Goal: Task Accomplishment & Management: Manage account settings

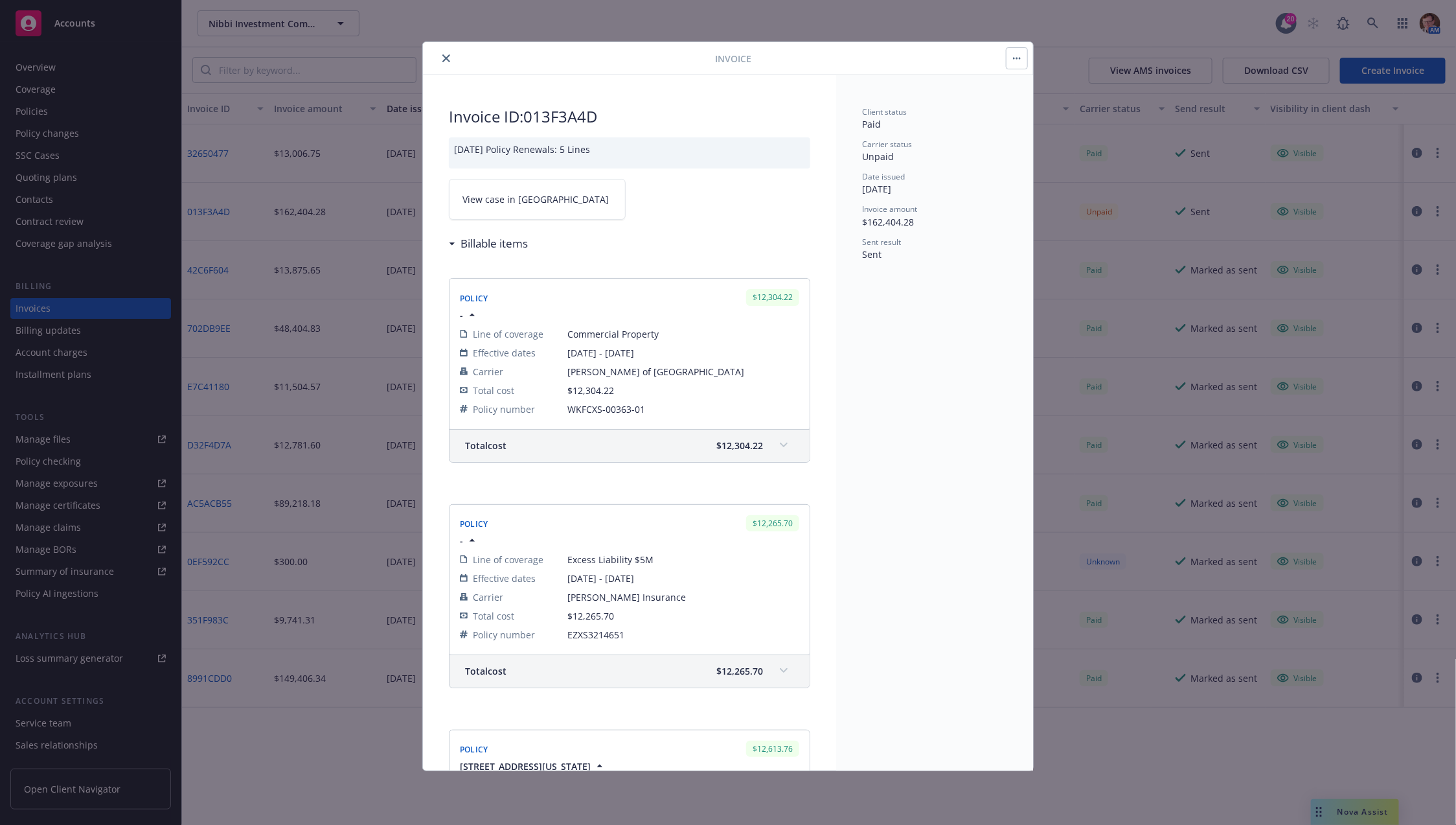
drag, startPoint x: 444, startPoint y: 52, endPoint x: 451, endPoint y: 53, distance: 7.1
click at [444, 52] on button "close" at bounding box center [446, 58] width 15 height 15
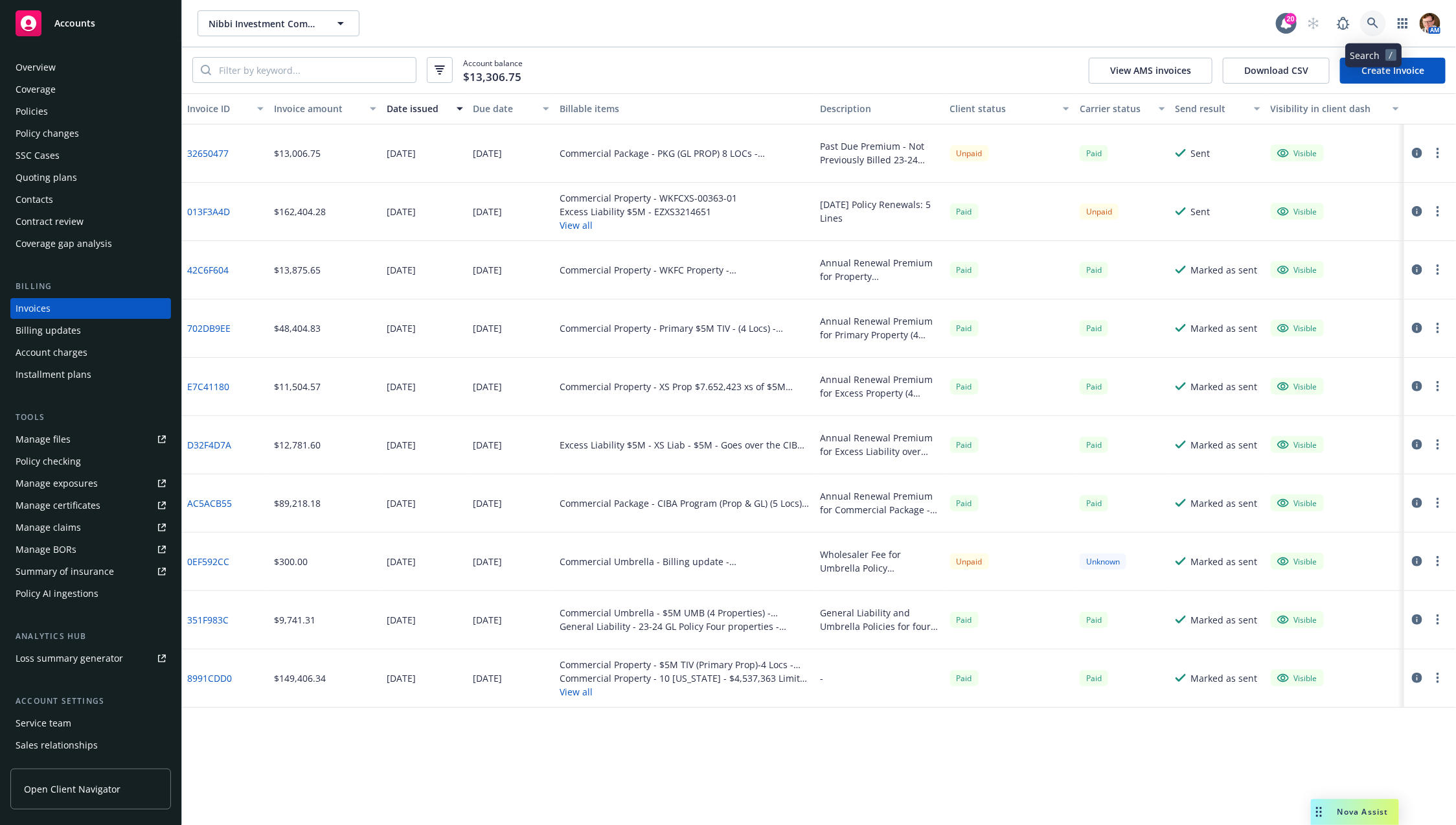
click at [1376, 24] on icon at bounding box center [1373, 23] width 12 height 12
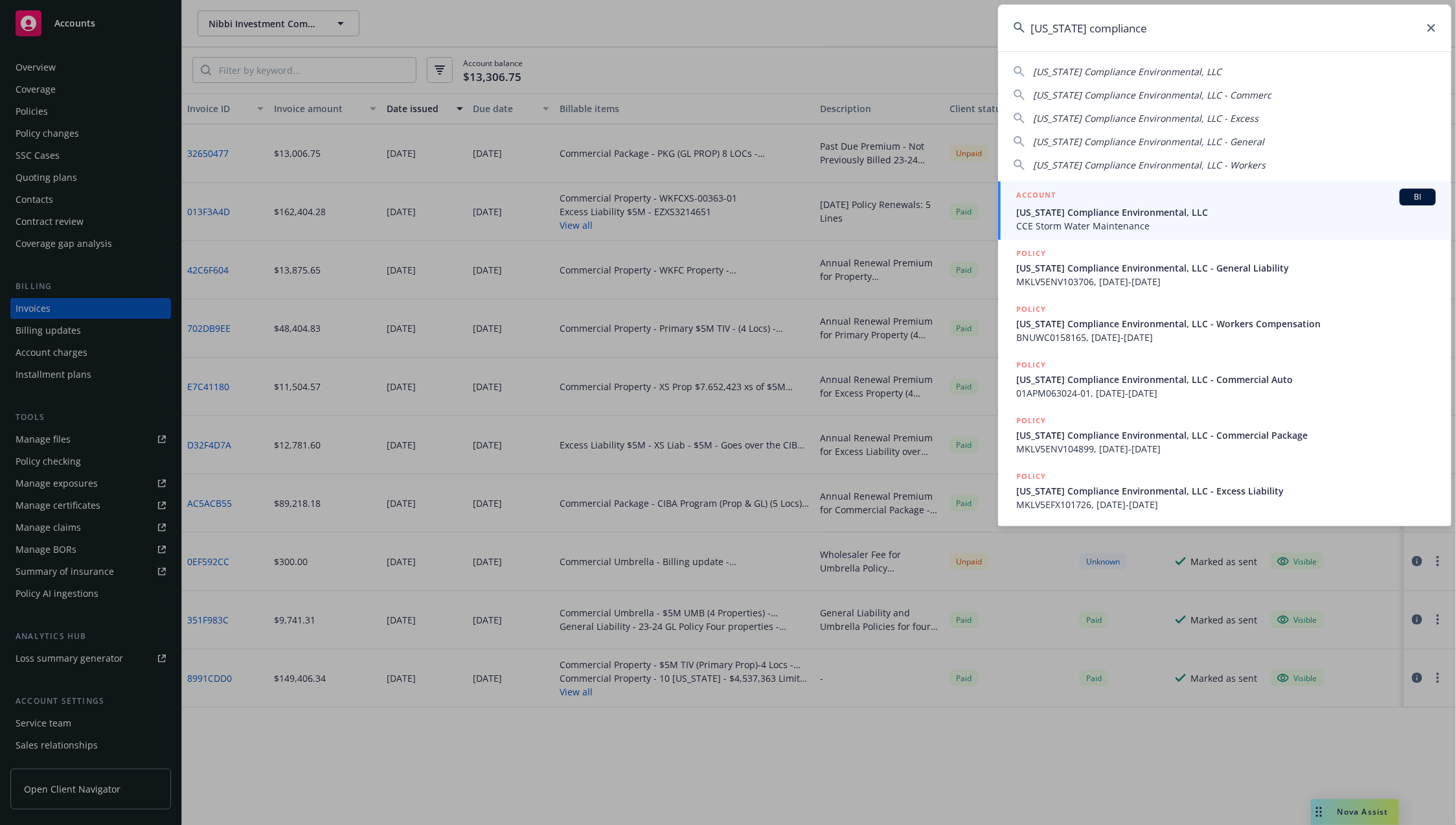
type input "california compliance"
click at [1092, 206] on span "California Compliance Environmental, LLC" at bounding box center [1226, 213] width 420 height 14
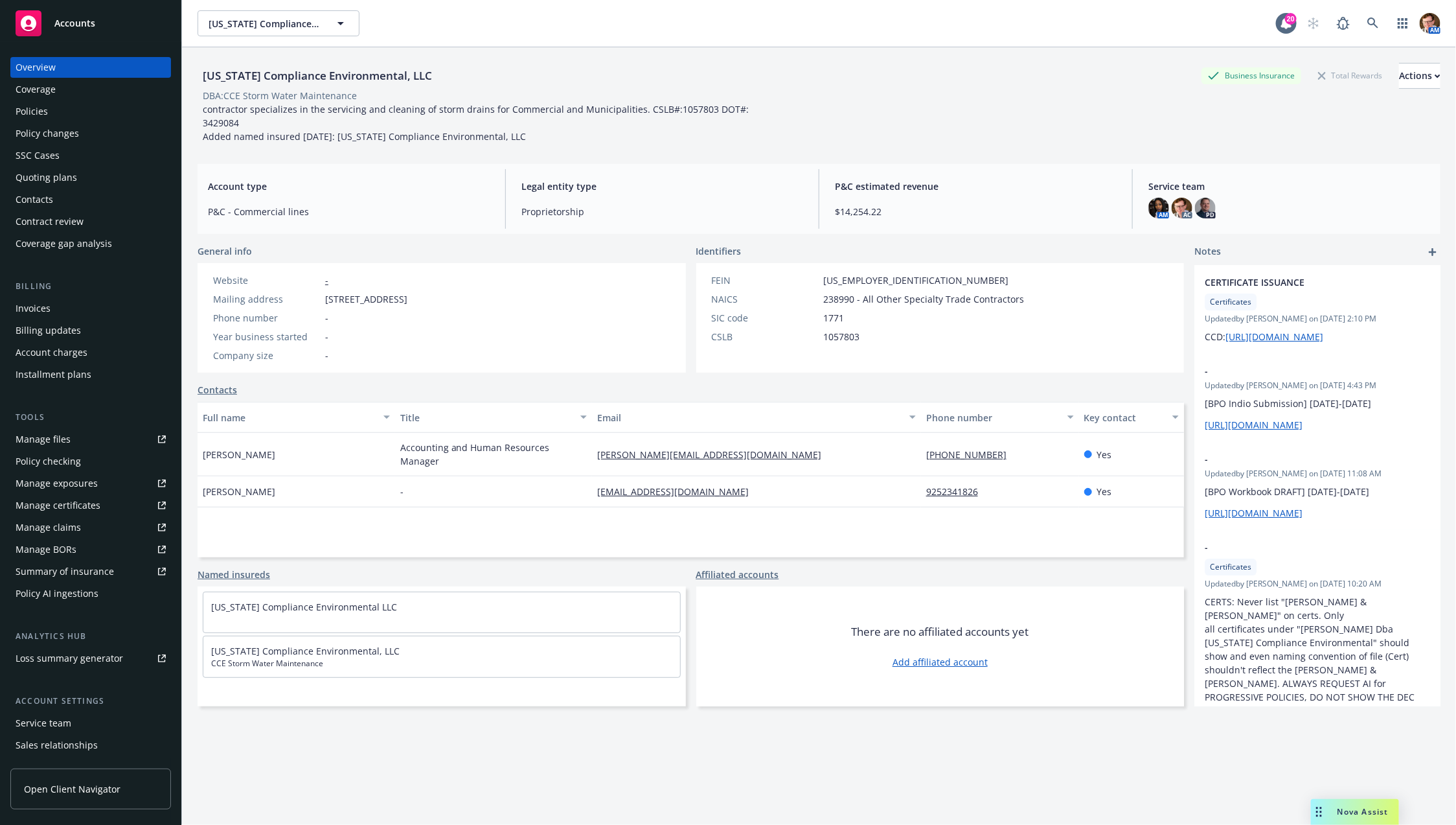
click at [82, 504] on div "Manage certificates" at bounding box center [58, 505] width 85 height 21
click at [53, 199] on div "Contacts" at bounding box center [90, 199] width 150 height 21
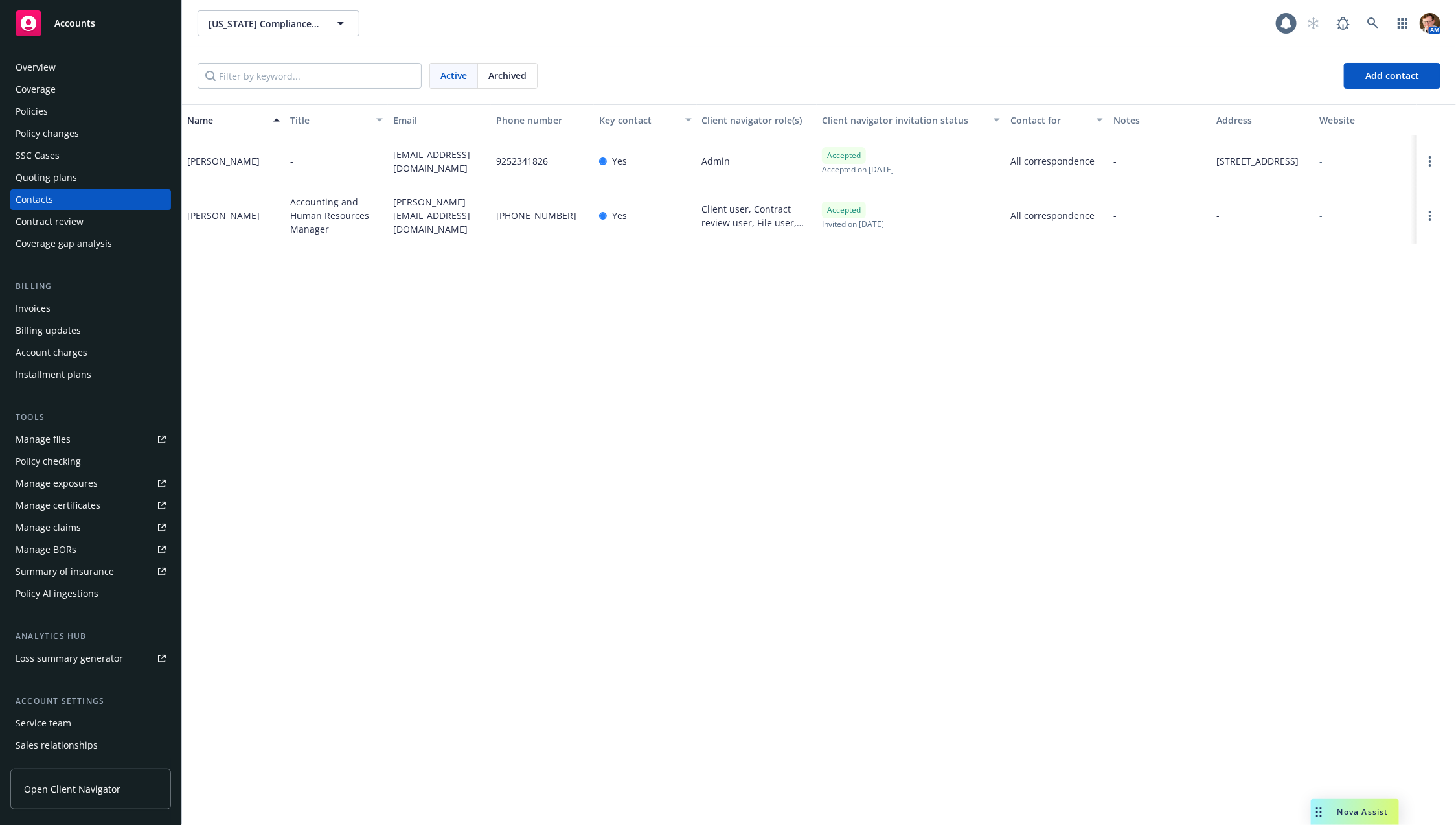
click at [69, 172] on div "Quoting plans" at bounding box center [46, 178] width 62 height 21
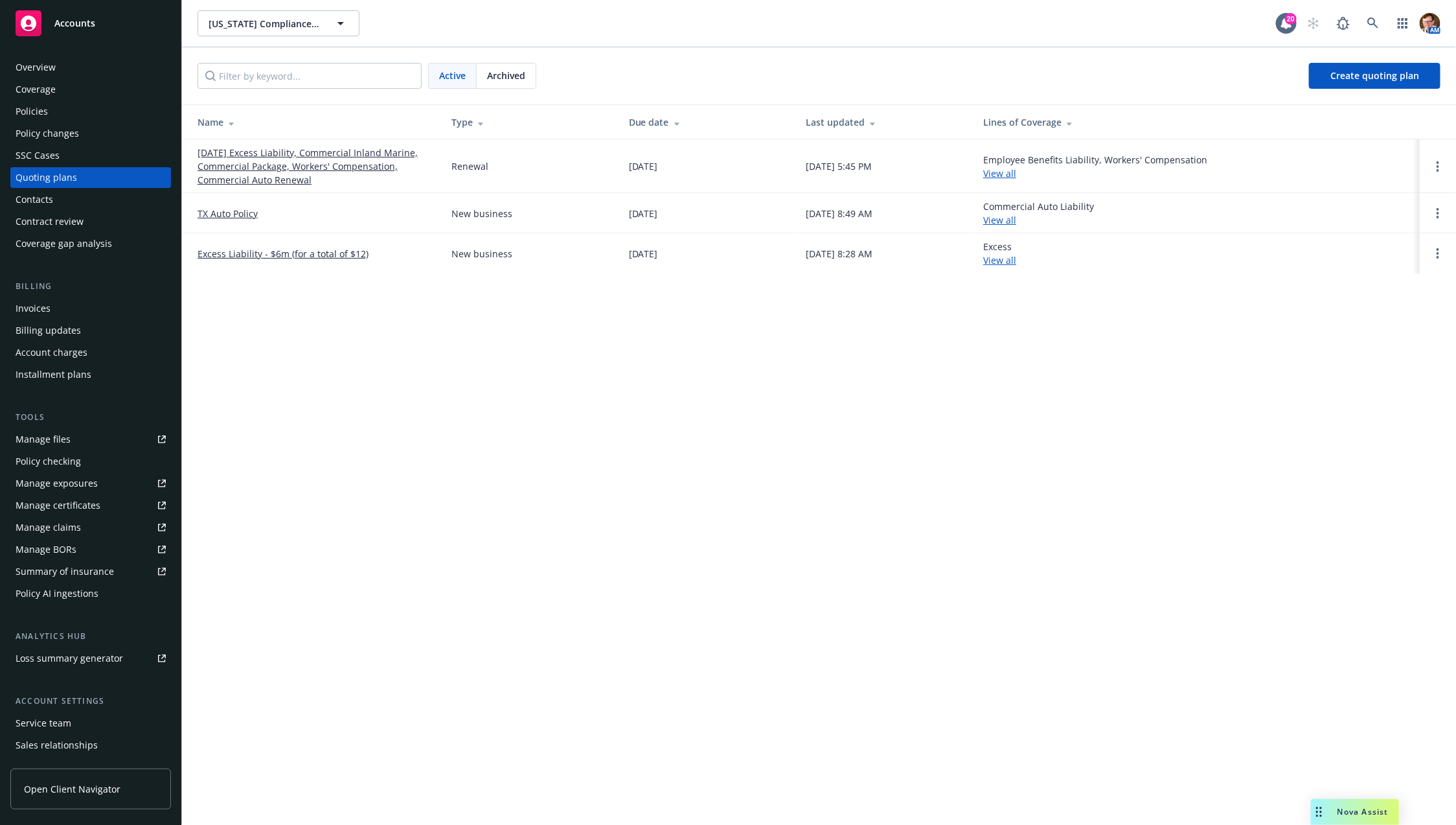
click at [65, 158] on div "SSC Cases" at bounding box center [90, 156] width 150 height 21
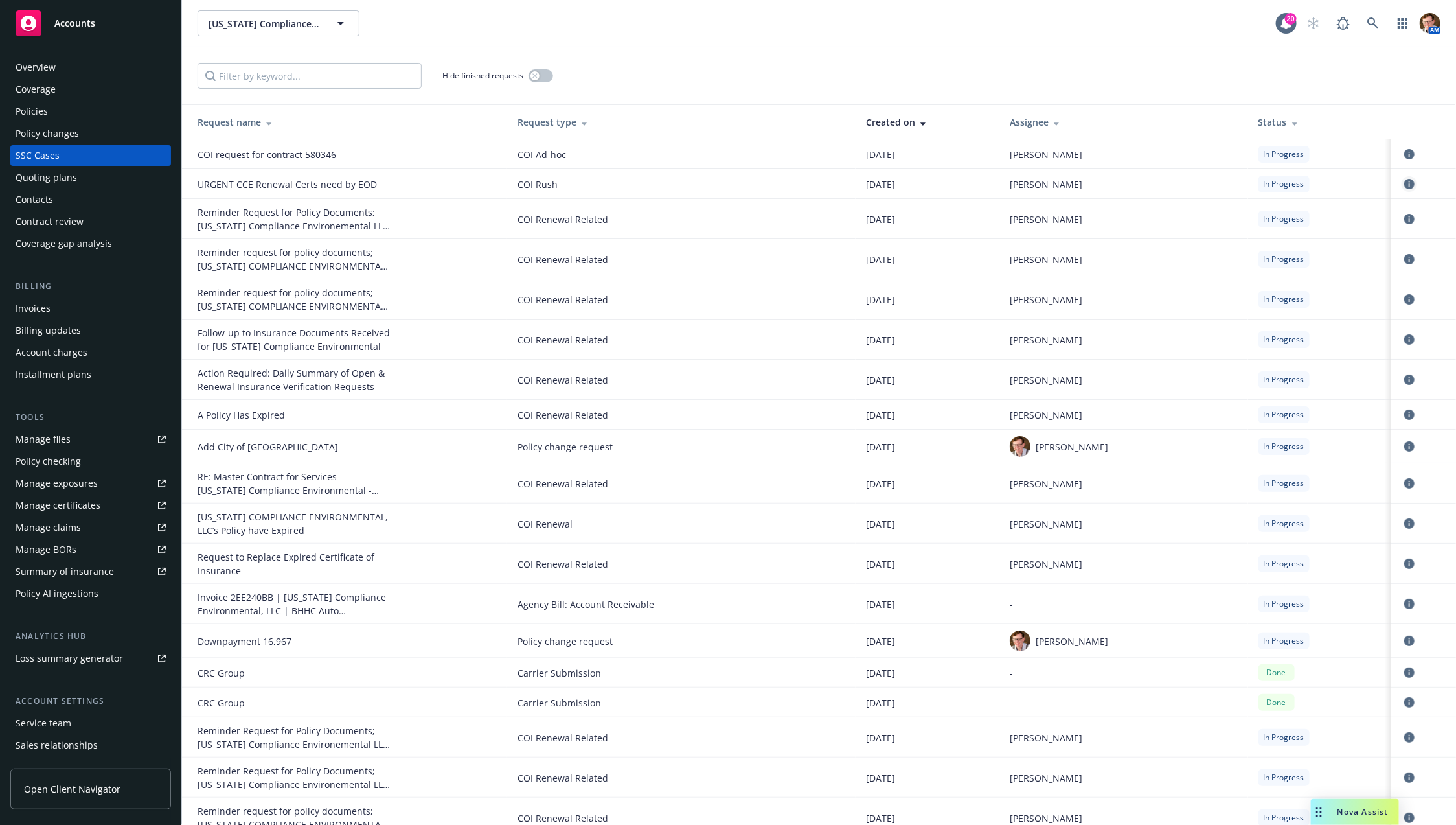
click at [1405, 185] on icon "circleInformation" at bounding box center [1409, 183] width 10 height 10
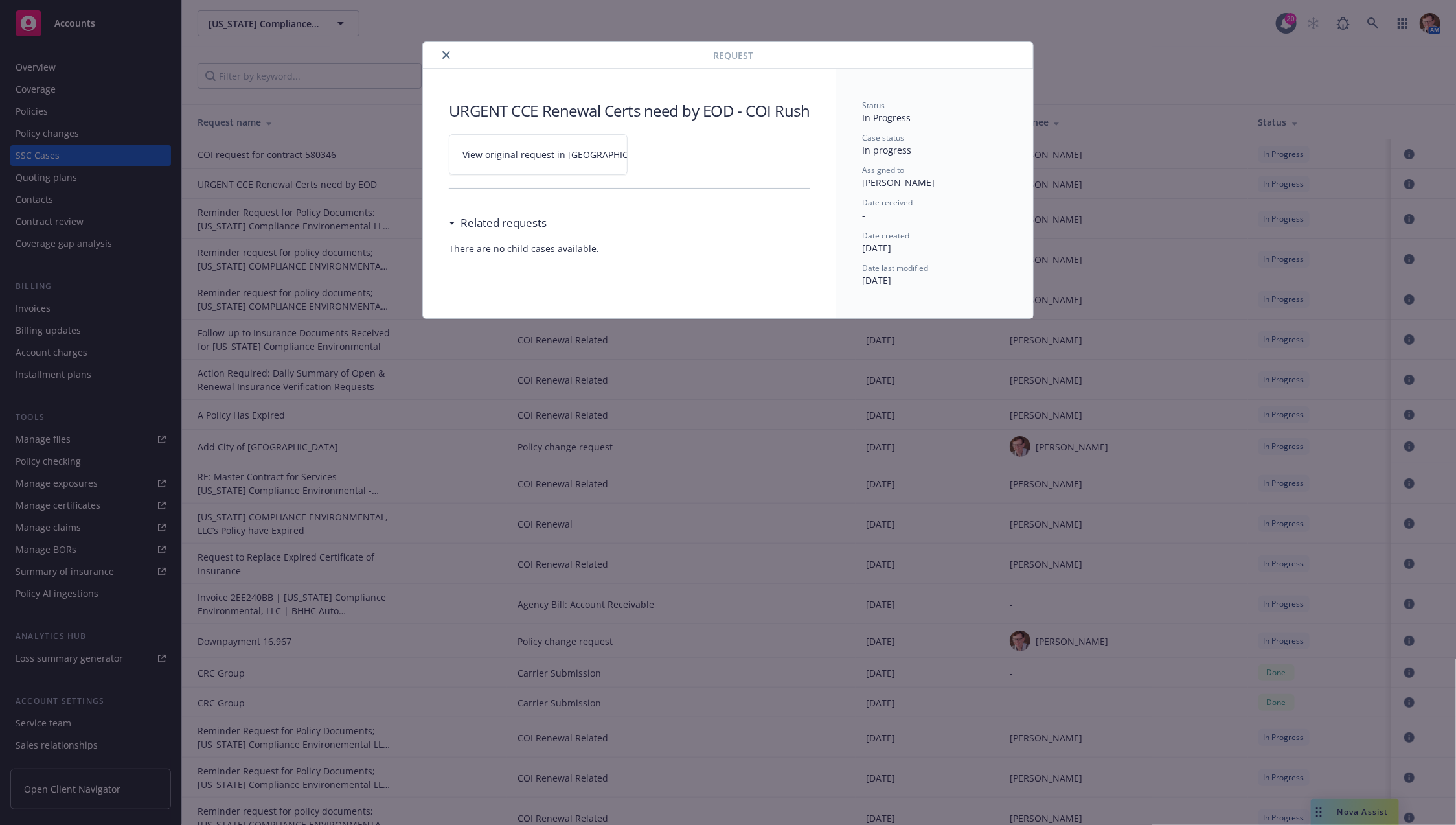
click at [529, 161] on span "View original request in SSC" at bounding box center [561, 155] width 197 height 14
click at [440, 56] on button "close" at bounding box center [446, 55] width 15 height 15
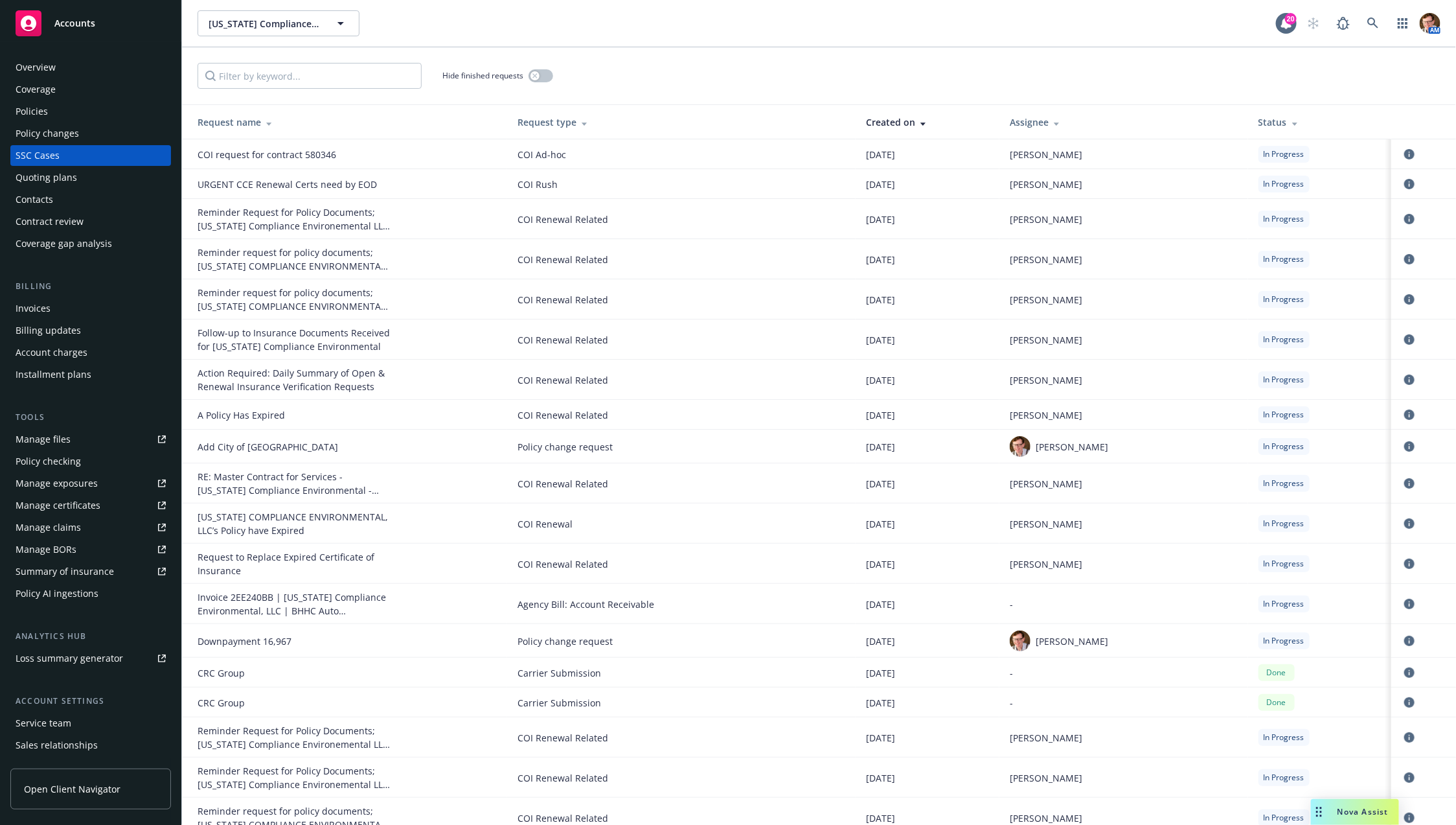
click at [445, 55] on div "Hide finished requests" at bounding box center [819, 76] width 1274 height 57
click at [672, 31] on div "California Compliance Environmental, LLC California Compliance Environmental, L…" at bounding box center [736, 23] width 1079 height 26
click at [1373, 23] on icon at bounding box center [1373, 23] width 12 height 12
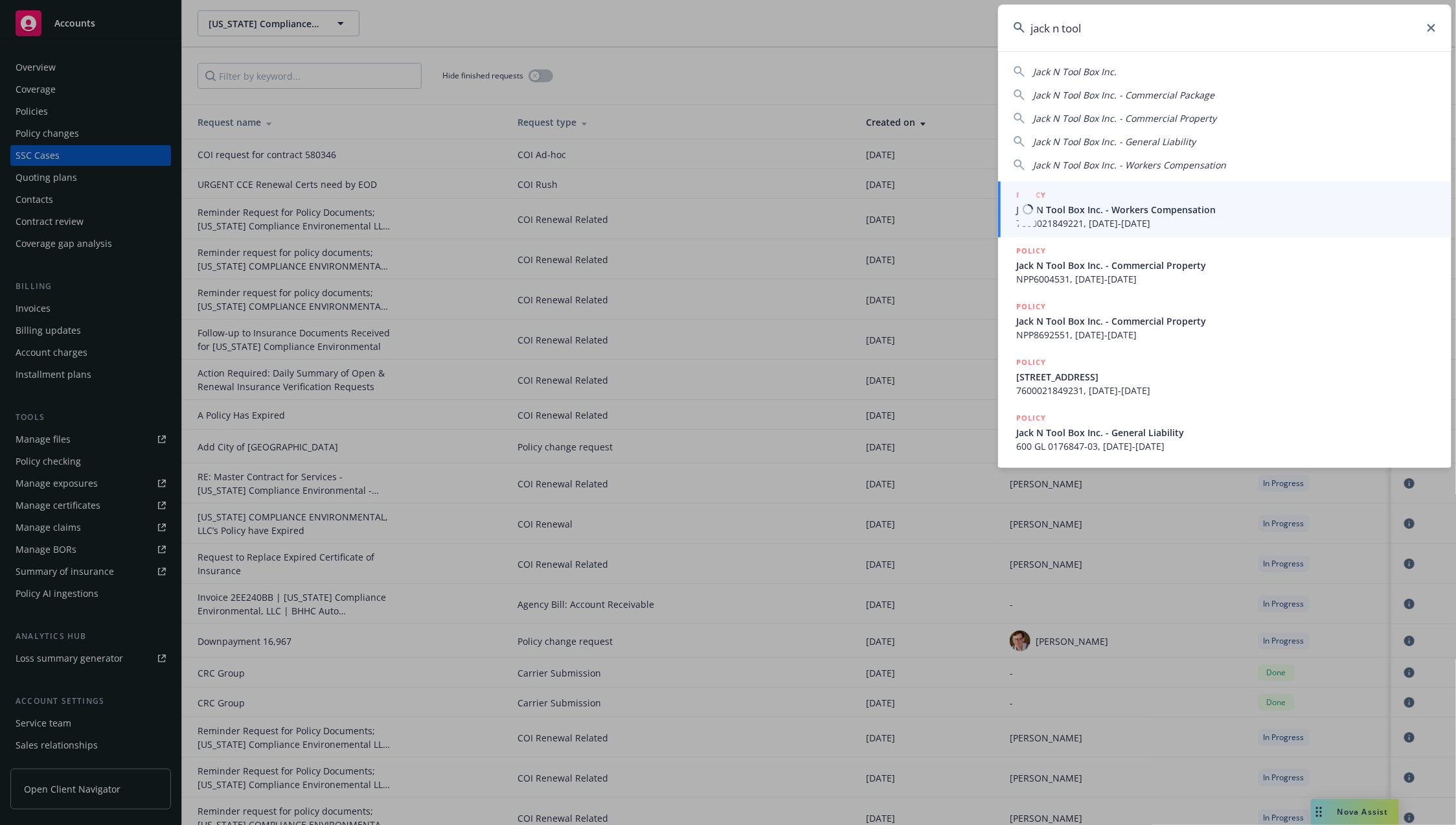
type input "jack n tool"
click at [1100, 208] on span "Jack N Tool Box Inc. - Workers Compensation" at bounding box center [1226, 210] width 420 height 14
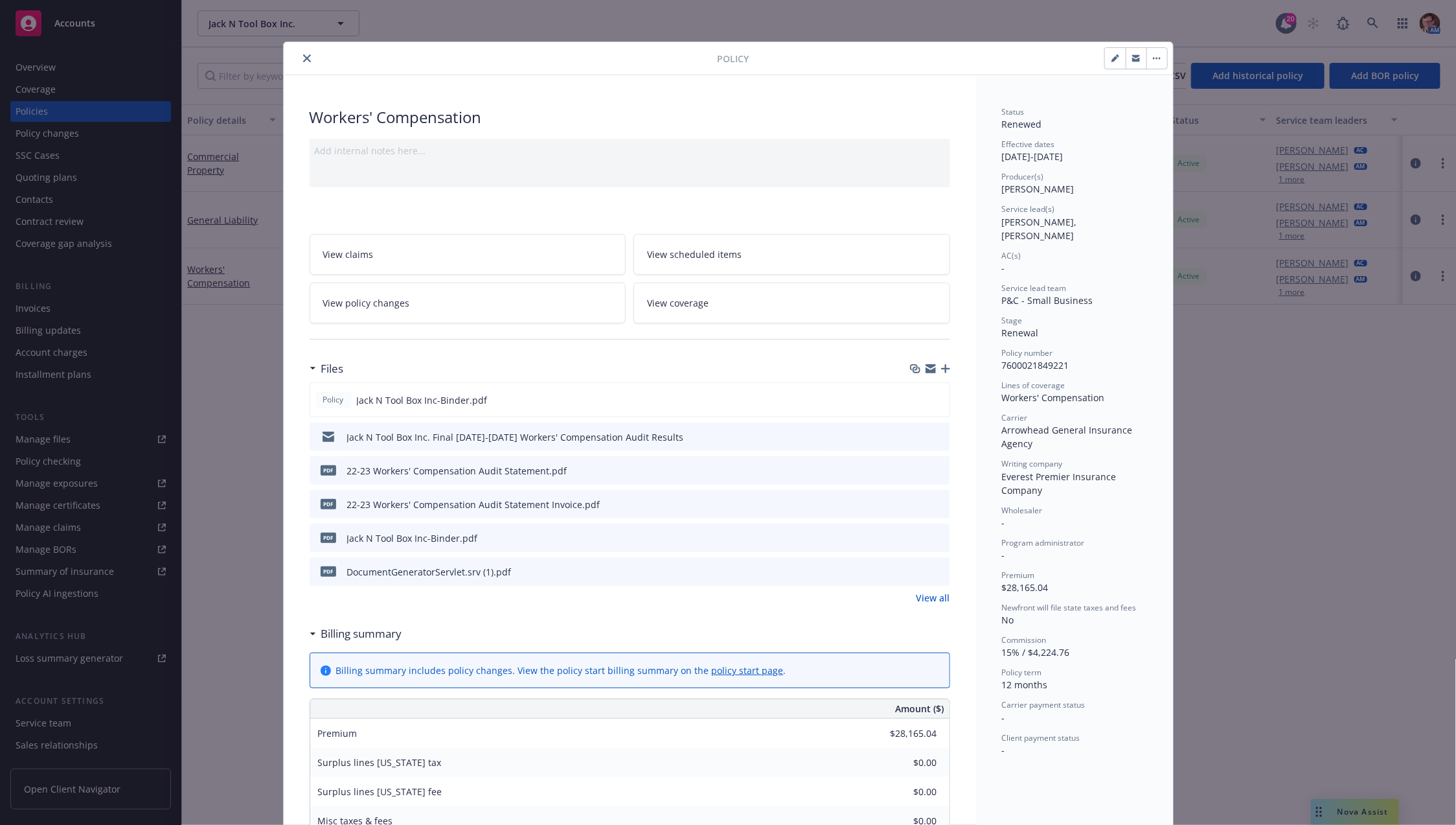
click at [303, 58] on icon "close" at bounding box center [306, 58] width 8 height 8
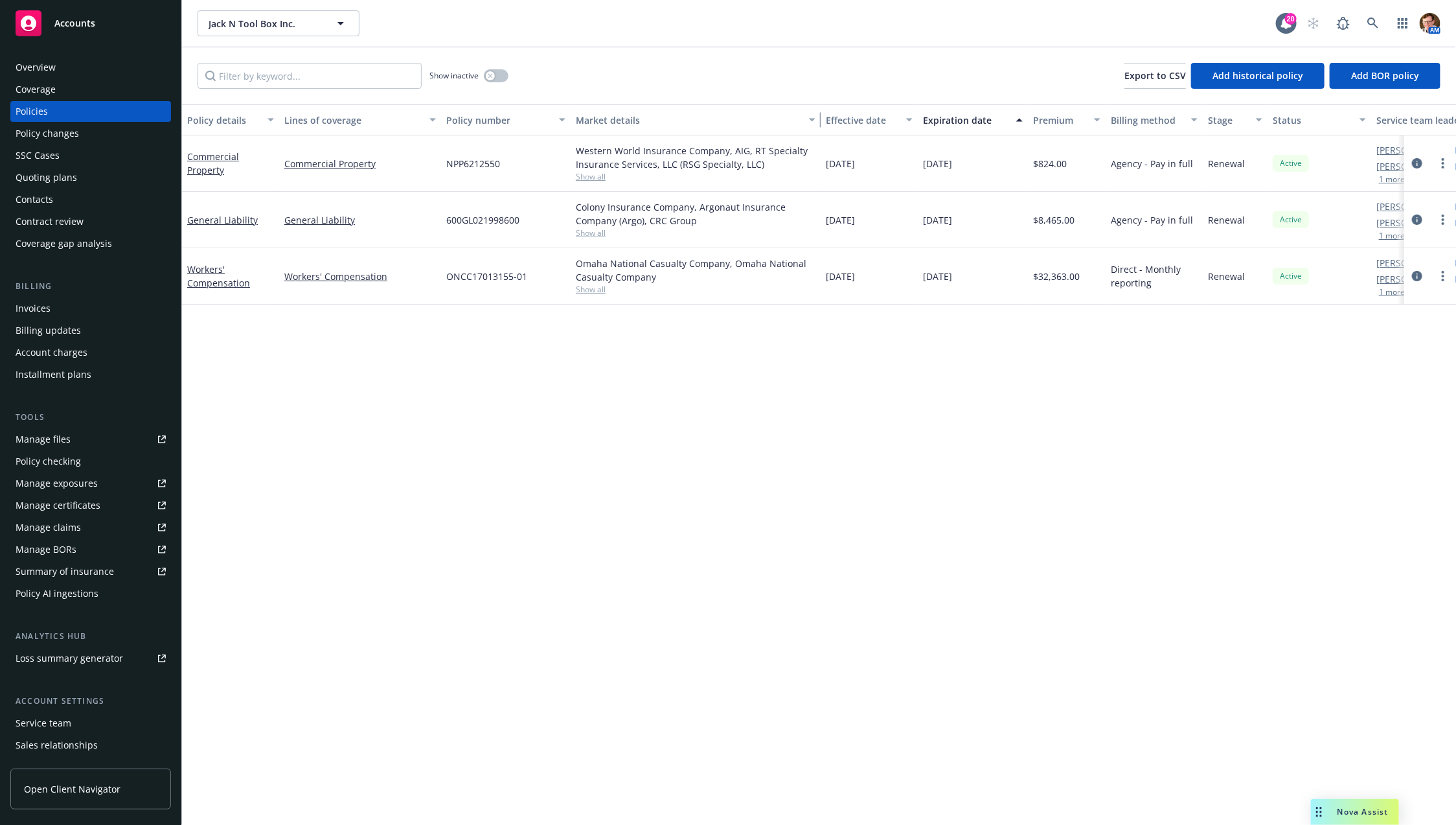
drag, startPoint x: 706, startPoint y: 124, endPoint x: 863, endPoint y: 133, distance: 157.3
click at [843, 125] on div "Policy details Lines of coverage Policy number Market details Effective date Ex…" at bounding box center [867, 120] width 1371 height 31
click at [97, 442] on link "Manage files" at bounding box center [90, 439] width 160 height 21
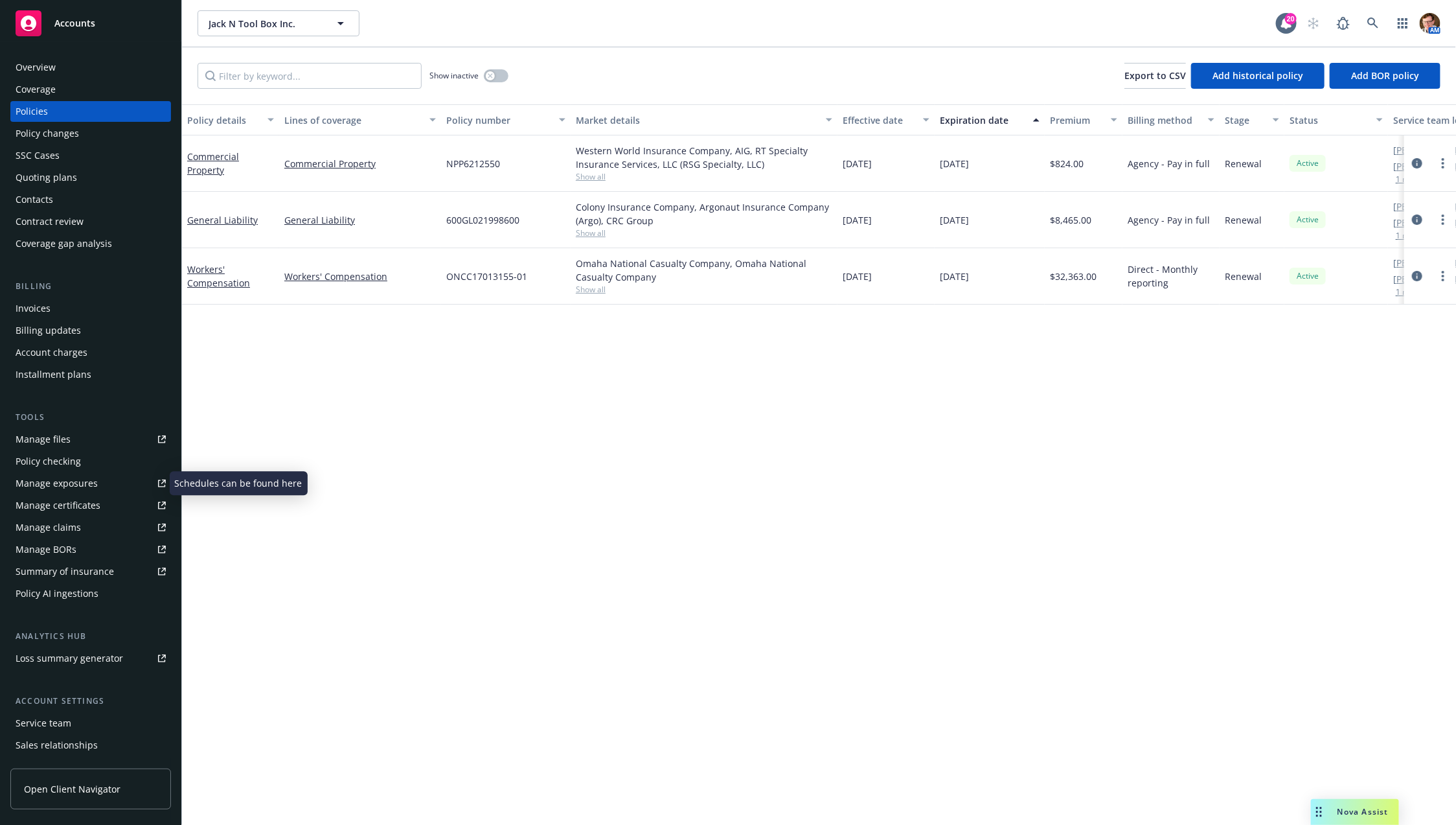
click at [47, 505] on div "Manage certificates" at bounding box center [58, 505] width 85 height 21
click at [39, 68] on div "Overview" at bounding box center [35, 67] width 40 height 21
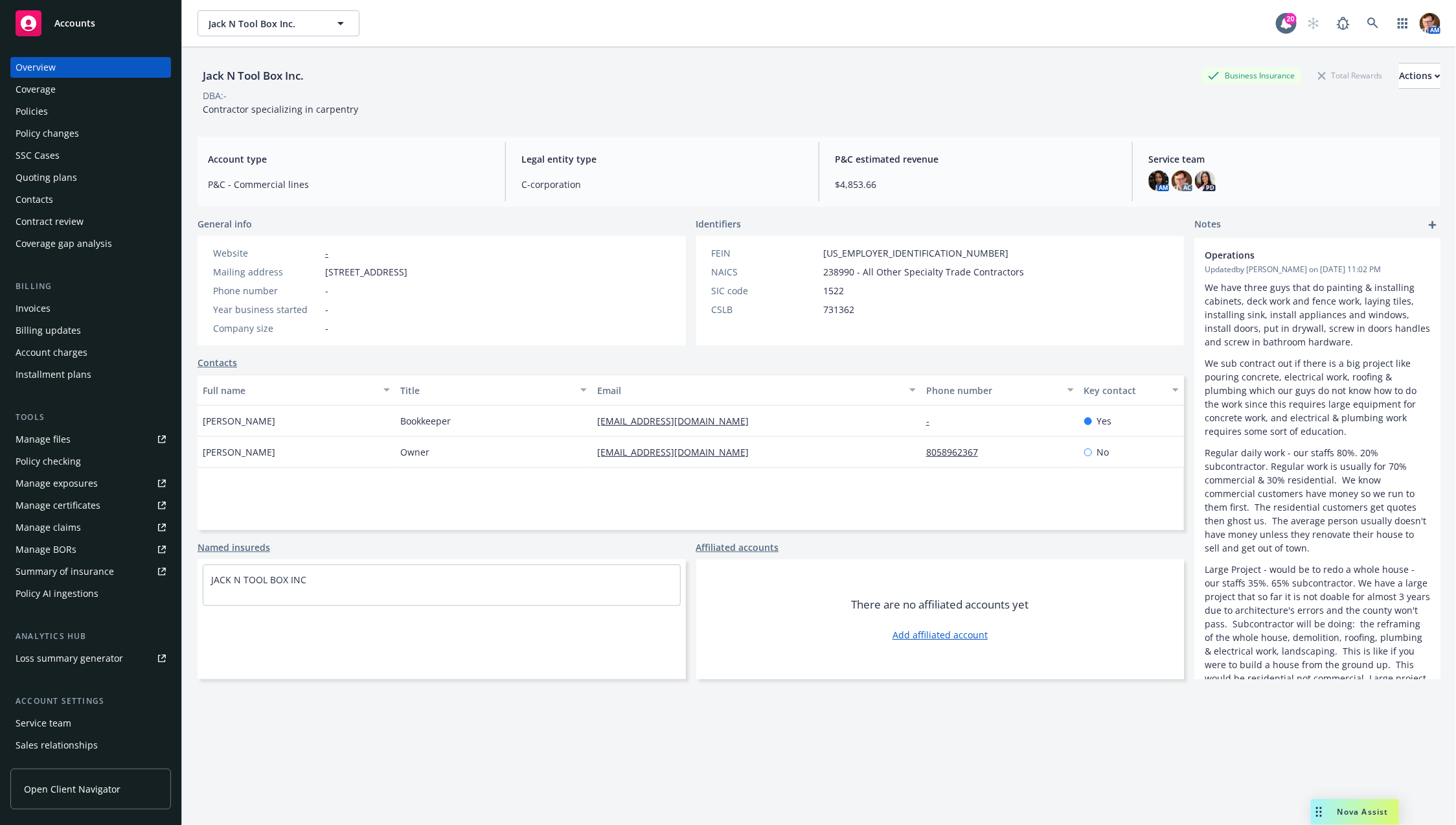
click at [82, 110] on div "Policies" at bounding box center [90, 111] width 150 height 21
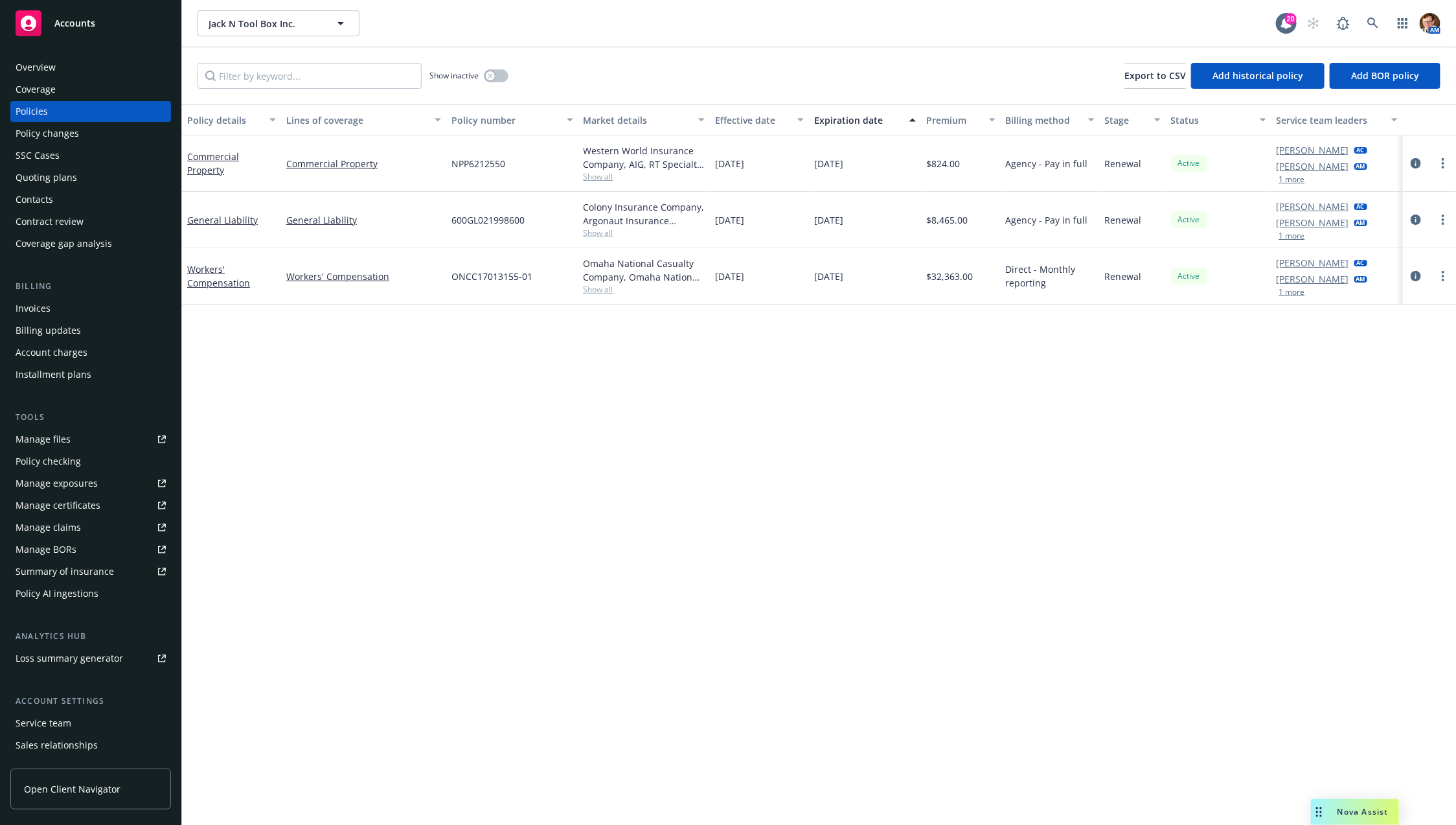
click at [282, 412] on div "Policy details Lines of coverage Policy number Market details Effective date Ex…" at bounding box center [819, 465] width 1274 height 721
click at [63, 503] on div "Manage certificates" at bounding box center [58, 505] width 85 height 21
click at [1365, 19] on link at bounding box center [1373, 23] width 26 height 26
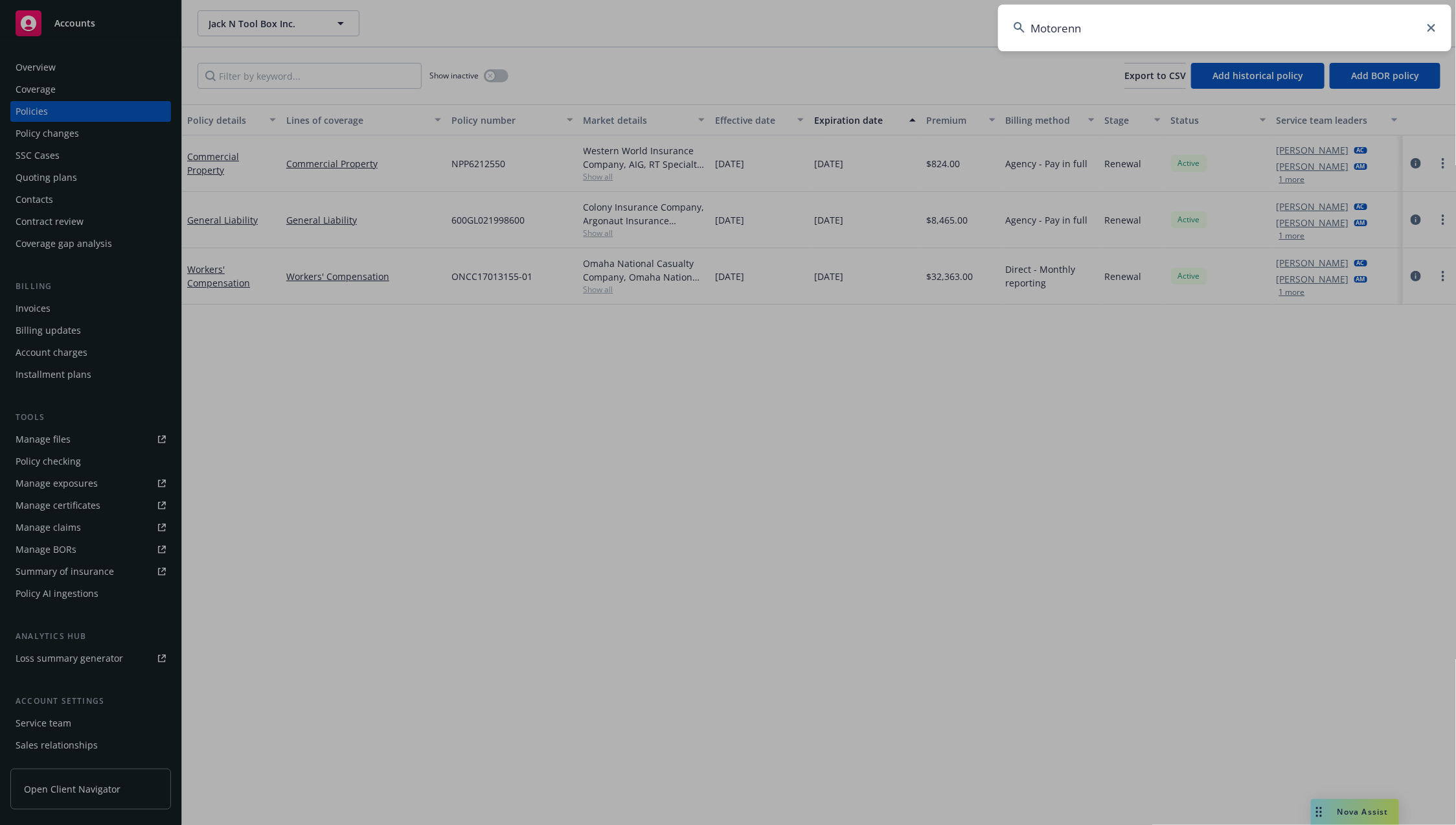
type input "Motorenn"
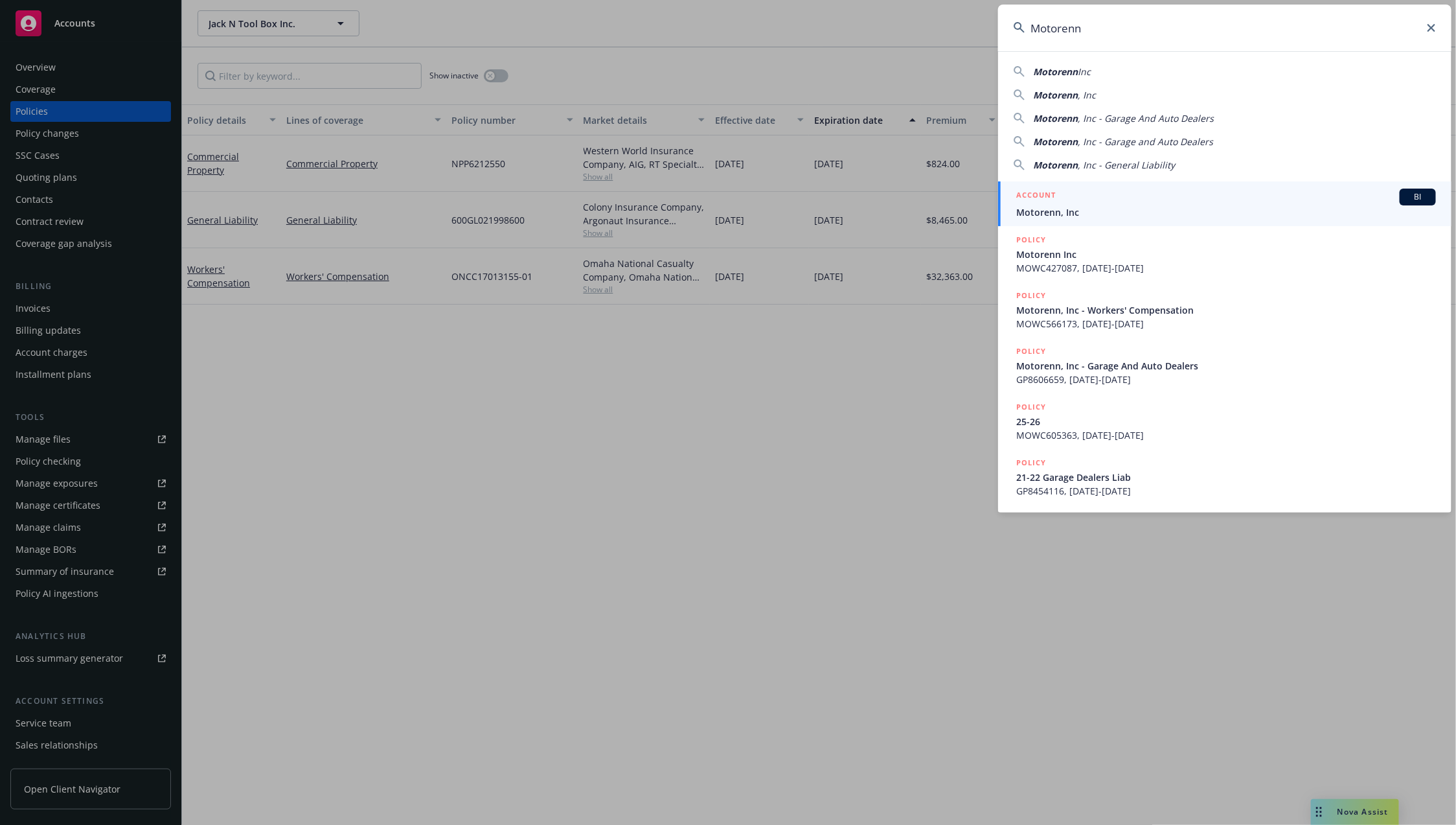
click at [1124, 199] on div "ACCOUNT BI" at bounding box center [1226, 197] width 420 height 17
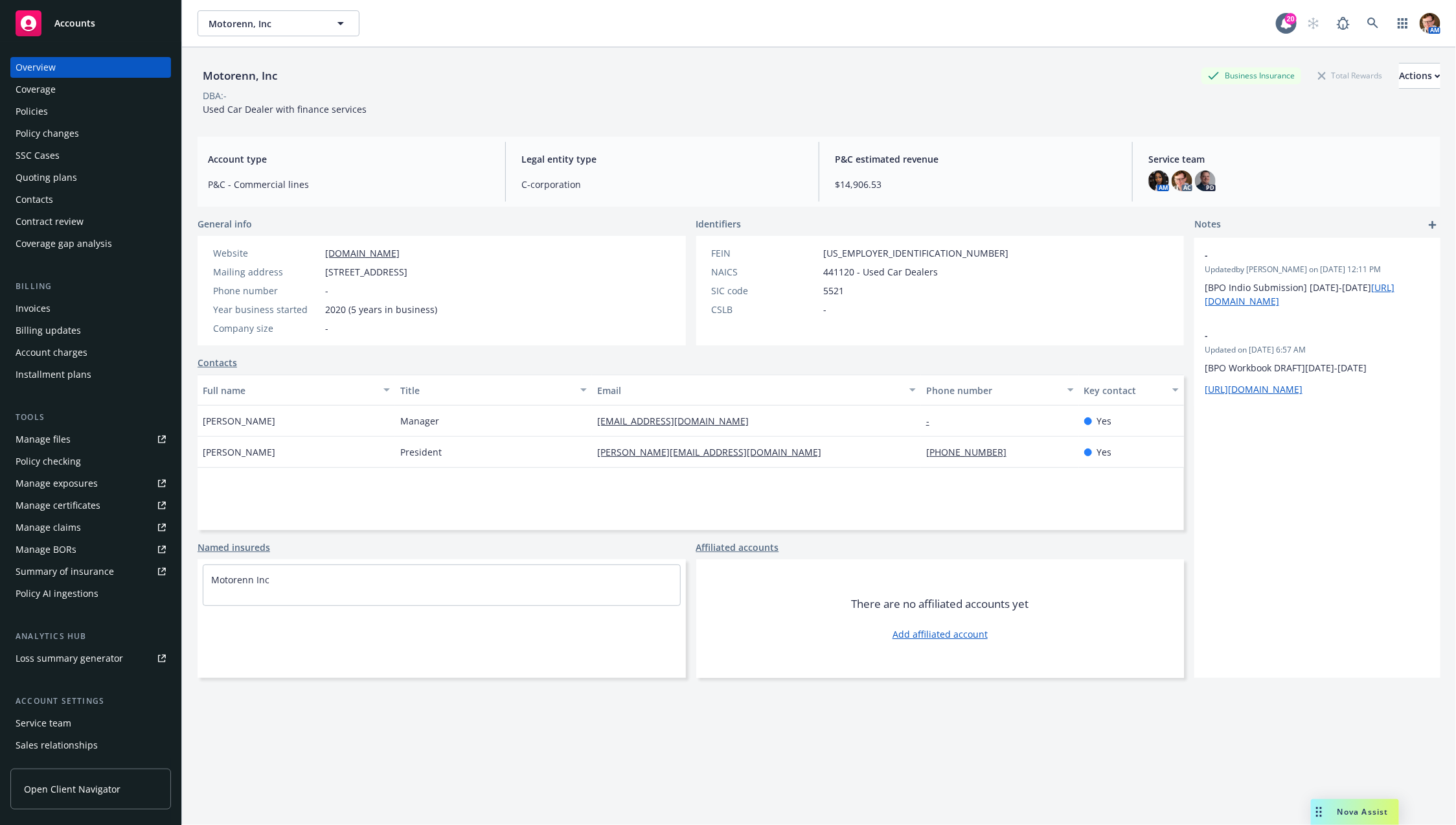
click at [51, 177] on div "Quoting plans" at bounding box center [46, 178] width 62 height 21
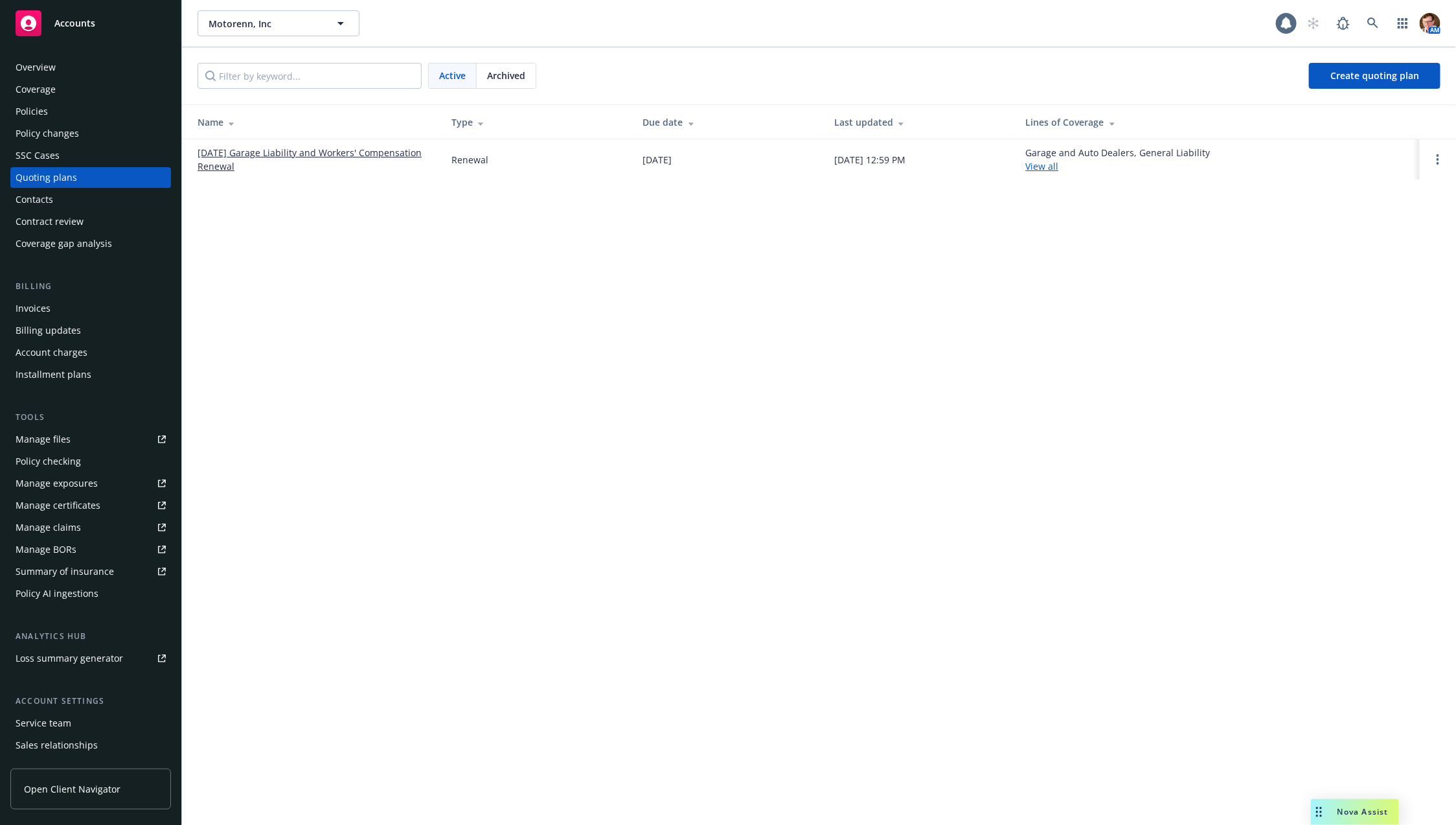
click at [213, 157] on link "10/29/25 Garage Liability and Workers' Compensation Renewal" at bounding box center [314, 159] width 233 height 27
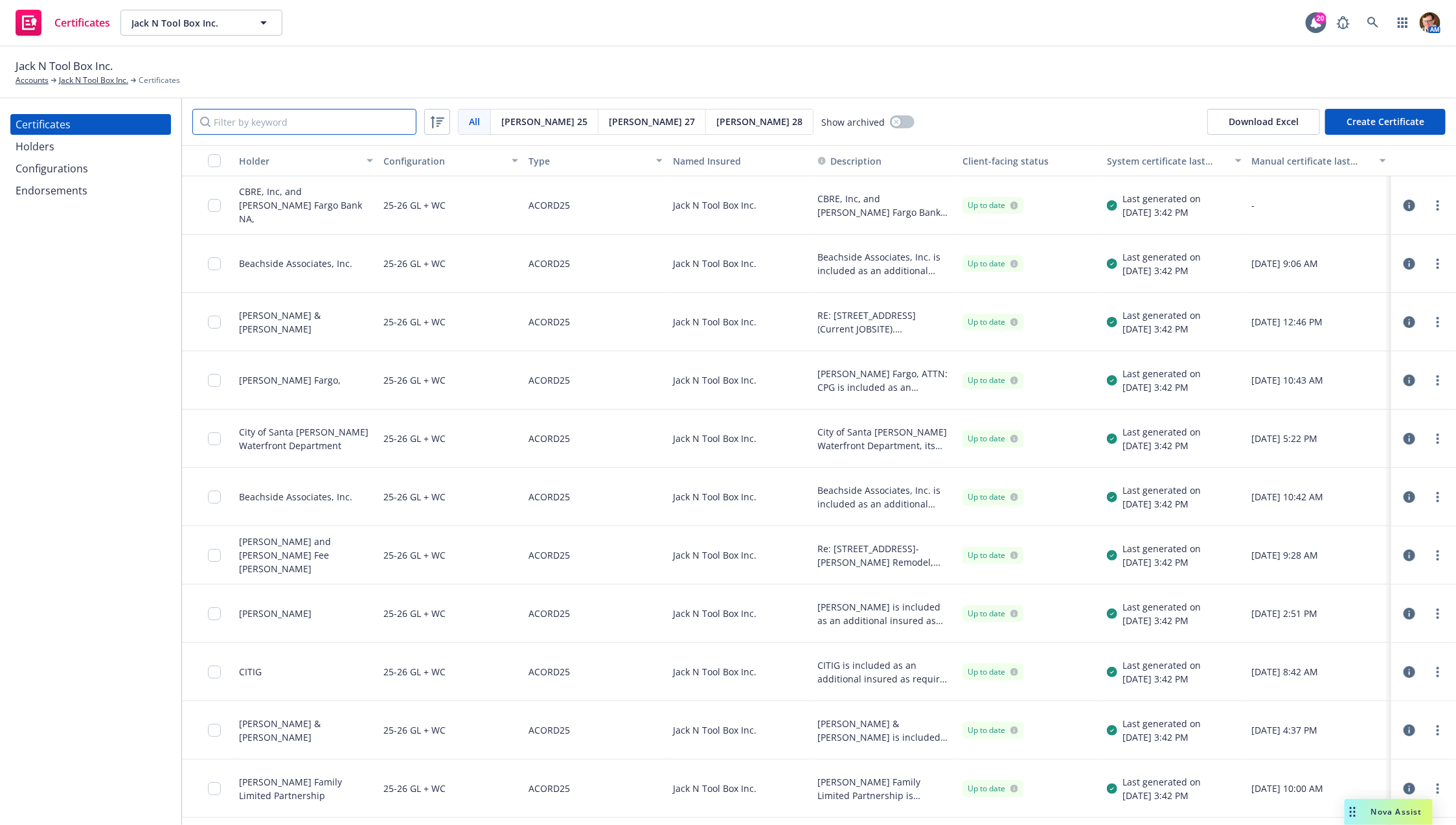
click at [243, 129] on input "Filter by keyword" at bounding box center [304, 122] width 224 height 26
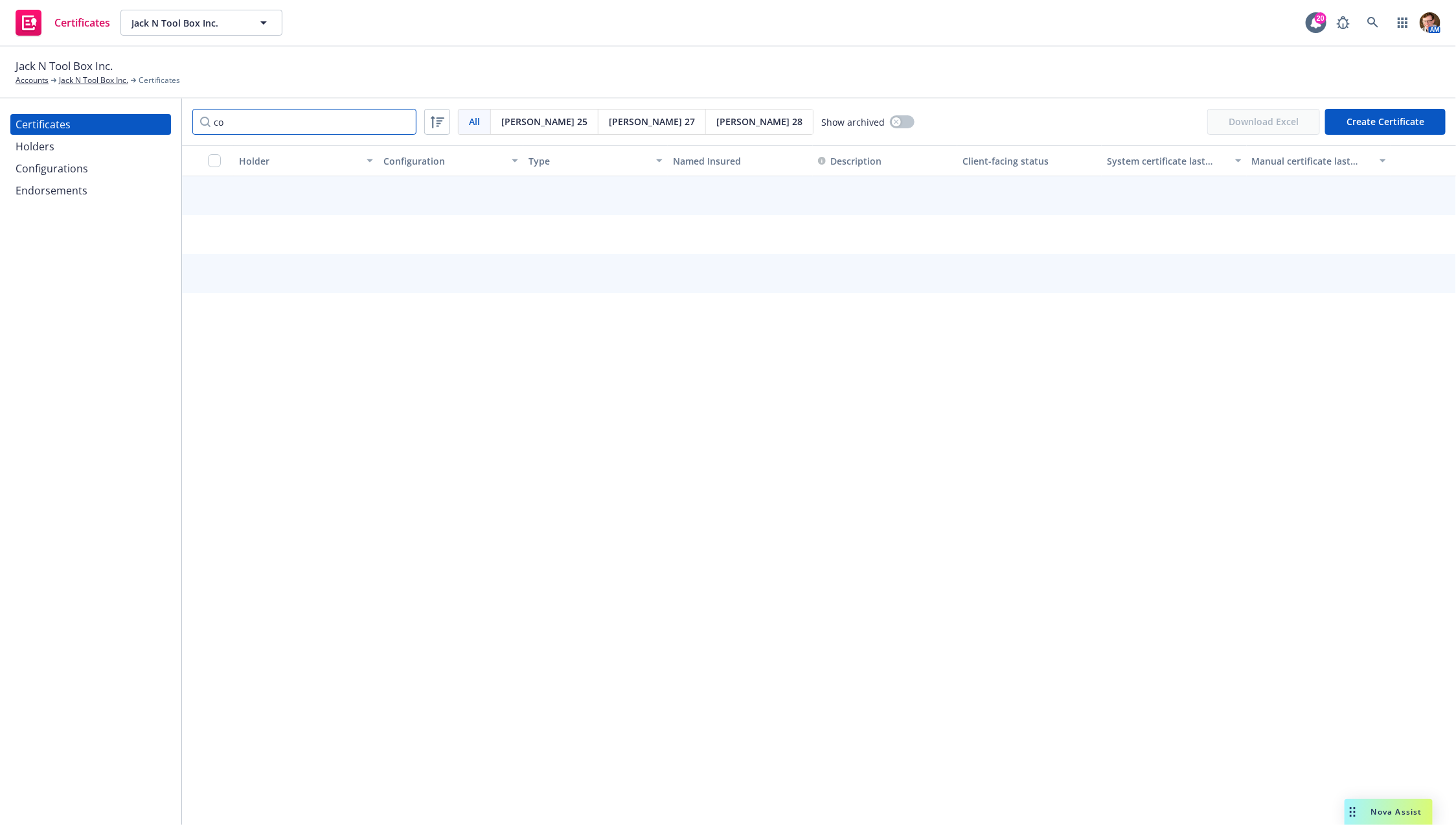
type input "c"
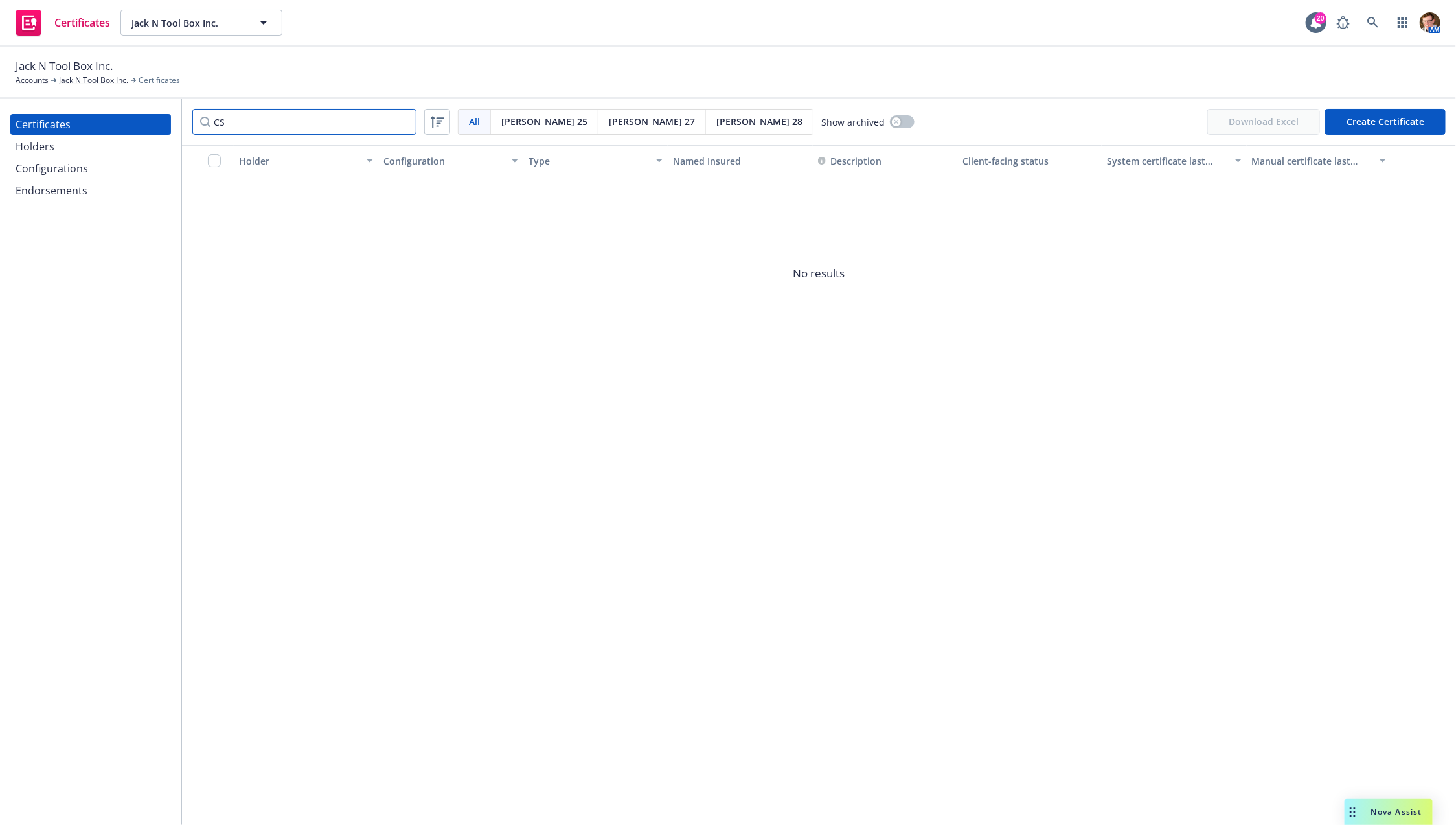
type input "C"
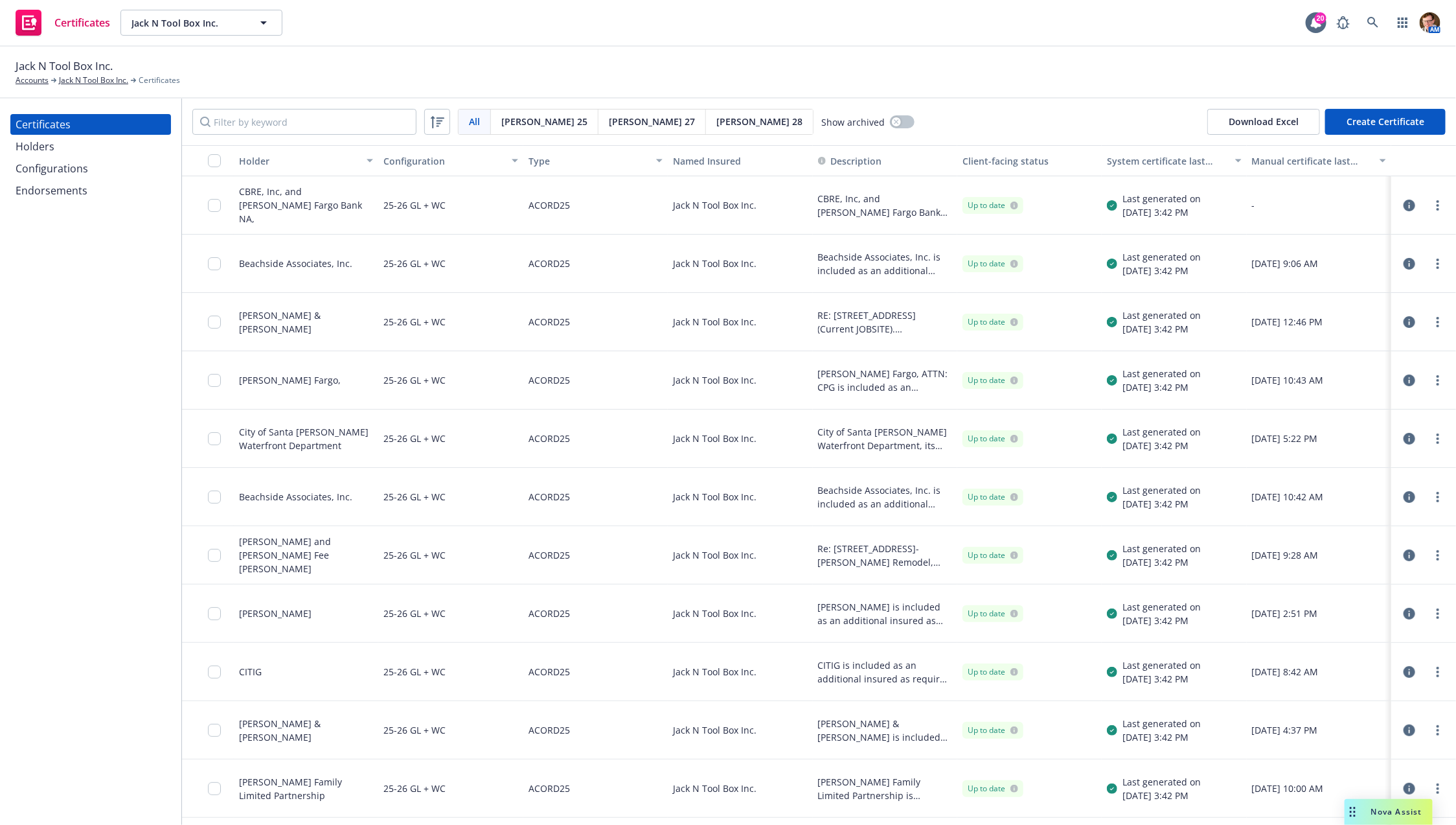
click at [88, 147] on div "Holders" at bounding box center [90, 147] width 150 height 21
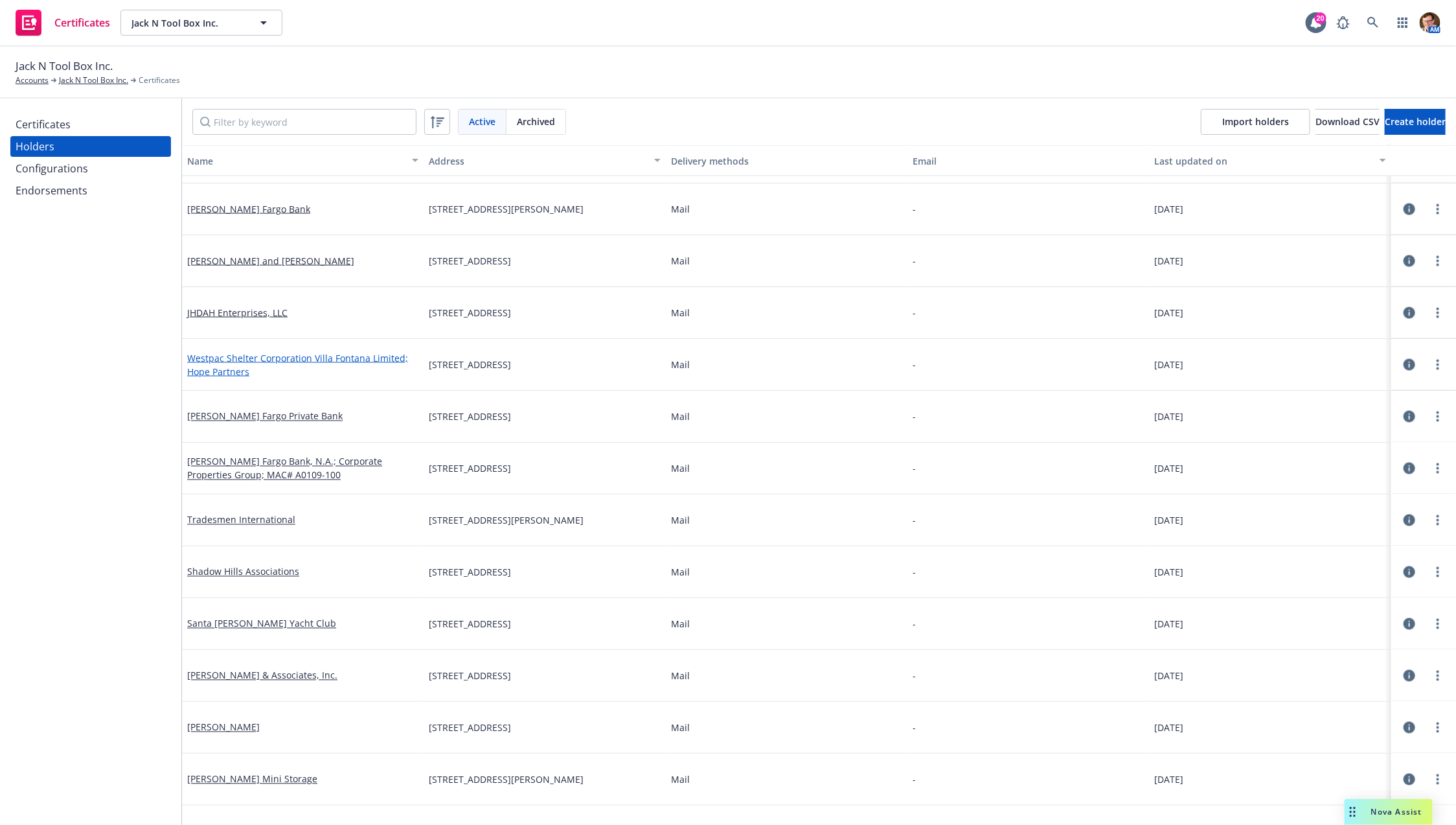
scroll to position [773, 0]
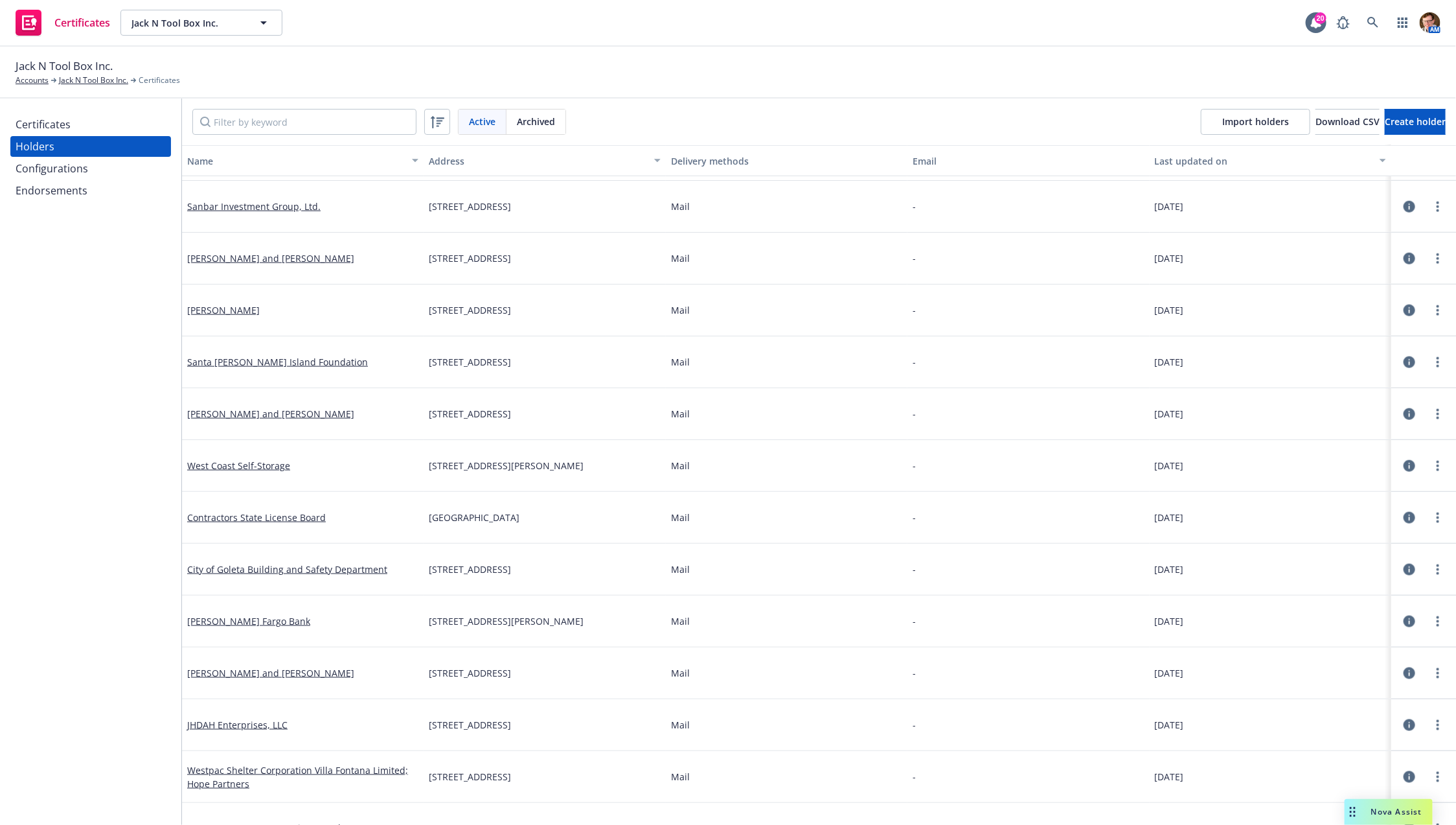
click at [335, 528] on div "Contractors State License Board" at bounding box center [303, 518] width 242 height 52
drag, startPoint x: 333, startPoint y: 519, endPoint x: 189, endPoint y: 517, distance: 144.0
click at [189, 517] on div "Contractors State License Board" at bounding box center [303, 518] width 242 height 52
copy link "Contractors State License Board"
click at [85, 120] on div "Certificates" at bounding box center [90, 124] width 150 height 21
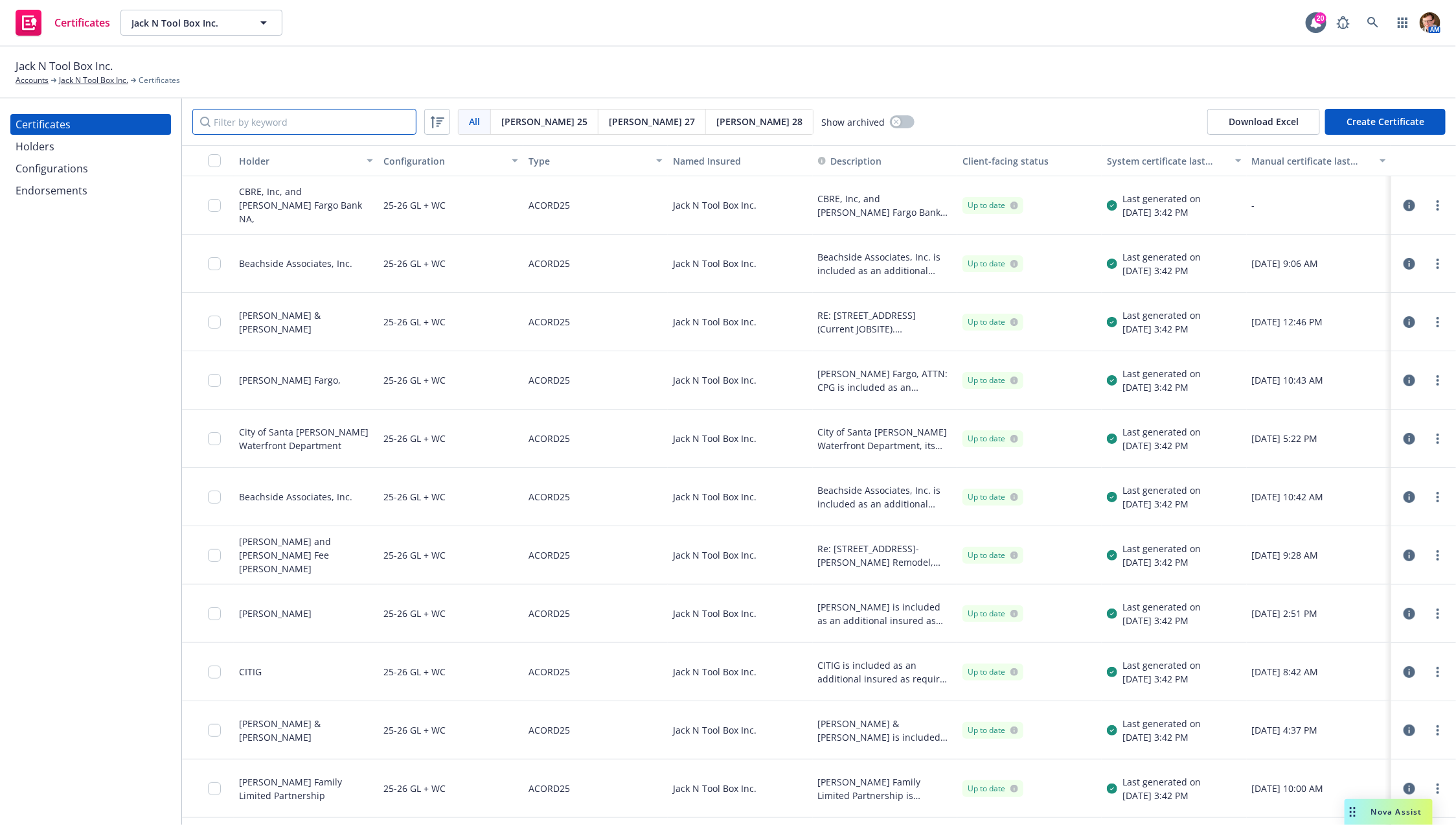
click at [298, 121] on input "Filter by keyword" at bounding box center [304, 122] width 224 height 26
paste input "Contractors State License Board"
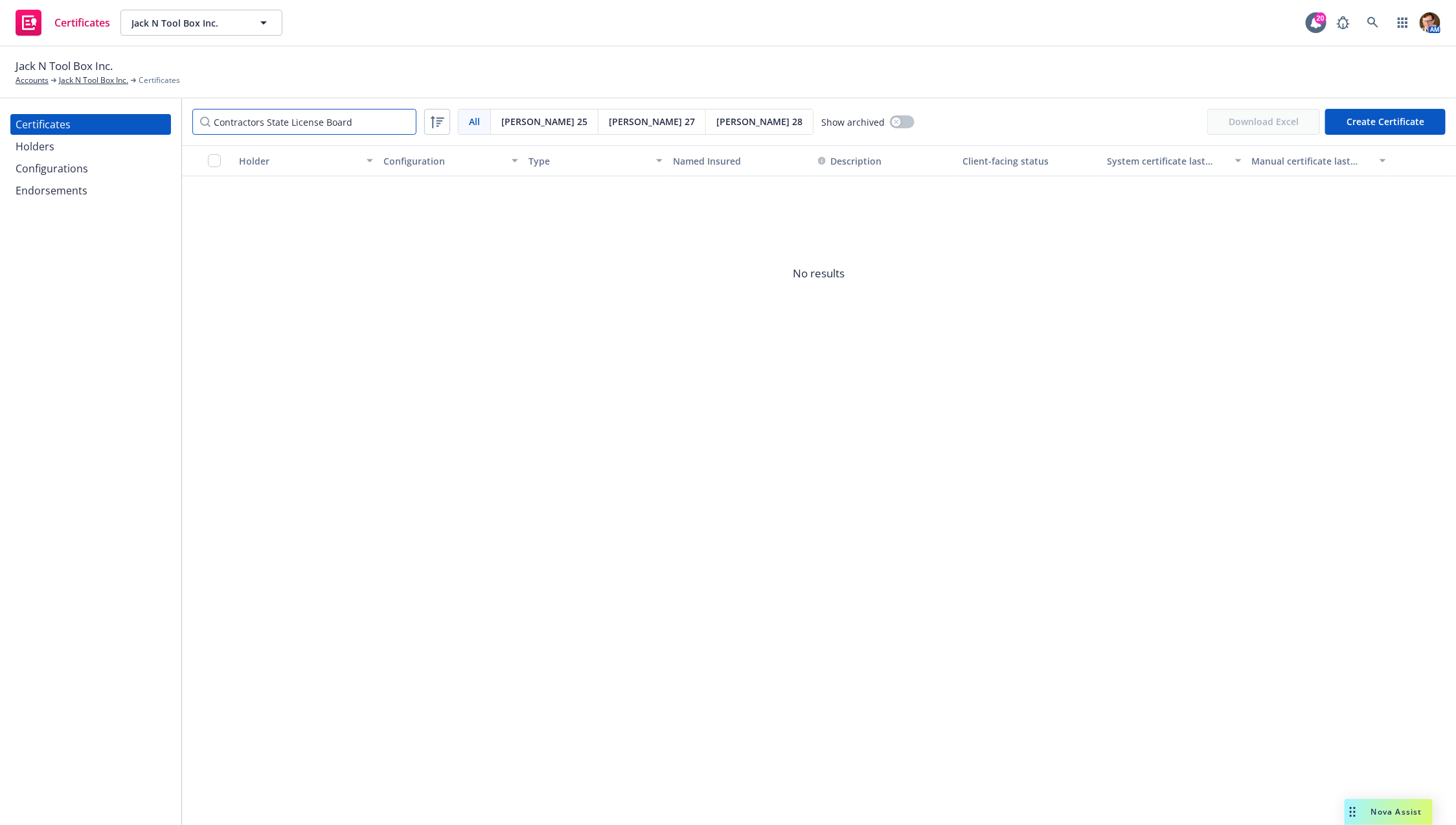
drag, startPoint x: 373, startPoint y: 123, endPoint x: 276, endPoint y: 120, distance: 97.0
click at [270, 119] on input "Contractors State License Board" at bounding box center [304, 122] width 224 height 26
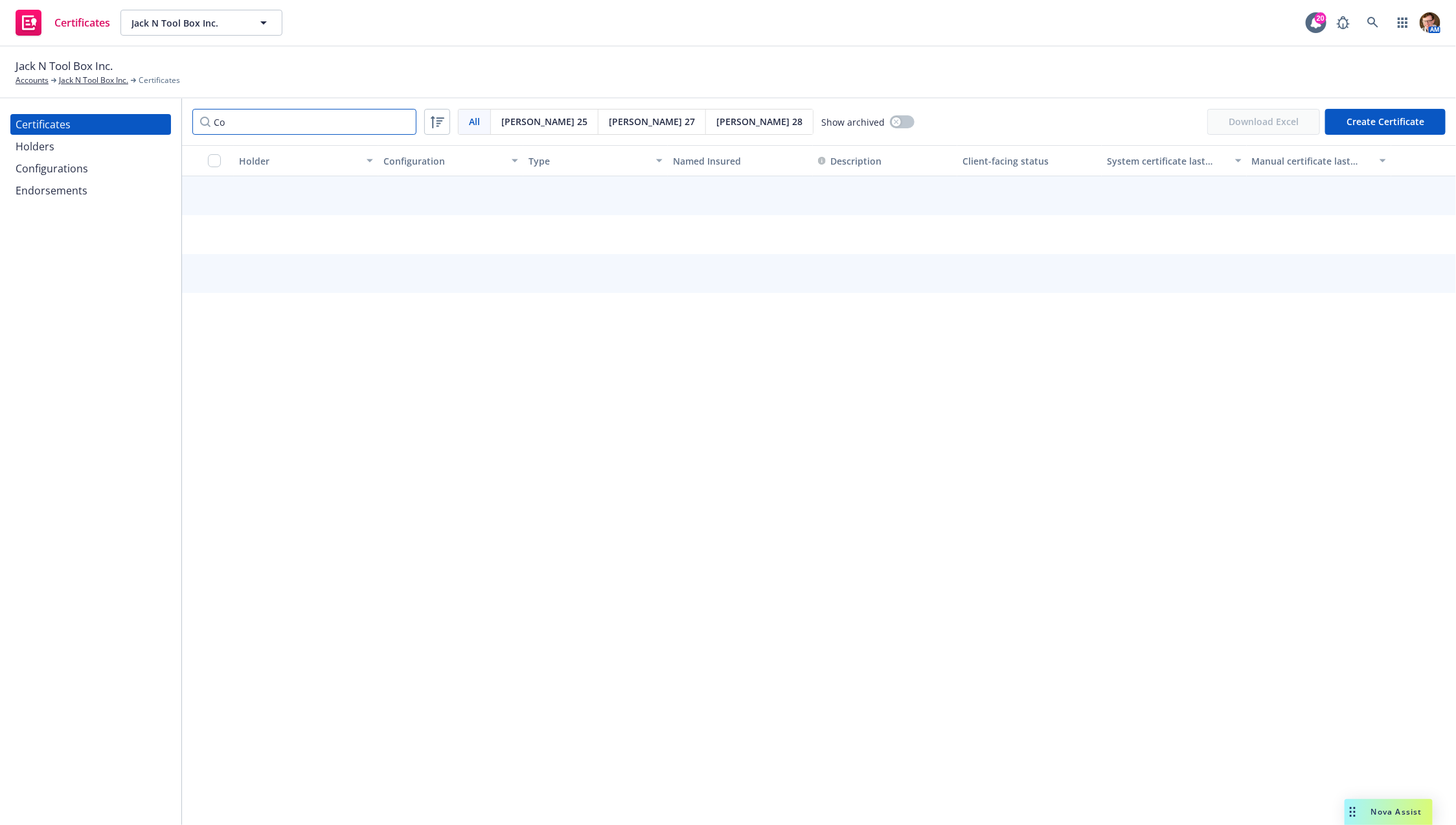
type input "C"
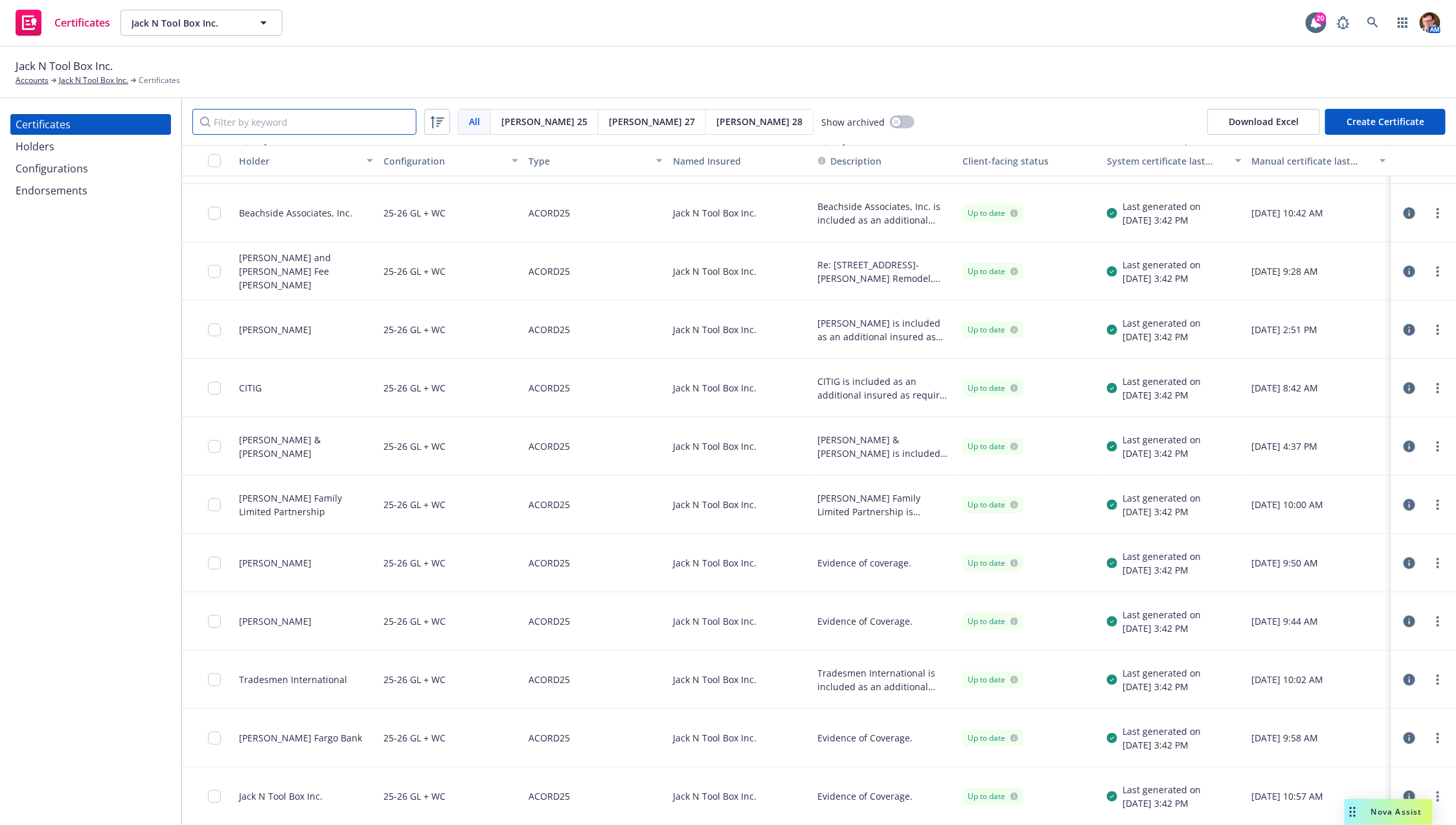
scroll to position [309, 0]
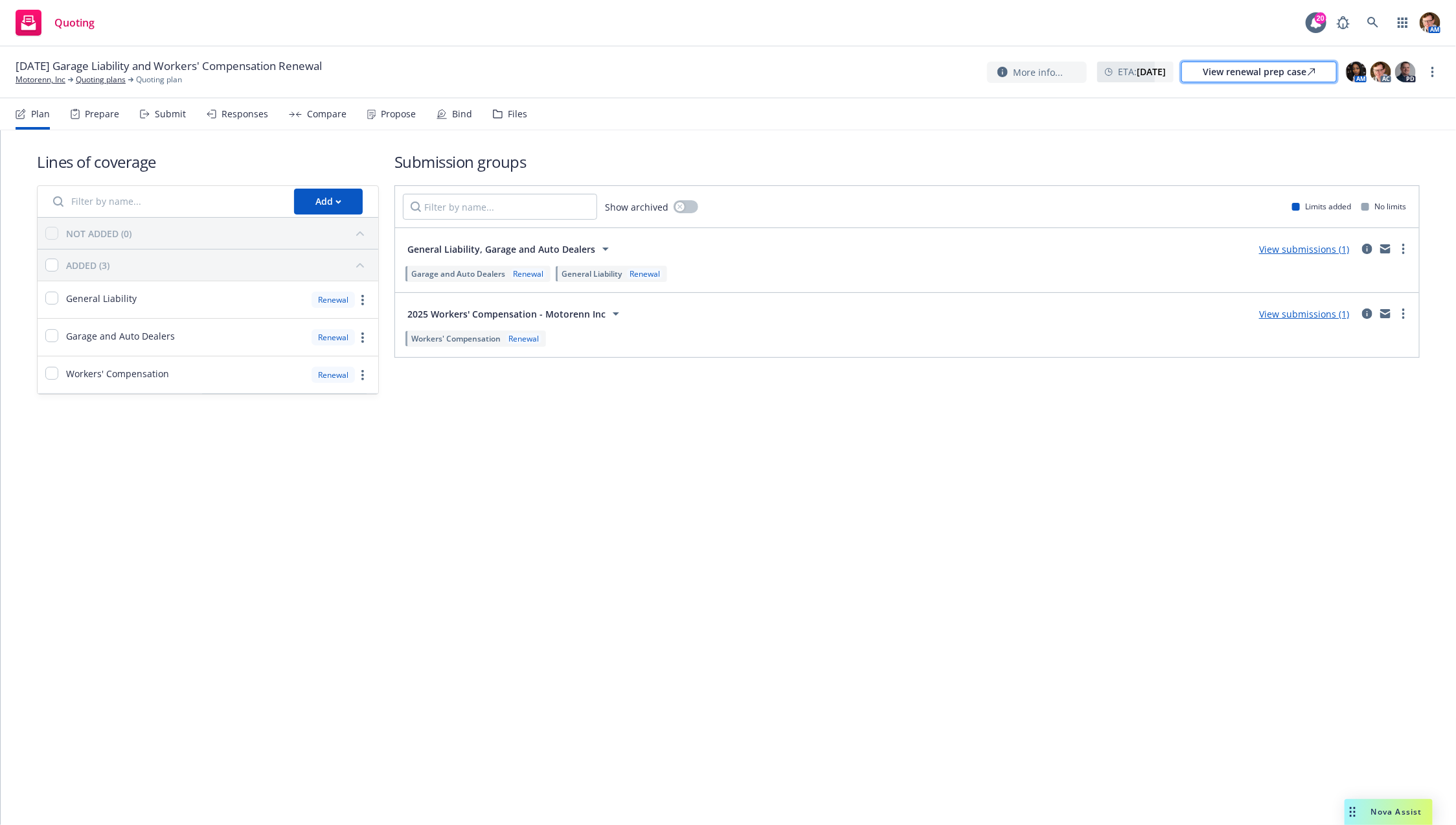
click at [1267, 72] on div "View renewal prep case" at bounding box center [1259, 72] width 113 height 19
click at [1241, 72] on div "View renewal prep case" at bounding box center [1259, 72] width 113 height 19
click at [229, 121] on div "Responses" at bounding box center [237, 114] width 62 height 31
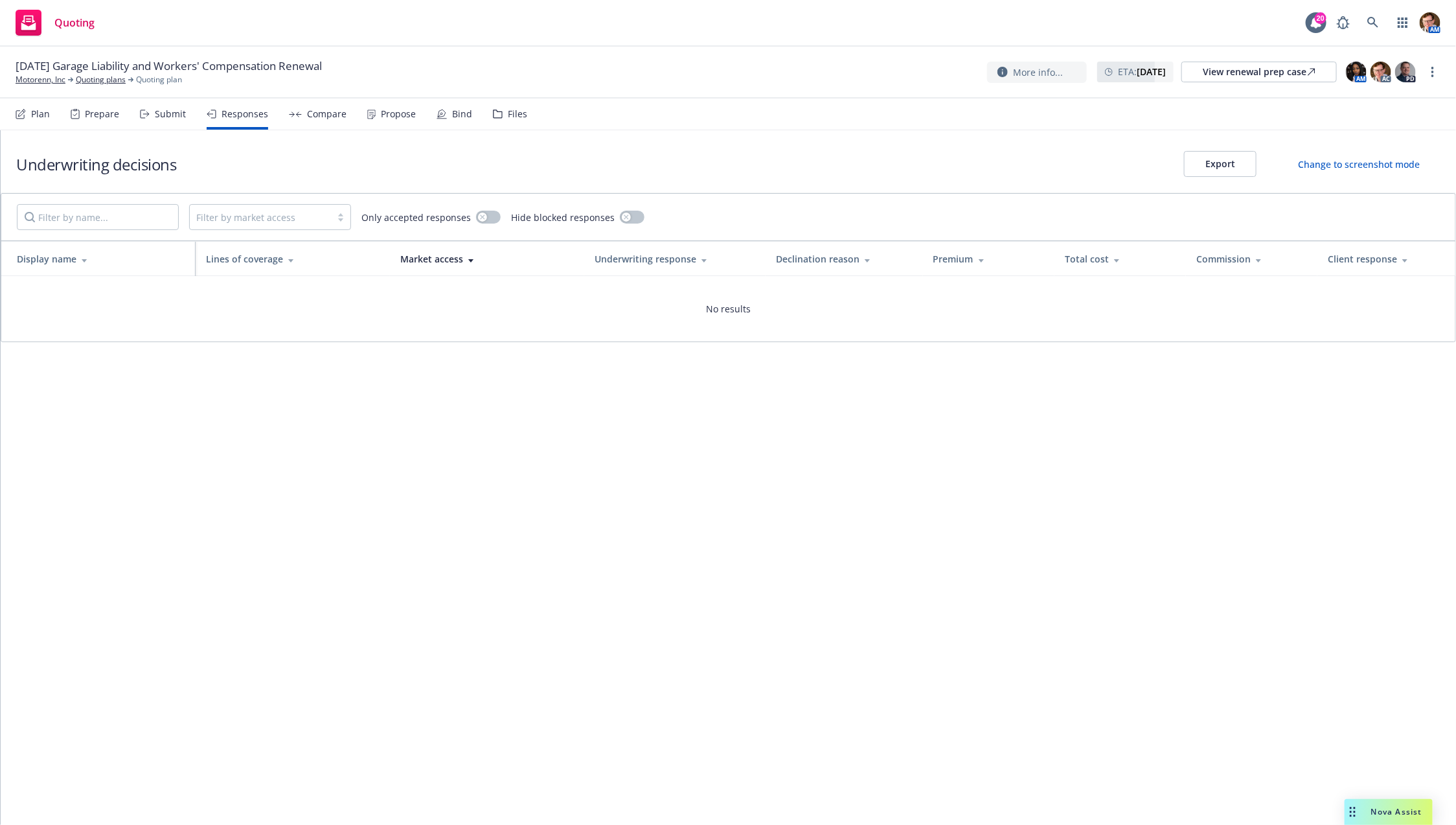
click at [158, 122] on div "Submit" at bounding box center [163, 114] width 46 height 31
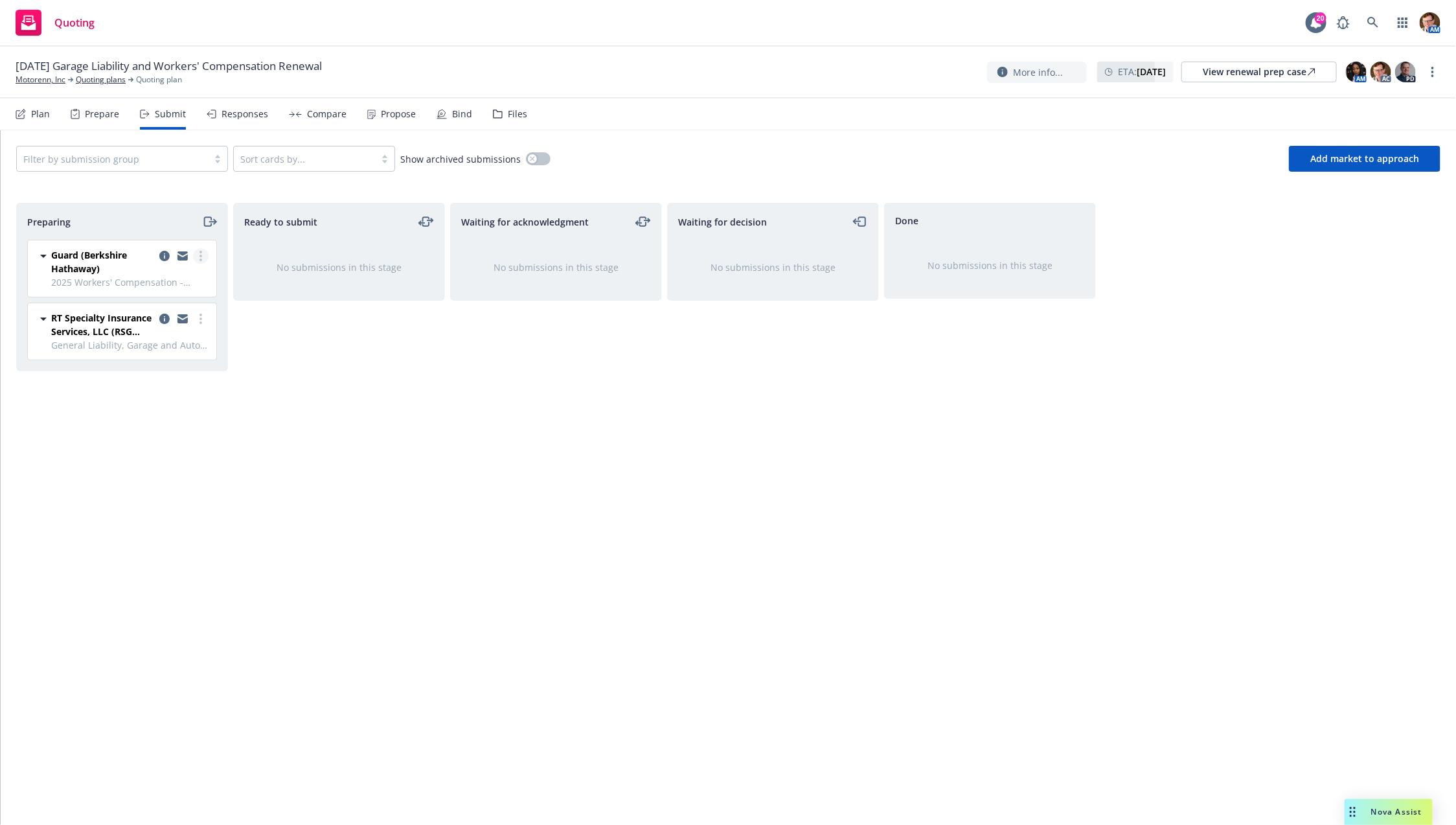
click at [204, 254] on link "more" at bounding box center [201, 256] width 15 height 15
click at [166, 256] on icon "copy logging email" at bounding box center [164, 256] width 10 height 10
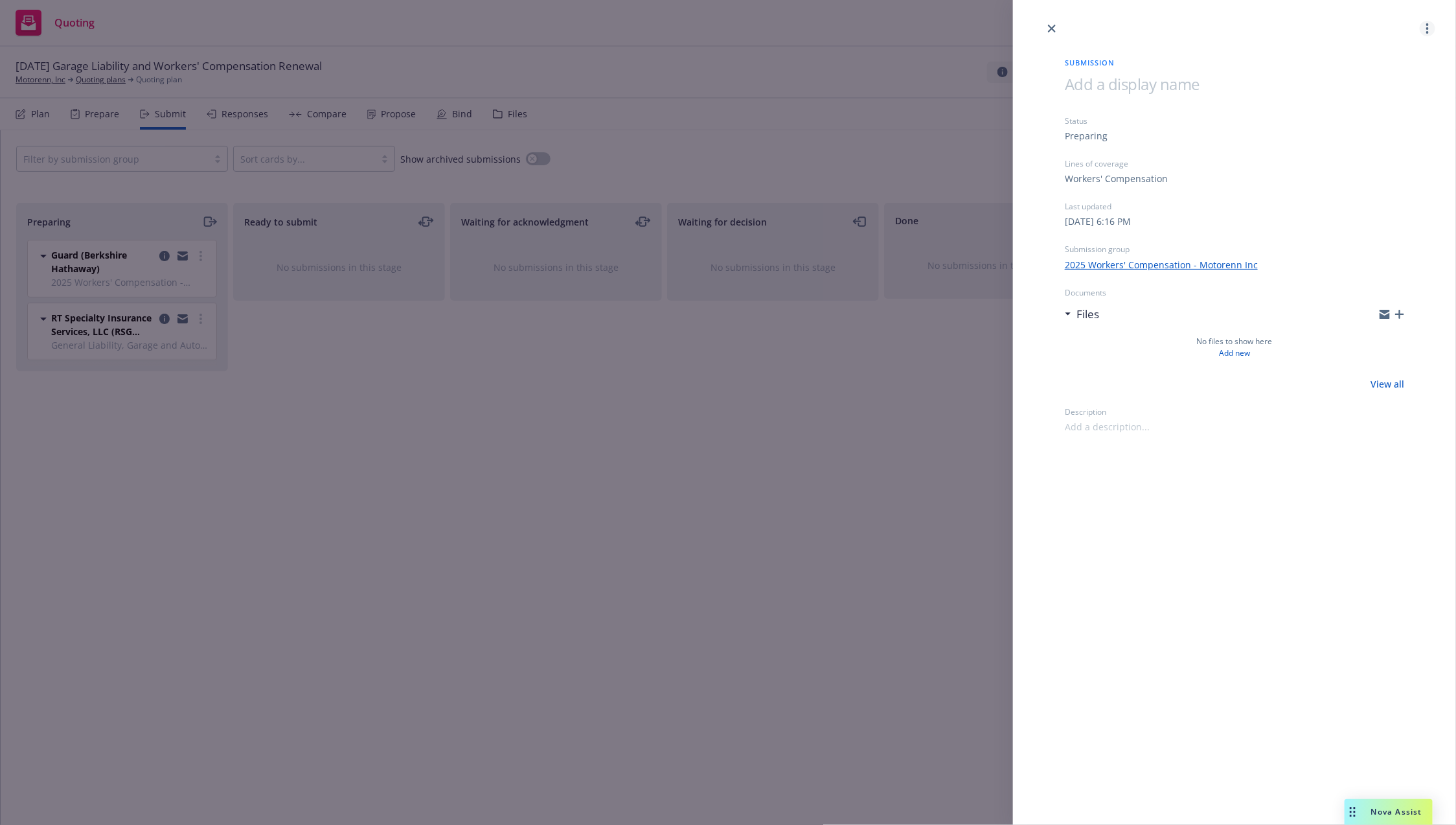
click at [1421, 28] on link "more" at bounding box center [1428, 28] width 15 height 15
click at [1366, 81] on span "Archive submission" at bounding box center [1377, 86] width 116 height 13
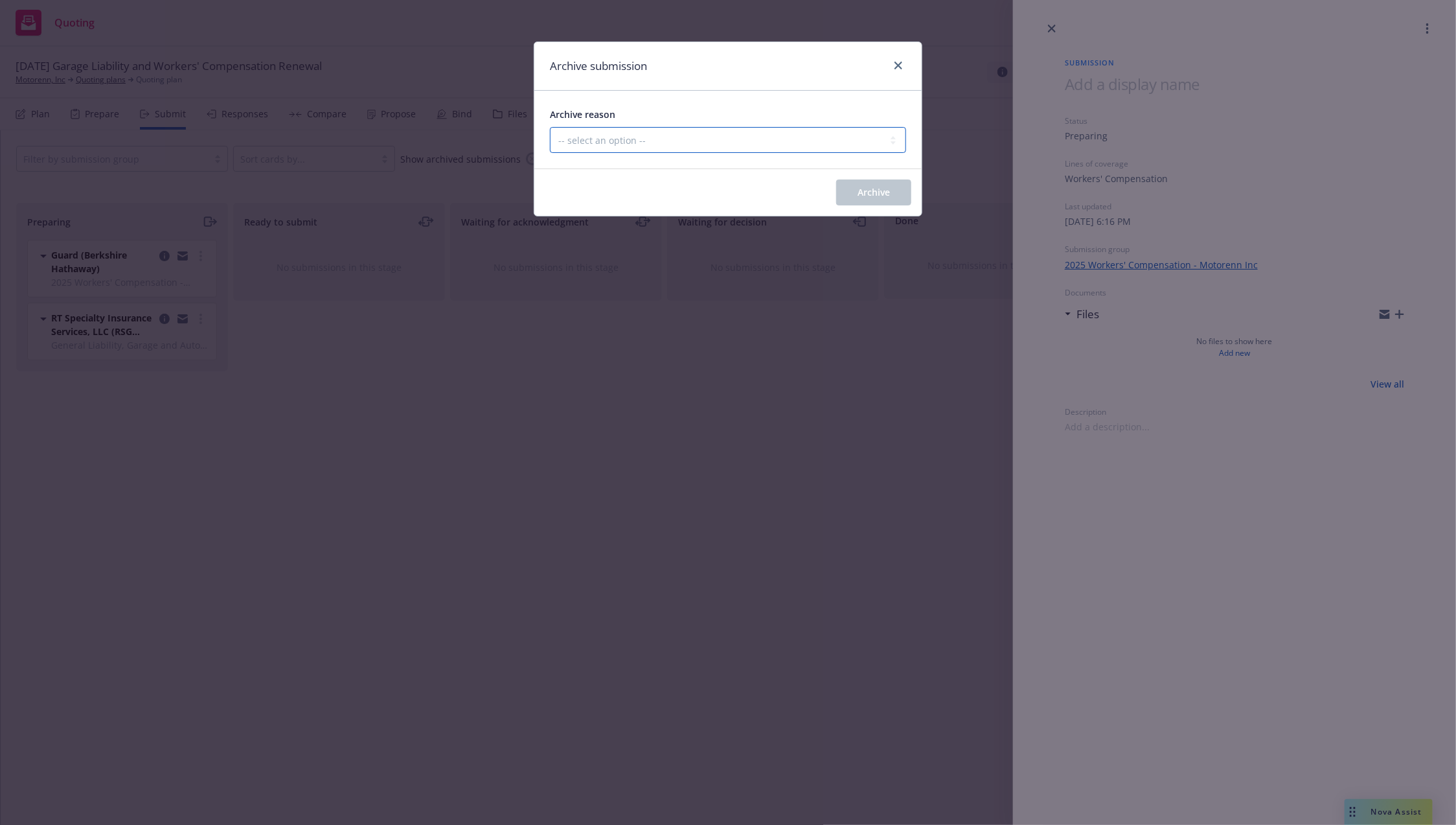
click at [624, 140] on select "-- select an option -- Carrier unresponsive Client decided not to proceed with …" at bounding box center [728, 140] width 356 height 26
select select "MADE_BY_MISTAKE"
click at [550, 127] on select "-- select an option -- Carrier unresponsive Client decided not to proceed with …" at bounding box center [728, 140] width 356 height 26
click at [877, 190] on span "Archive" at bounding box center [874, 193] width 33 height 13
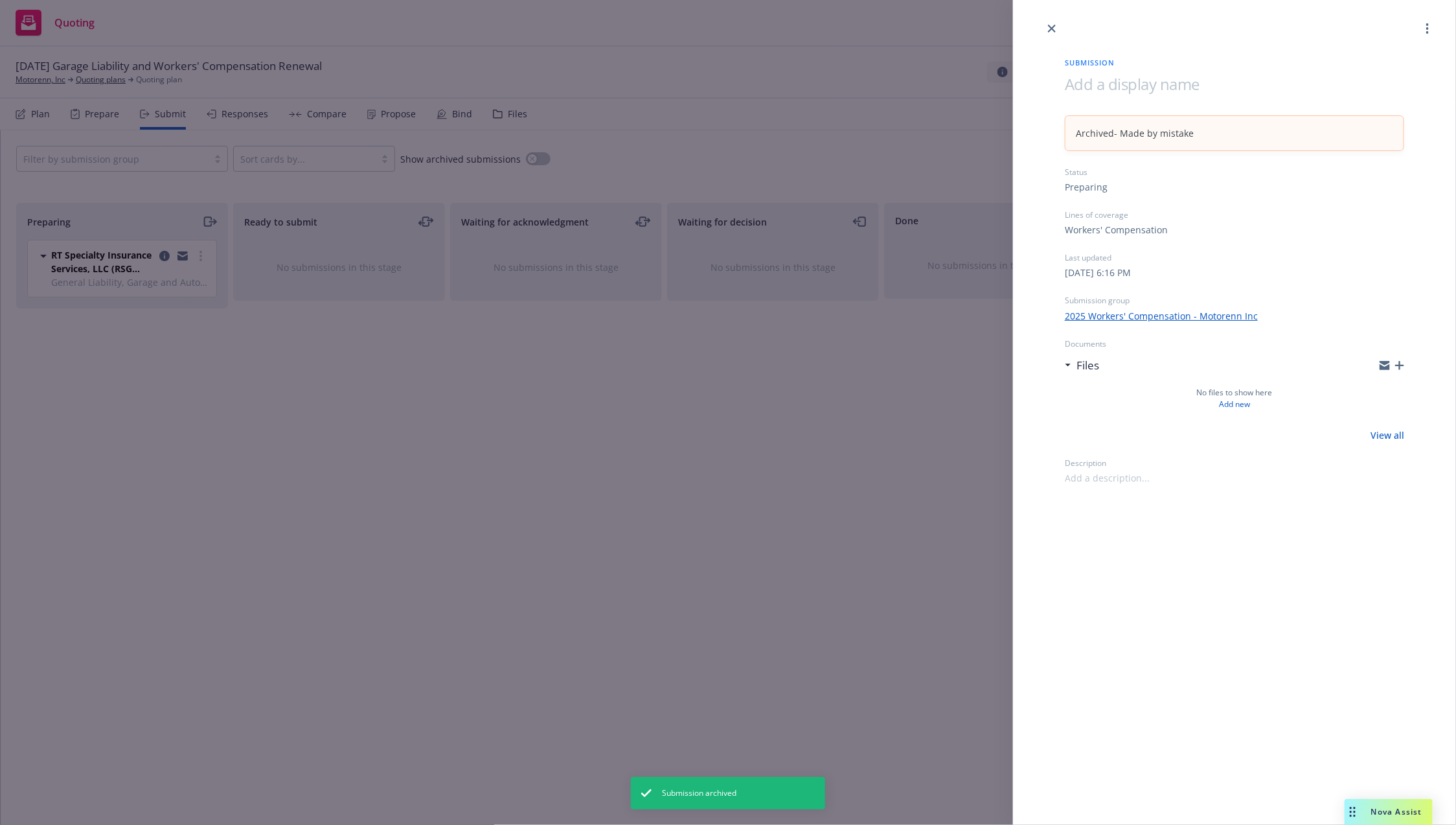
click at [1044, 33] on div at bounding box center [1234, 18] width 443 height 36
click at [1044, 28] on link "close" at bounding box center [1052, 28] width 15 height 15
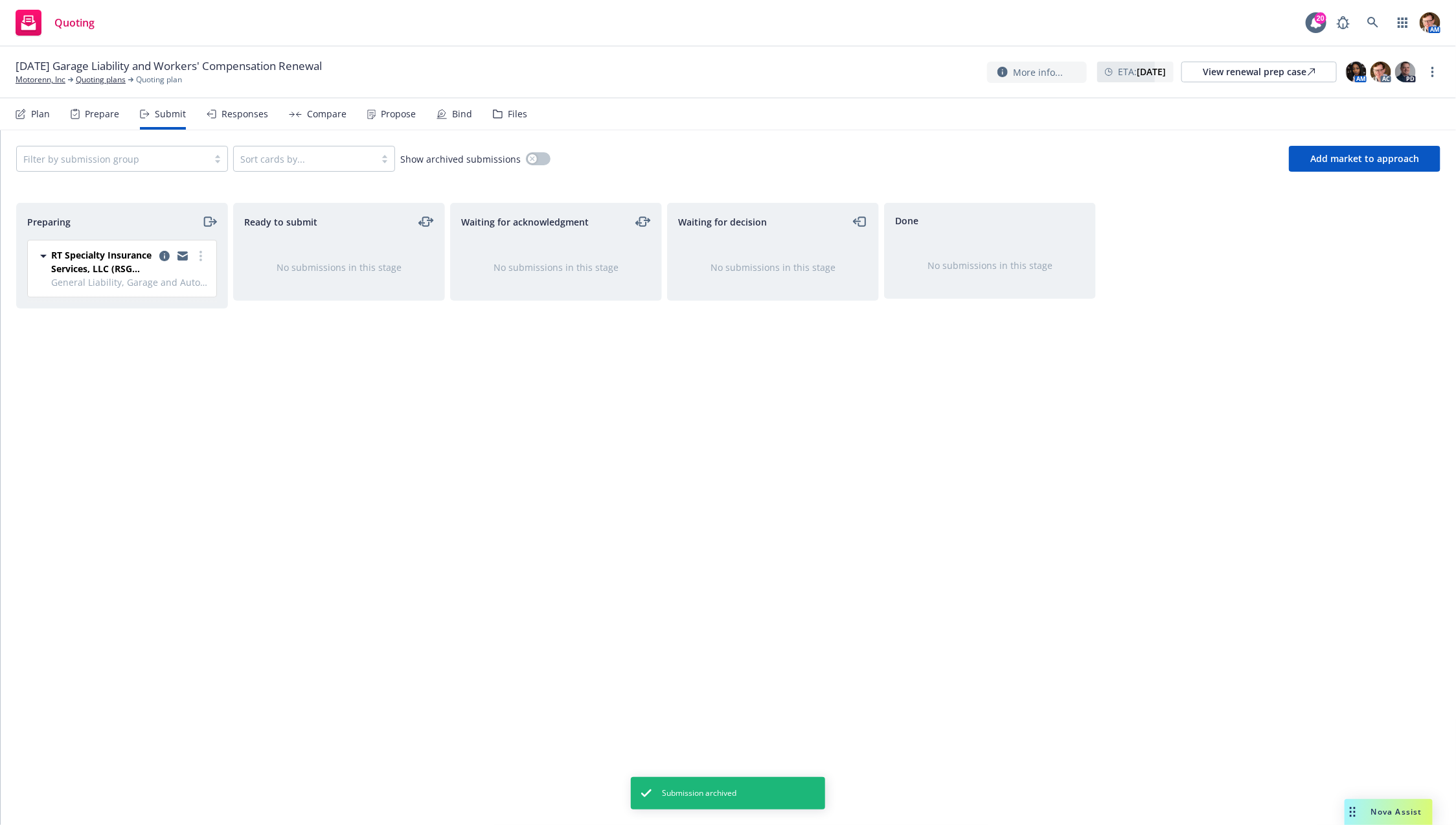
click at [11, 108] on nav "Plan Prepare Submit Responses Compare Propose Bind Files" at bounding box center [728, 115] width 1456 height 32
click at [42, 115] on div "Plan" at bounding box center [40, 114] width 19 height 10
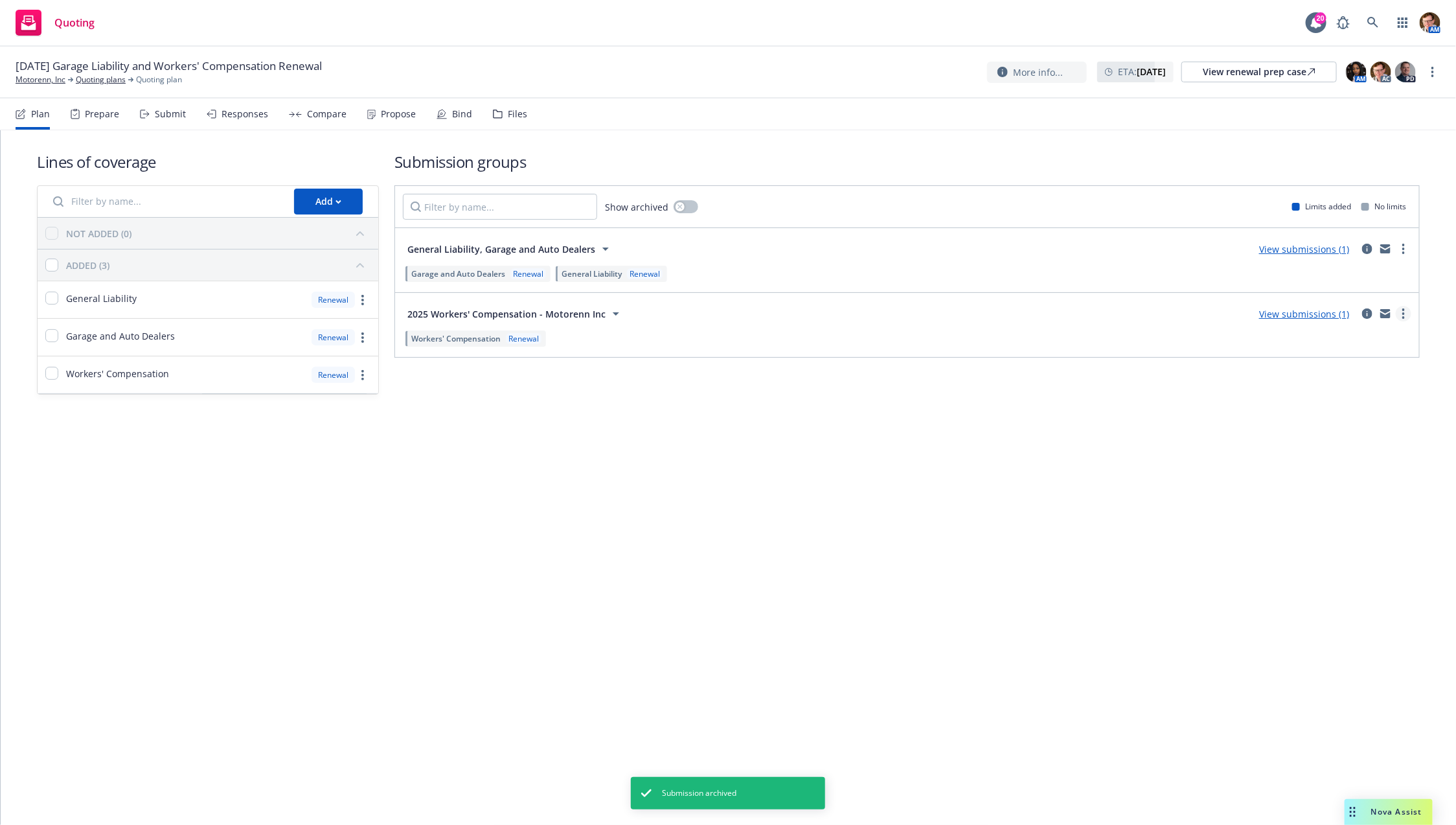
click at [1403, 316] on icon "more" at bounding box center [1404, 313] width 3 height 10
click at [1101, 452] on div "Lines of coverage Add NOT ADDED (0) ADDED (3) General Liability Renewal Garage …" at bounding box center [728, 477] width 1455 height 695
click at [1370, 312] on icon "circleInformation" at bounding box center [1367, 313] width 10 height 10
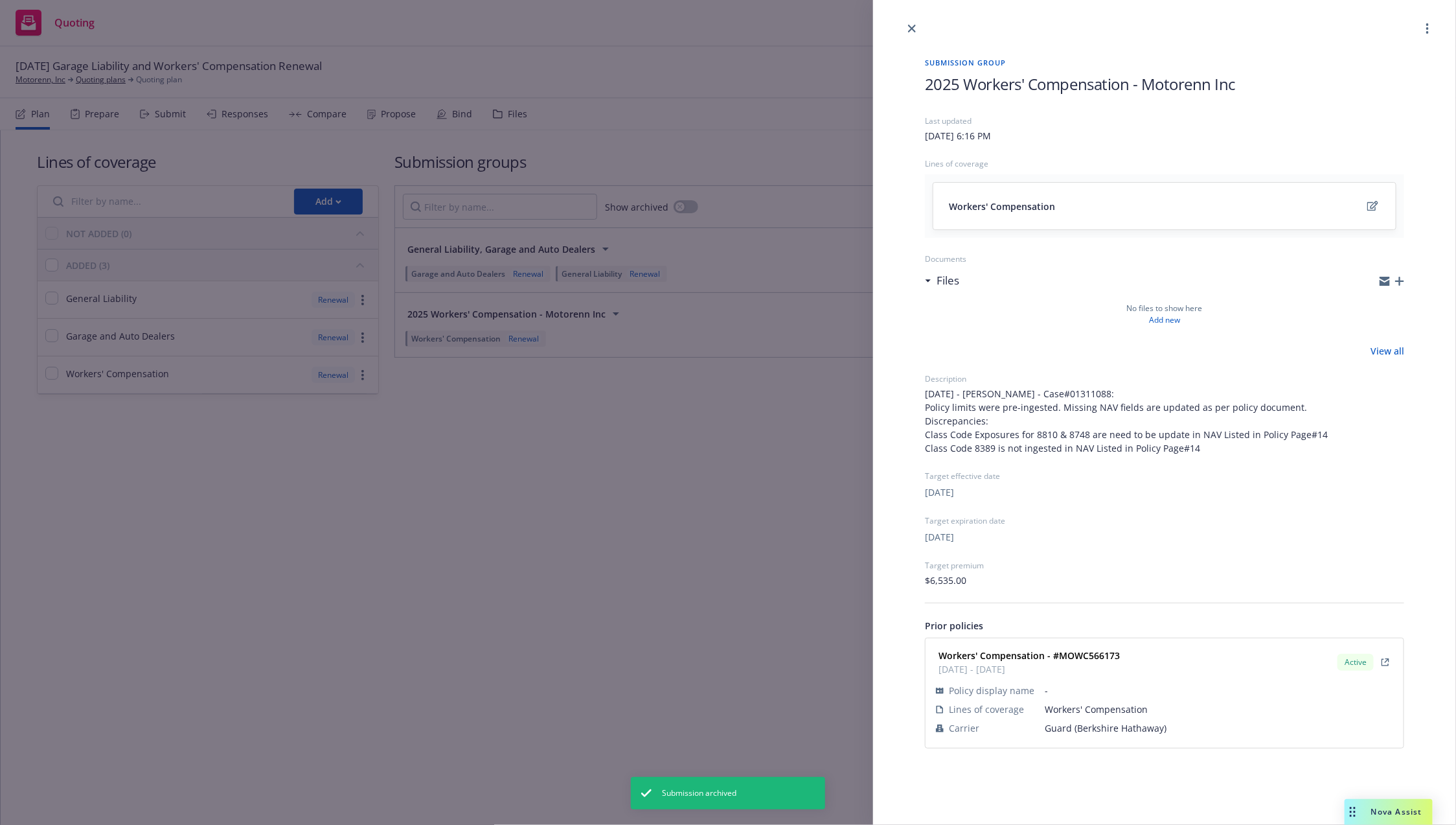
click at [1415, 31] on div at bounding box center [1164, 18] width 583 height 36
click at [1419, 27] on div at bounding box center [1164, 18] width 583 height 36
click at [1422, 27] on link "more" at bounding box center [1428, 28] width 15 height 15
click at [1384, 117] on span "Archive" at bounding box center [1352, 113] width 63 height 13
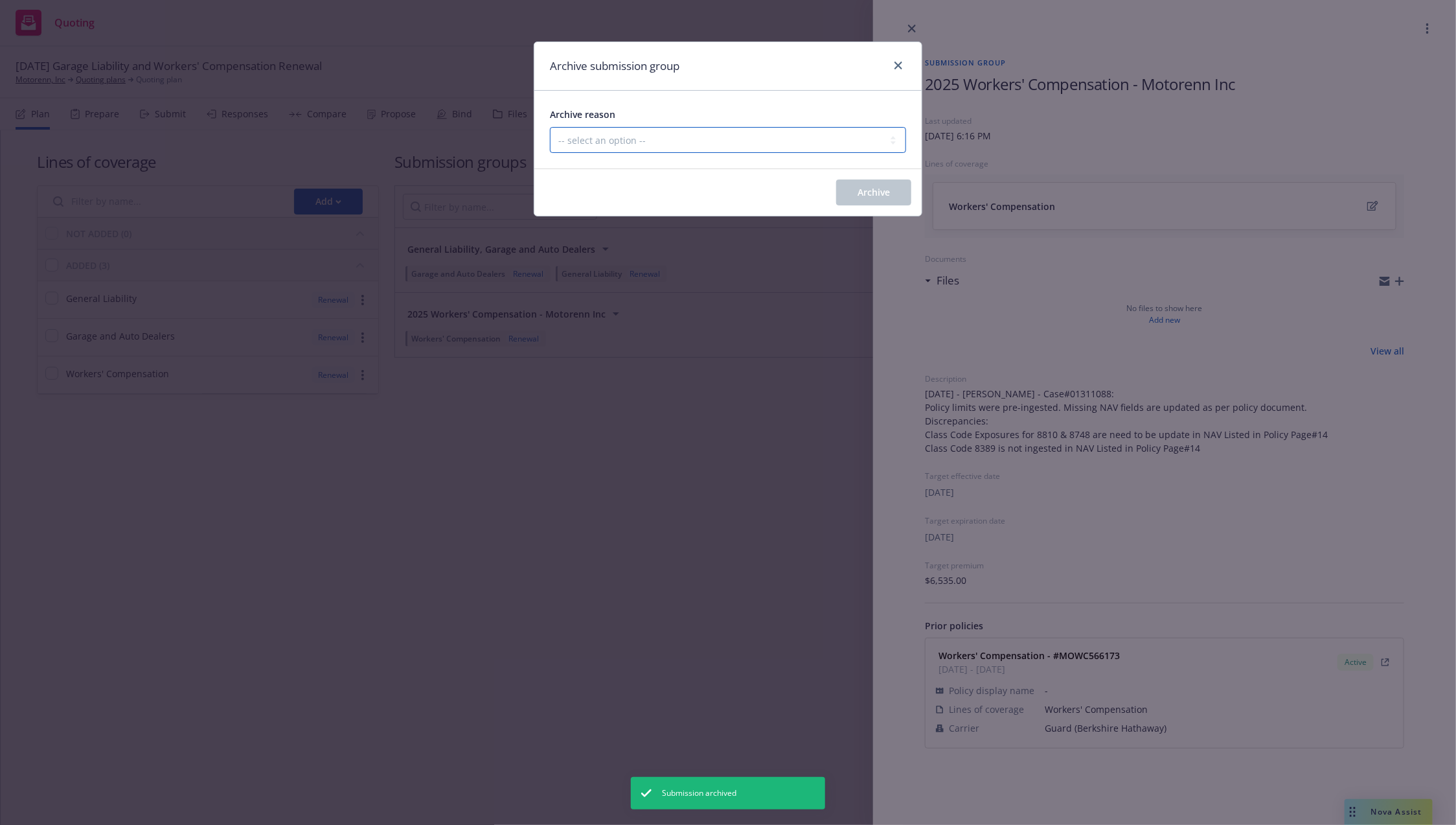
click at [656, 136] on select "-- select an option -- Customer no longer needs this coverage Duplicate Histori…" at bounding box center [728, 140] width 356 height 26
select select "POLICY_WILL_BE_AUTO_RENEWED"
click at [550, 127] on select "-- select an option -- Customer no longer needs this coverage Duplicate Histori…" at bounding box center [728, 140] width 356 height 26
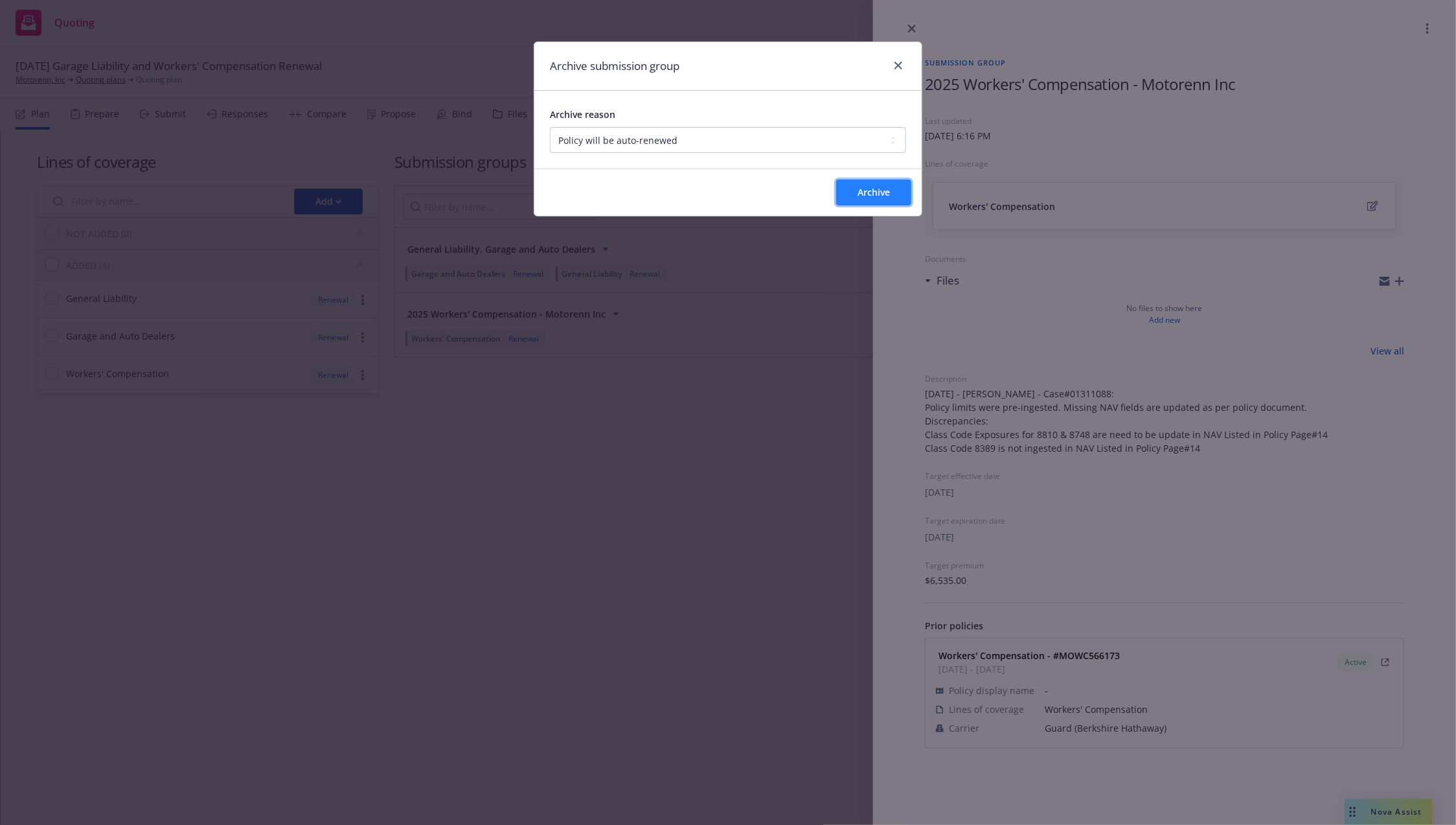
click at [872, 201] on button "Archive" at bounding box center [874, 192] width 75 height 26
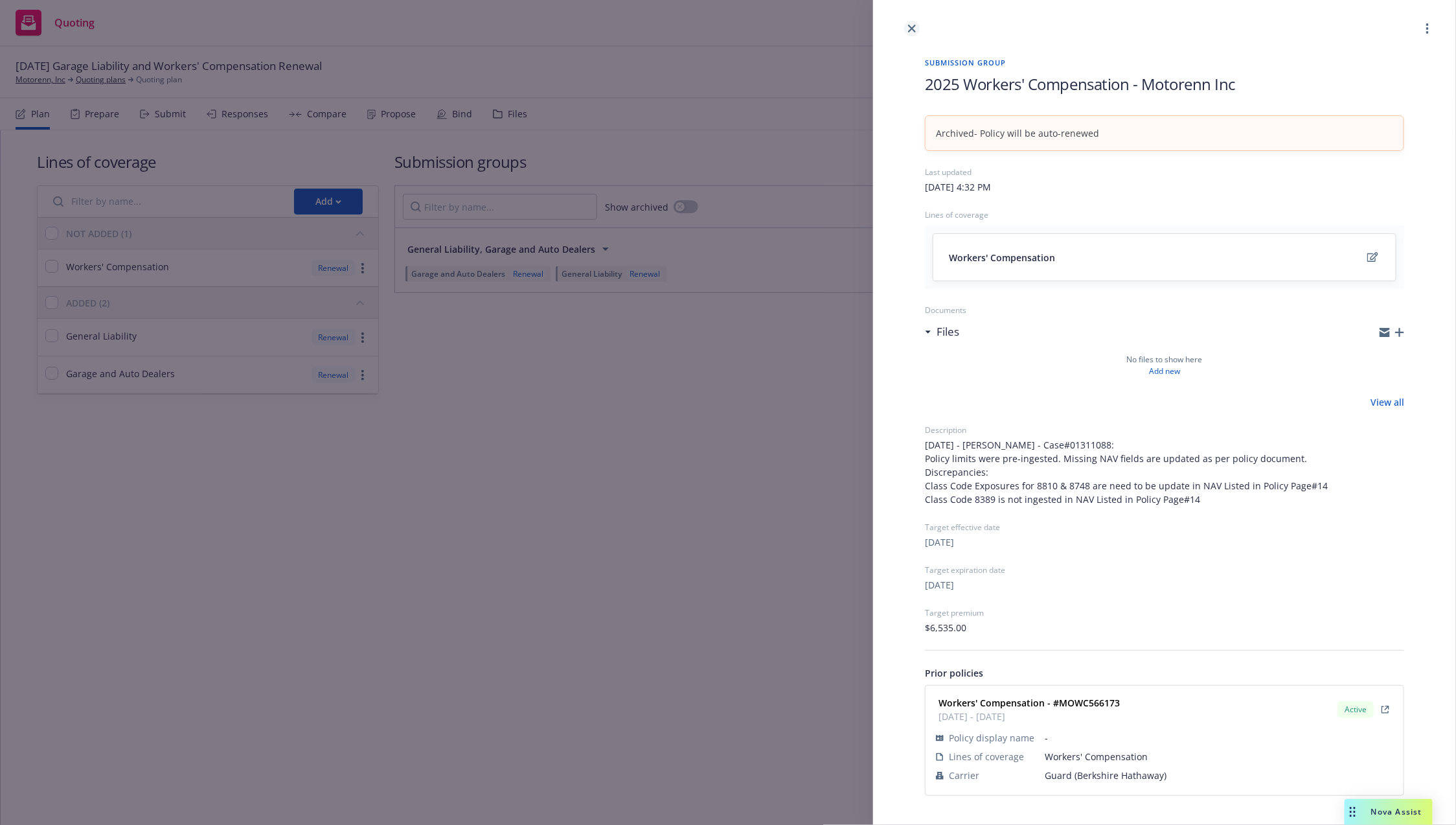
click at [914, 34] on link "close" at bounding box center [912, 28] width 15 height 15
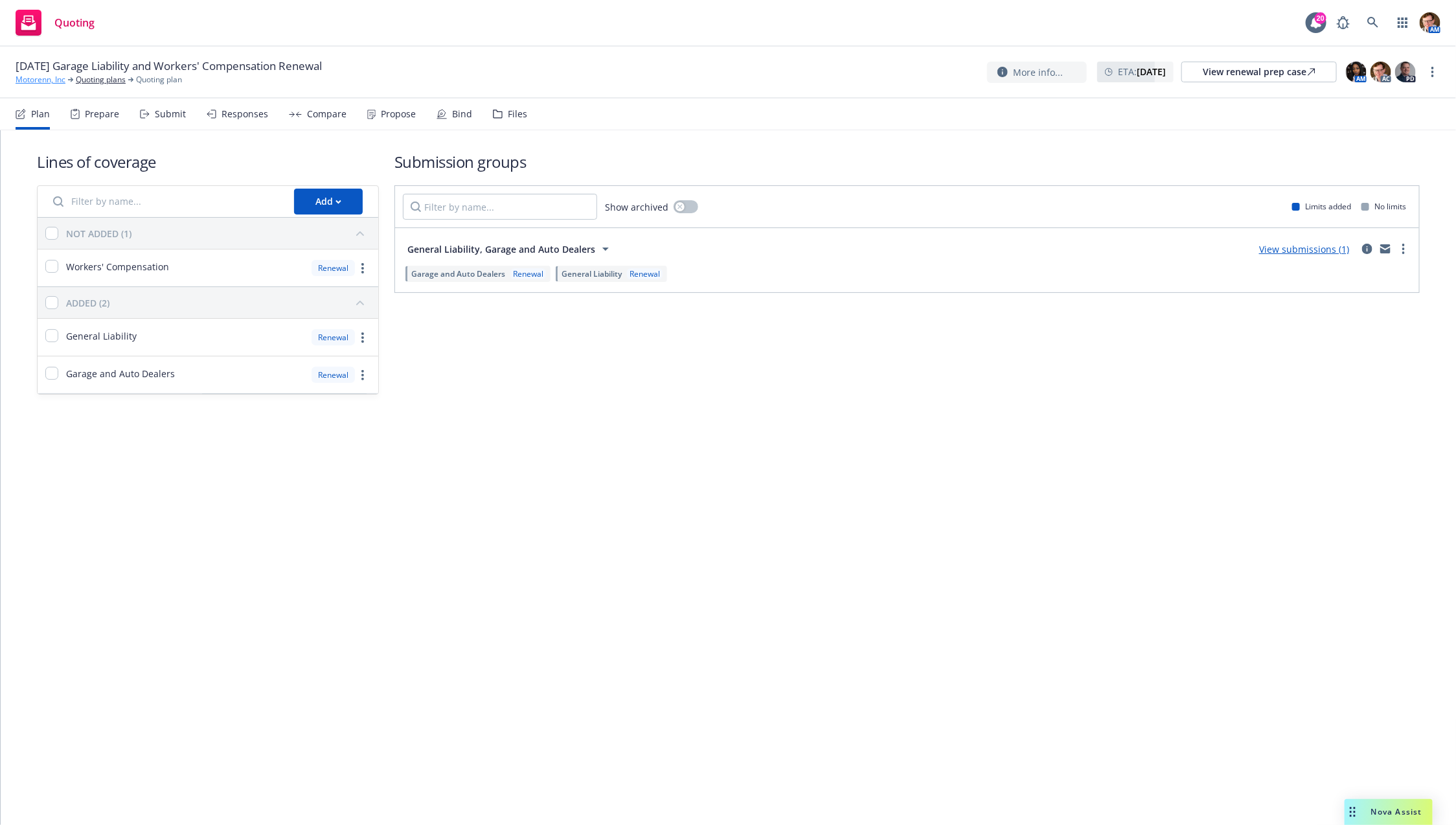
click at [27, 79] on link "Motorenn, Inc" at bounding box center [40, 79] width 50 height 12
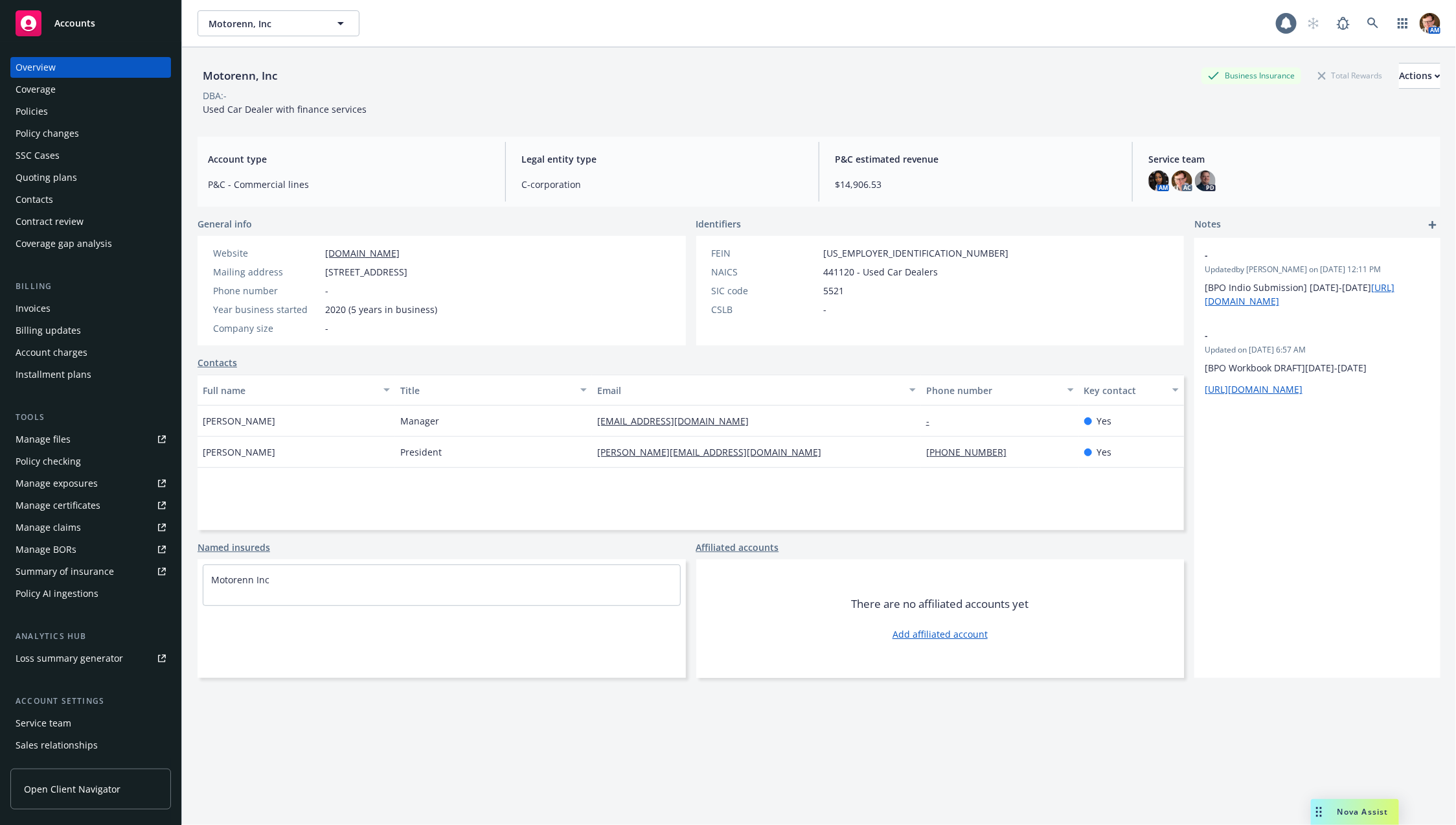
click at [85, 108] on div "Policies" at bounding box center [90, 111] width 150 height 21
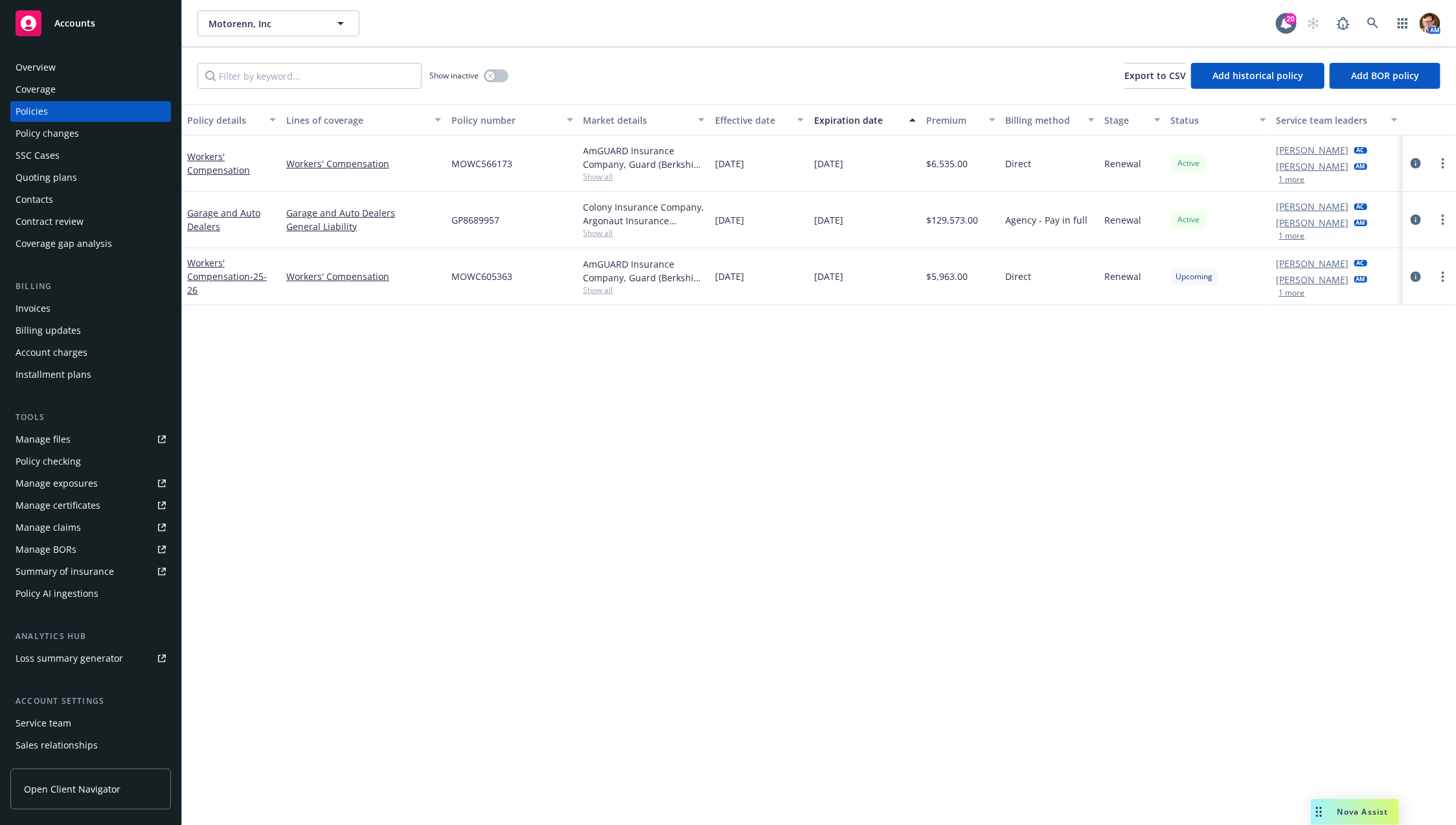
click at [1403, 272] on div at bounding box center [1430, 277] width 53 height 57
click at [1409, 271] on div at bounding box center [1430, 277] width 43 height 15
click at [1412, 273] on icon "circleInformation" at bounding box center [1416, 277] width 10 height 10
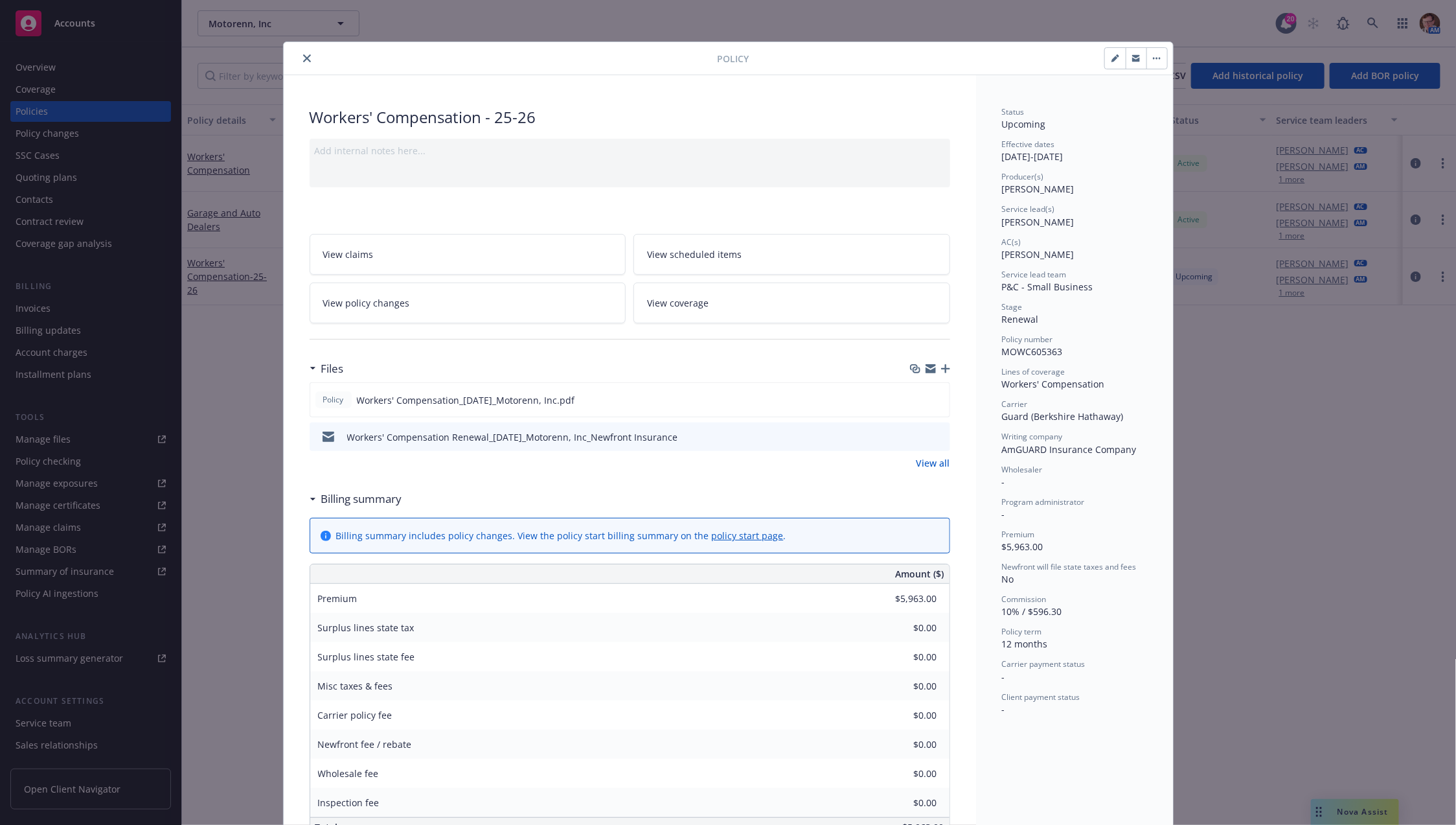
click at [1105, 64] on button "button" at bounding box center [1116, 58] width 21 height 21
select select "RENEWAL"
select select "12"
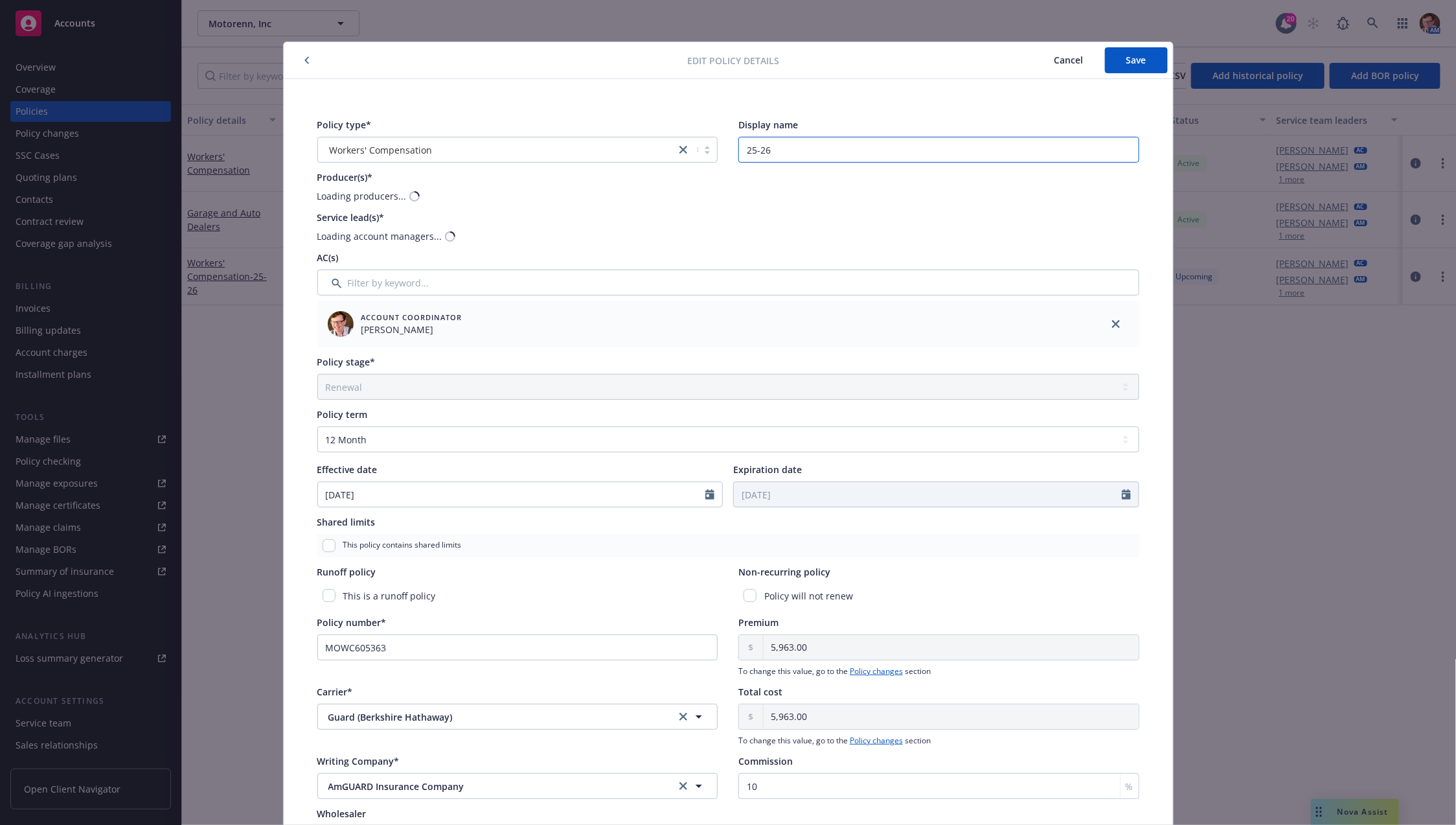
drag, startPoint x: 811, startPoint y: 158, endPoint x: 593, endPoint y: 140, distance: 218.7
click at [571, 129] on div "Policy type* Workers' Compensation Display name 25-26" at bounding box center [728, 140] width 822 height 44
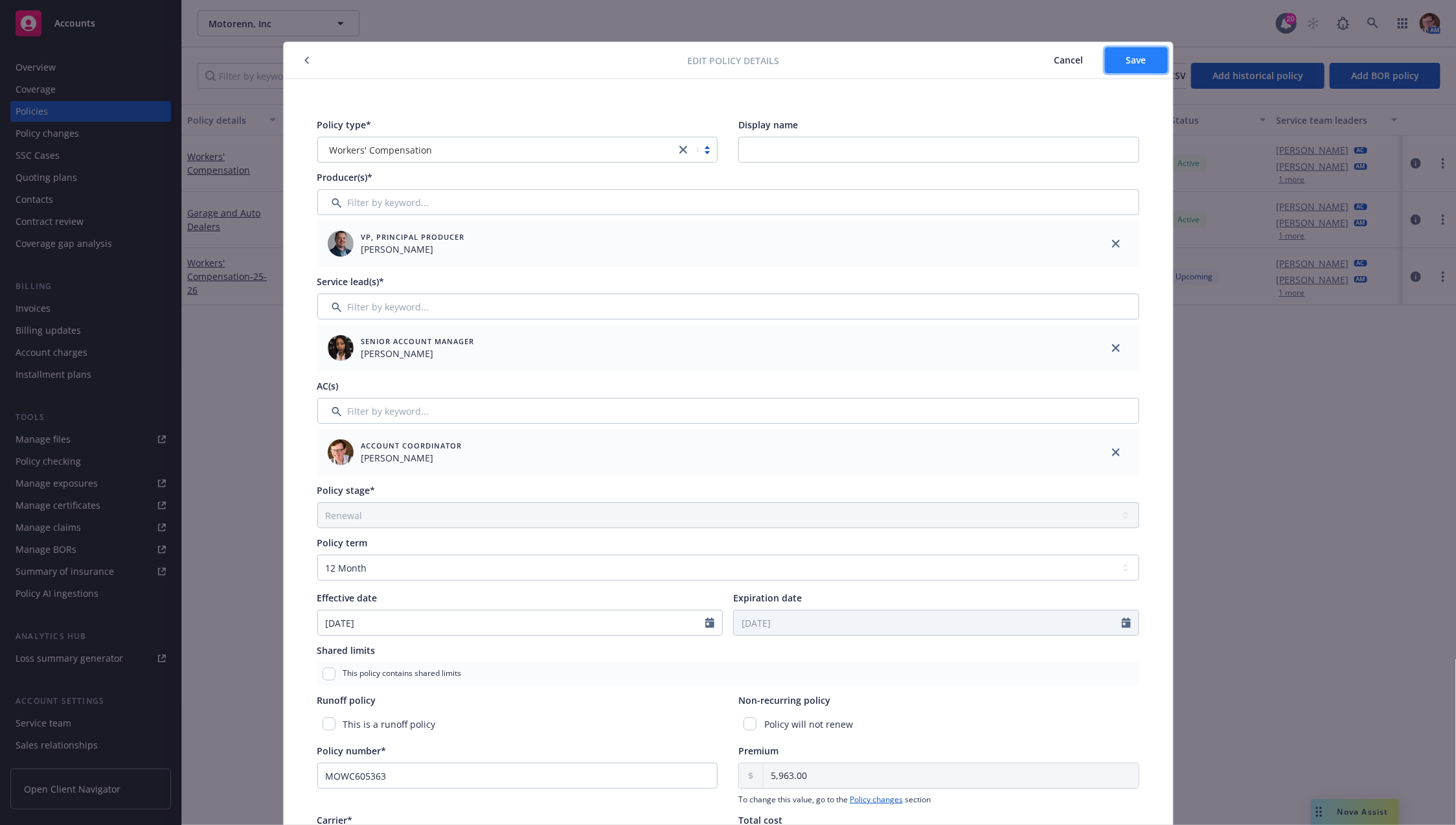
click at [1145, 66] on button "Save" at bounding box center [1136, 60] width 63 height 26
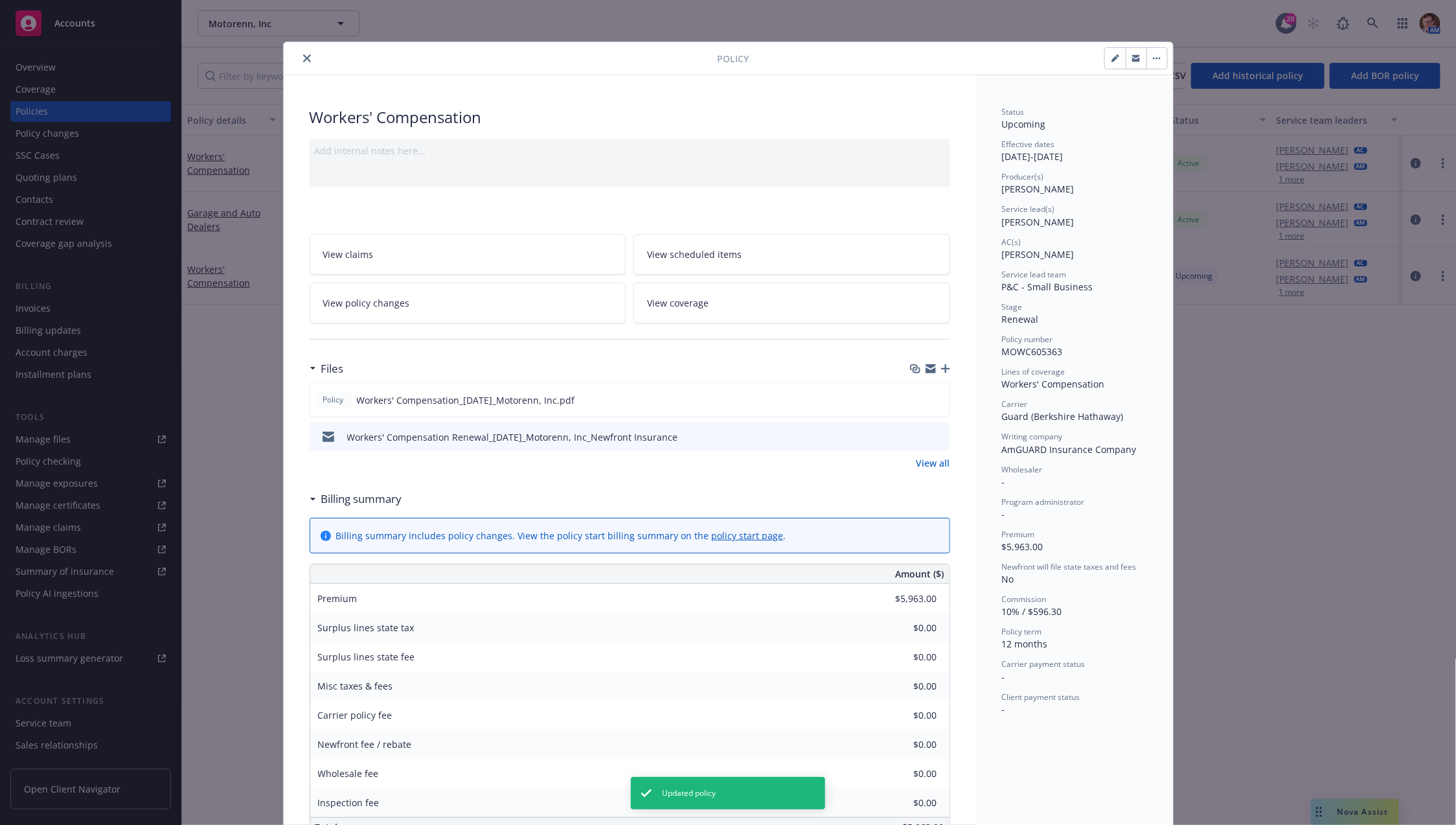
click at [299, 62] on button "close" at bounding box center [307, 58] width 15 height 15
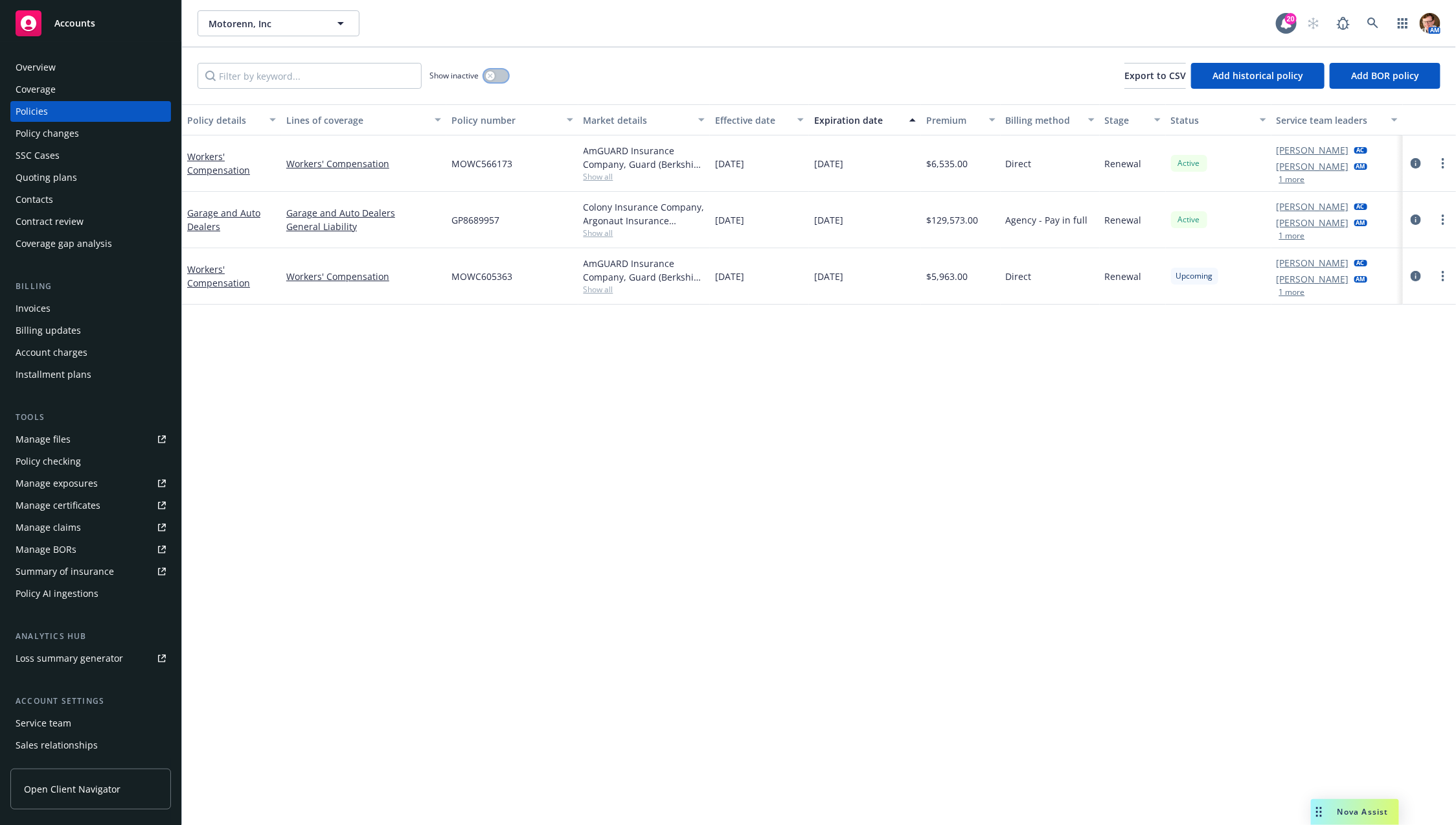
click at [488, 74] on icon "button" at bounding box center [490, 75] width 5 height 5
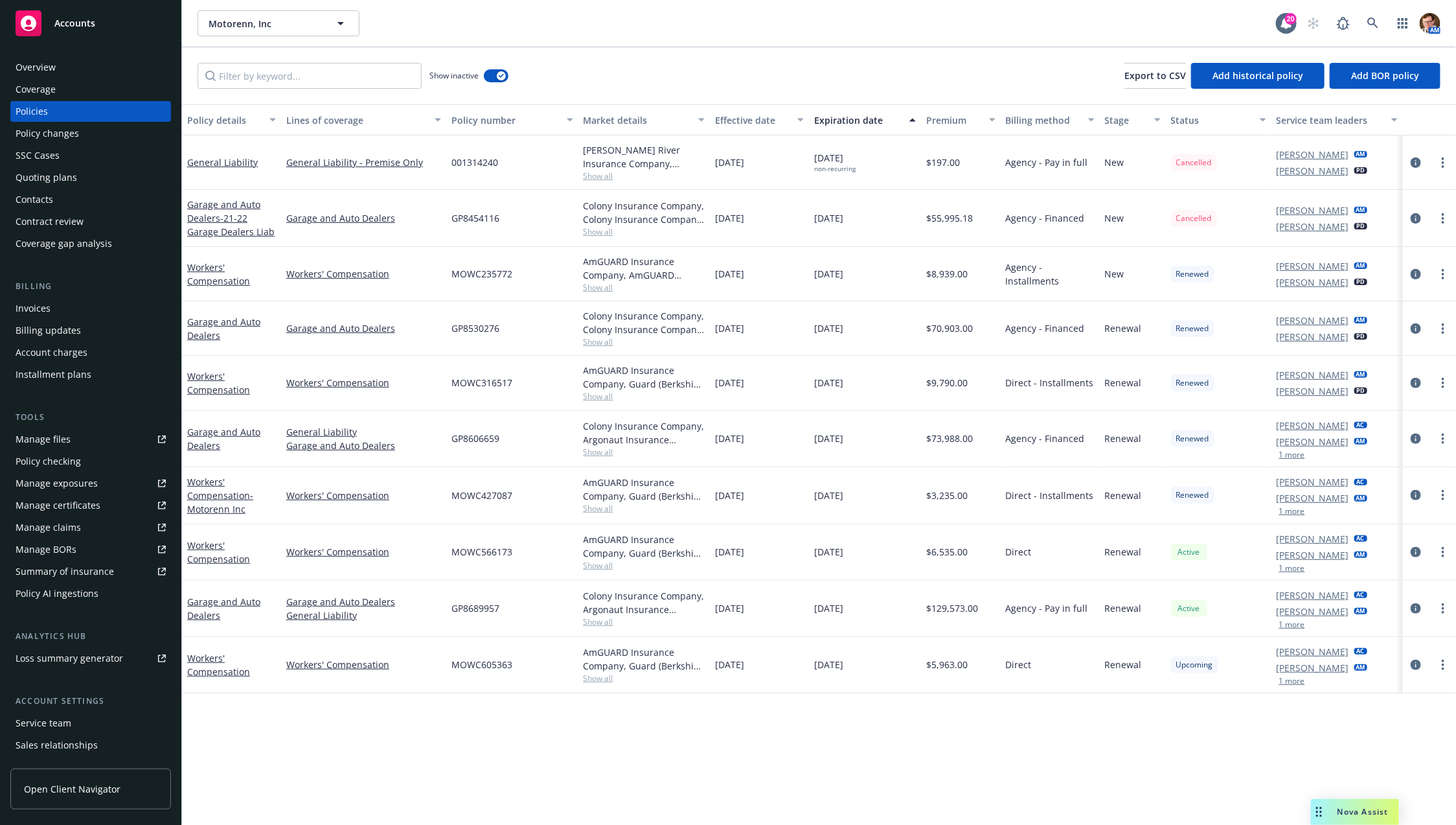
click at [456, 222] on span "GP8454116" at bounding box center [475, 218] width 48 height 14
click at [1418, 218] on icon "circleInformation" at bounding box center [1416, 218] width 10 height 10
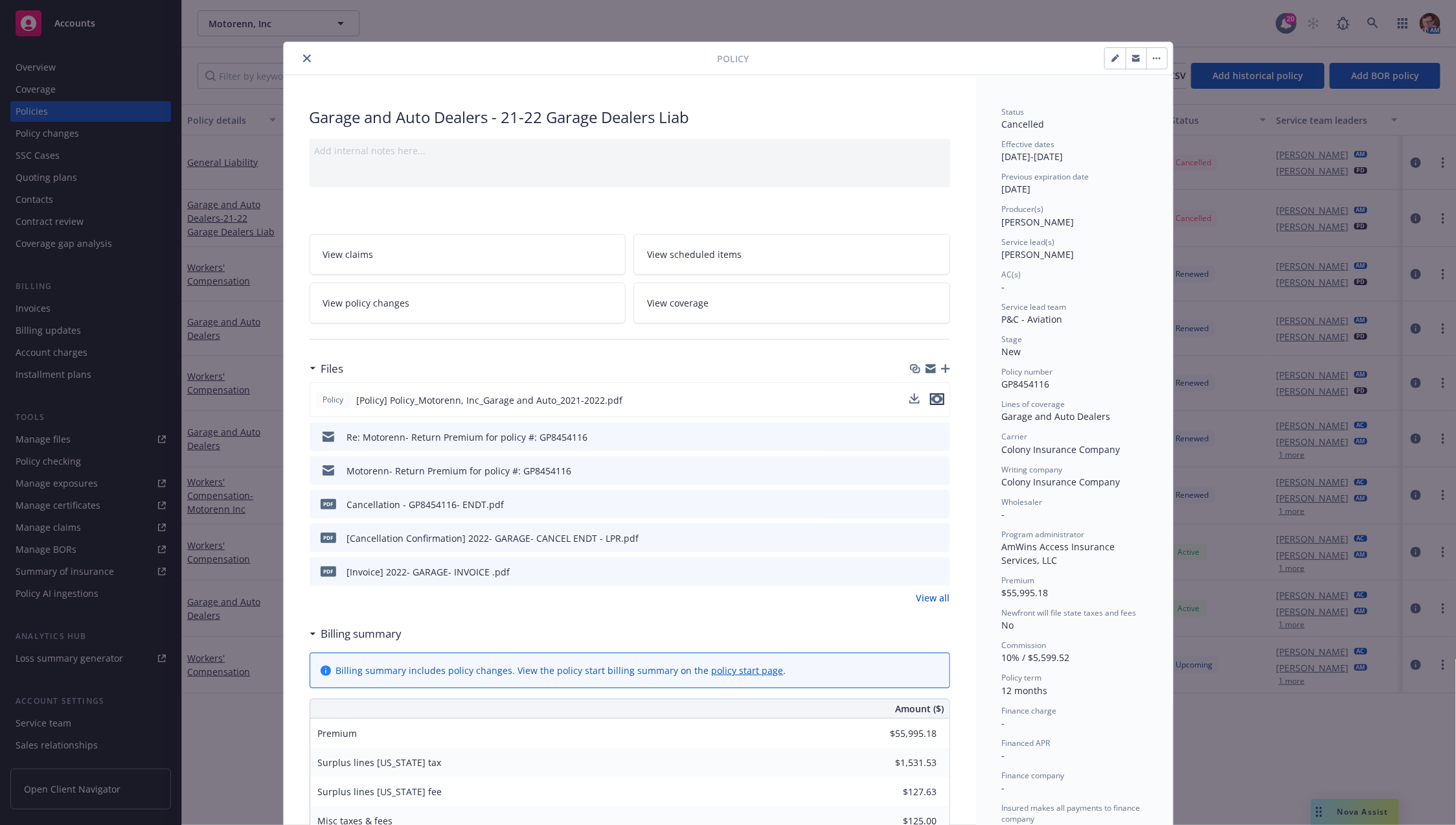
click at [935, 400] on icon "preview file" at bounding box center [937, 399] width 12 height 9
click at [303, 58] on icon "close" at bounding box center [306, 58] width 8 height 8
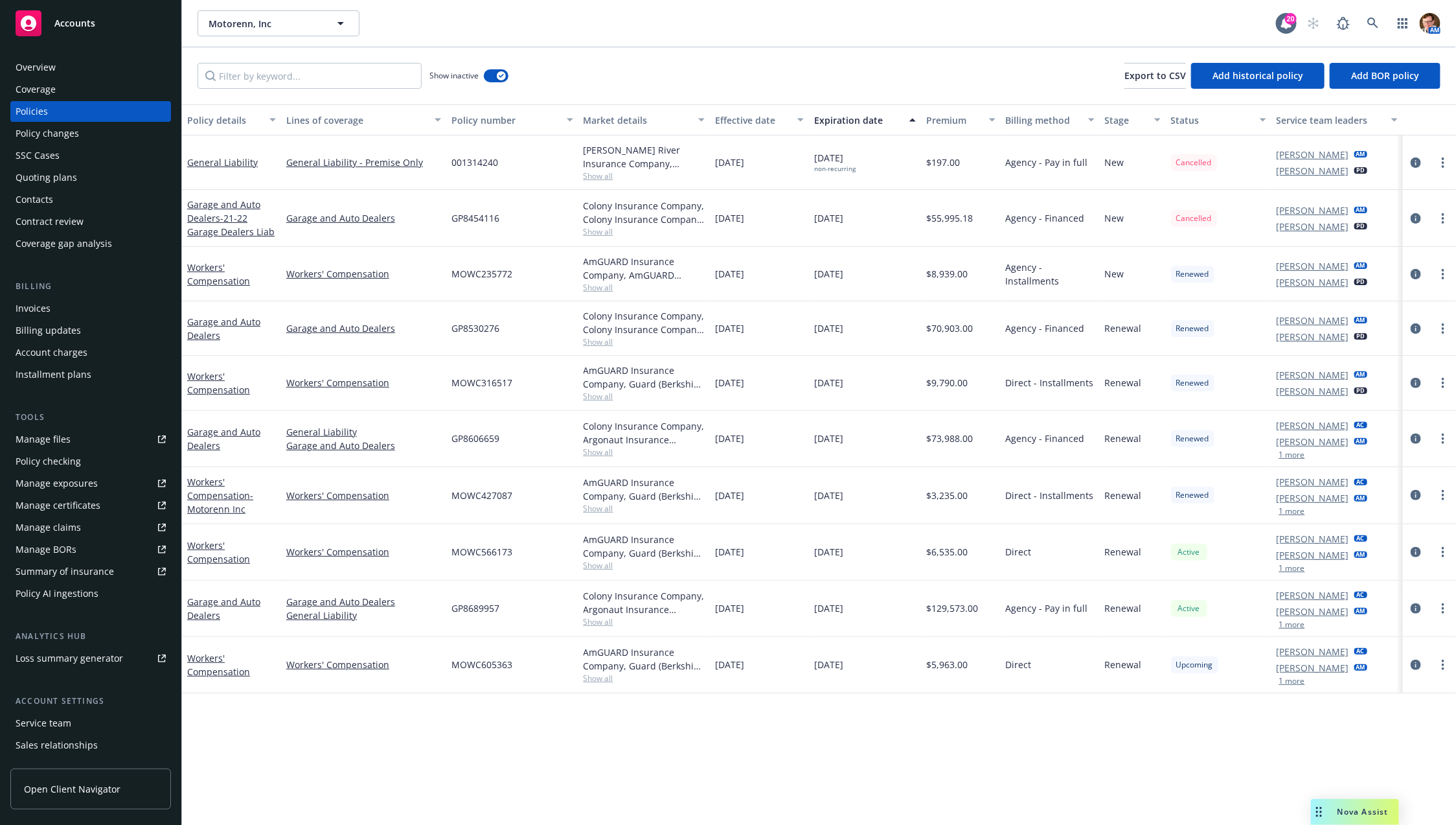
click at [99, 172] on div "Quoting plans" at bounding box center [90, 178] width 150 height 21
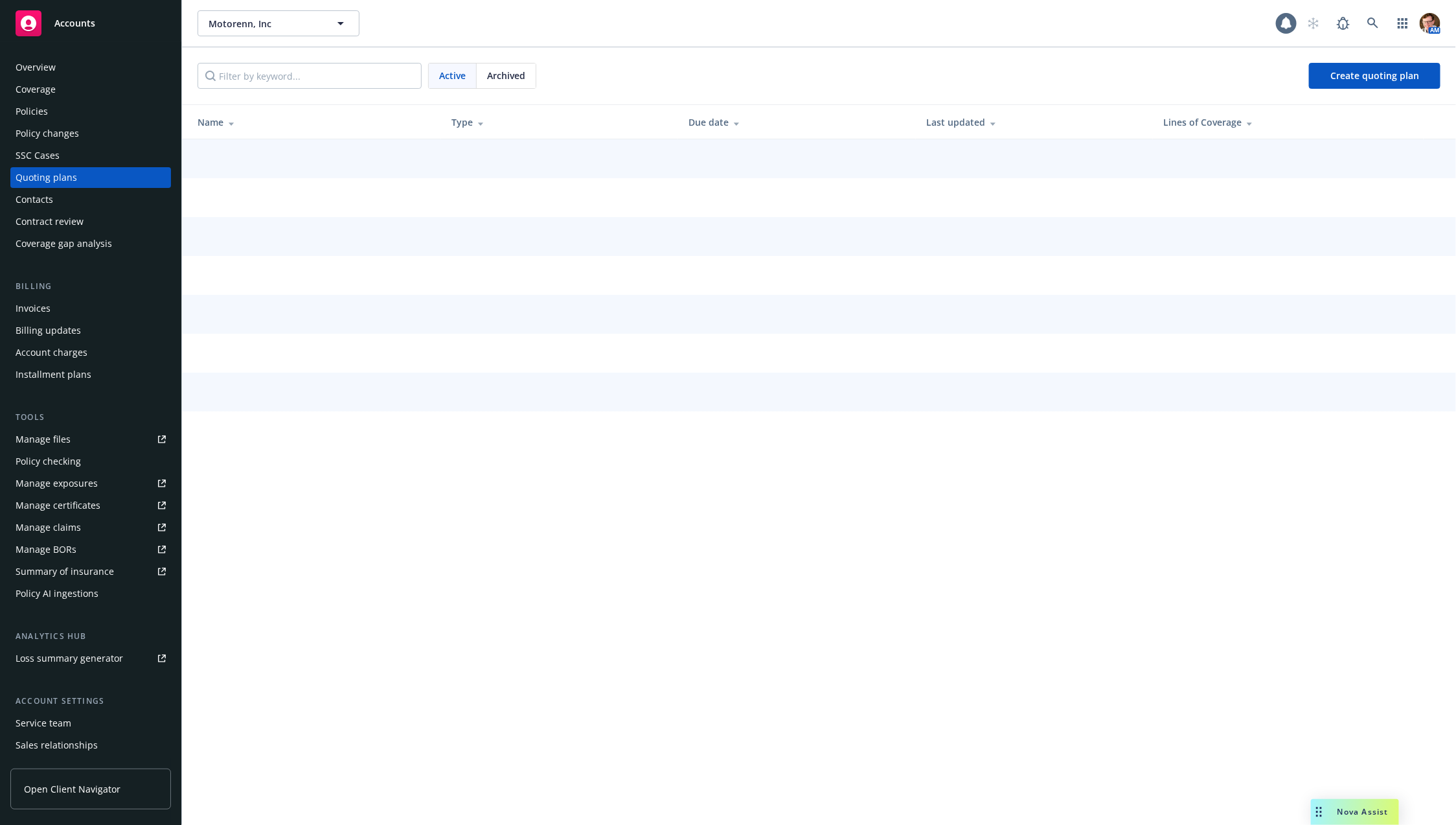
click at [97, 161] on div "SSC Cases" at bounding box center [90, 156] width 150 height 21
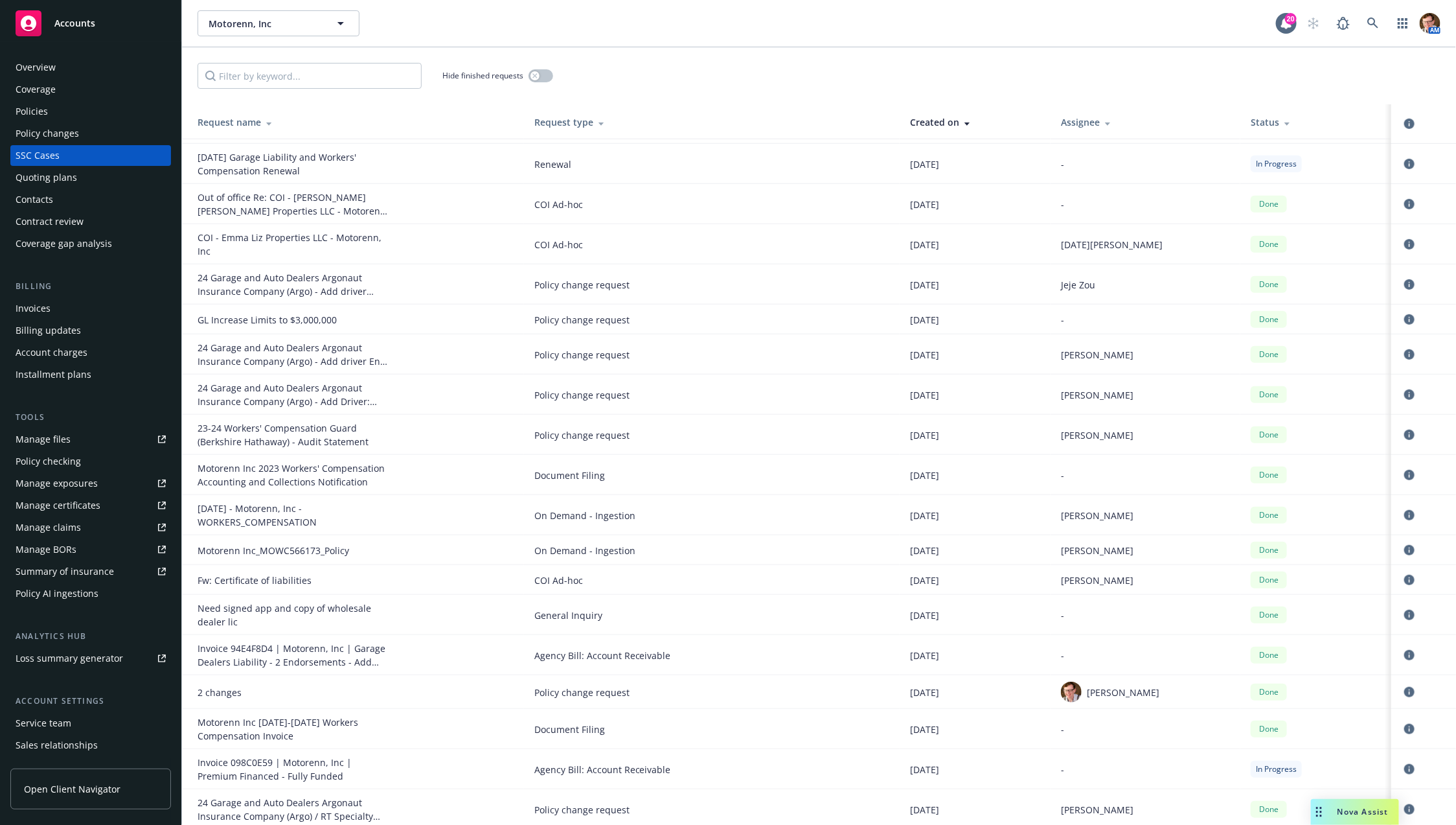
scroll to position [466, 0]
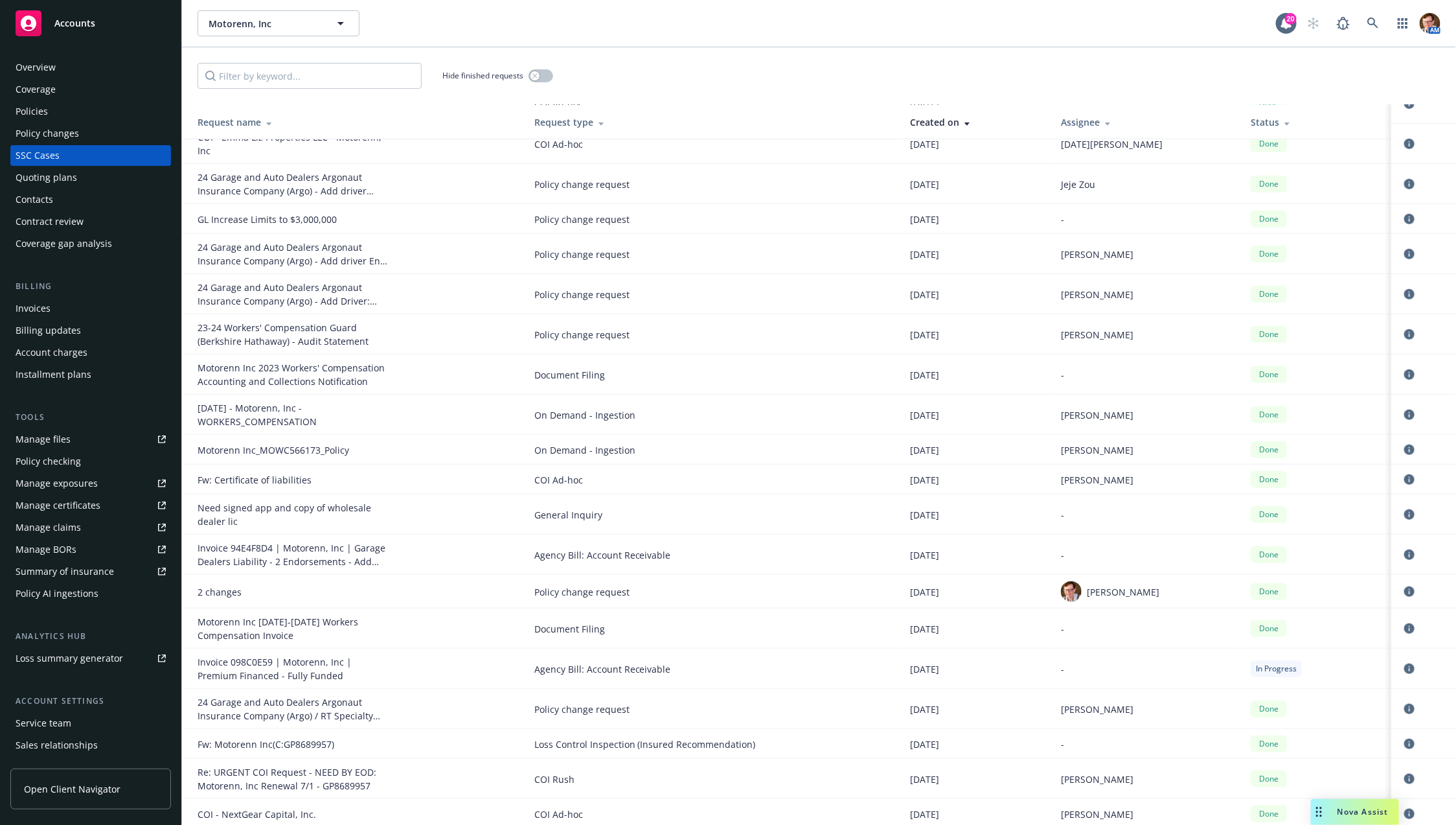
click at [81, 177] on div "Quoting plans" at bounding box center [90, 178] width 150 height 21
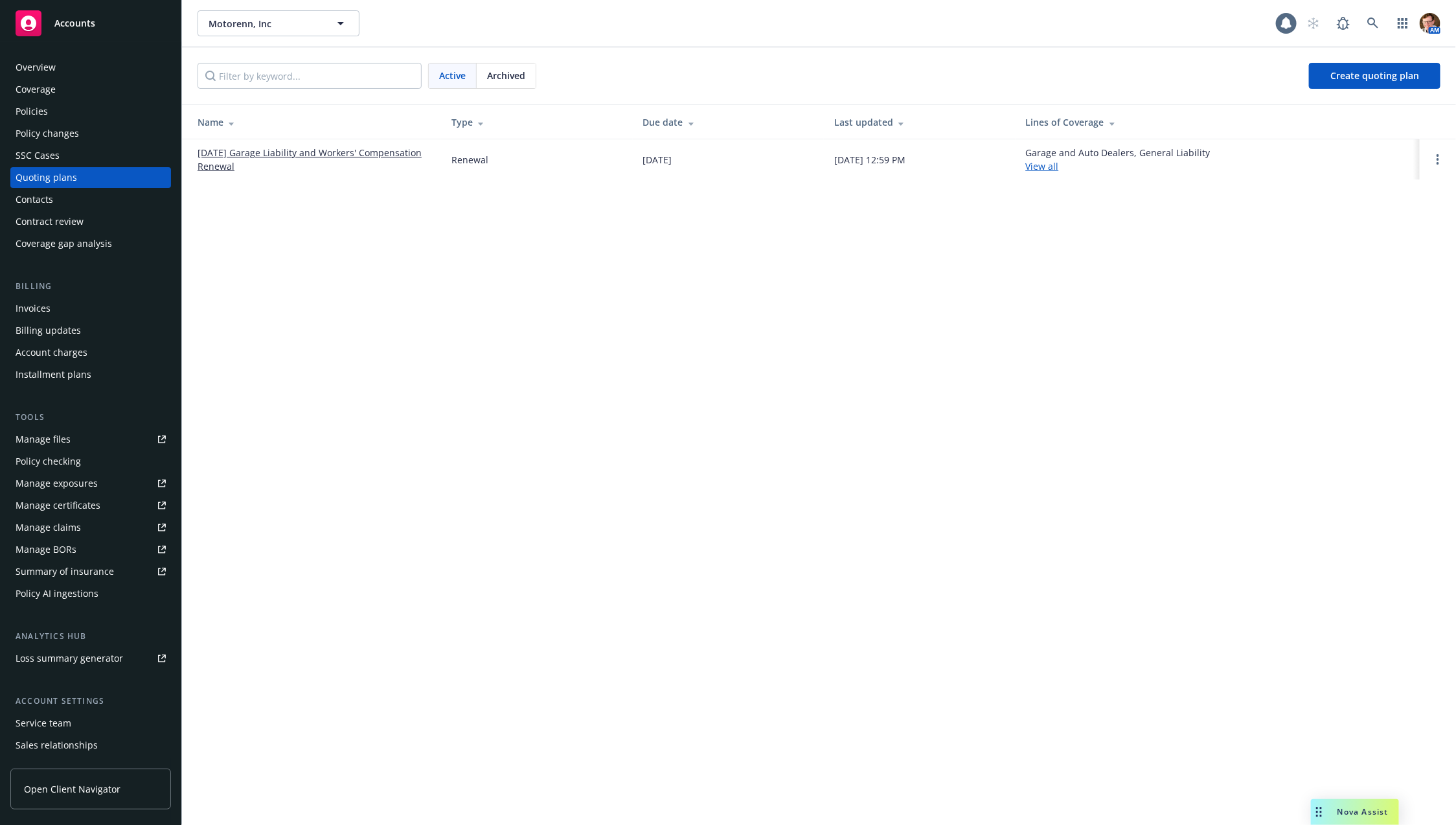
click at [282, 161] on link "10/29/25 Garage Liability and Workers' Compensation Renewal" at bounding box center [314, 159] width 233 height 27
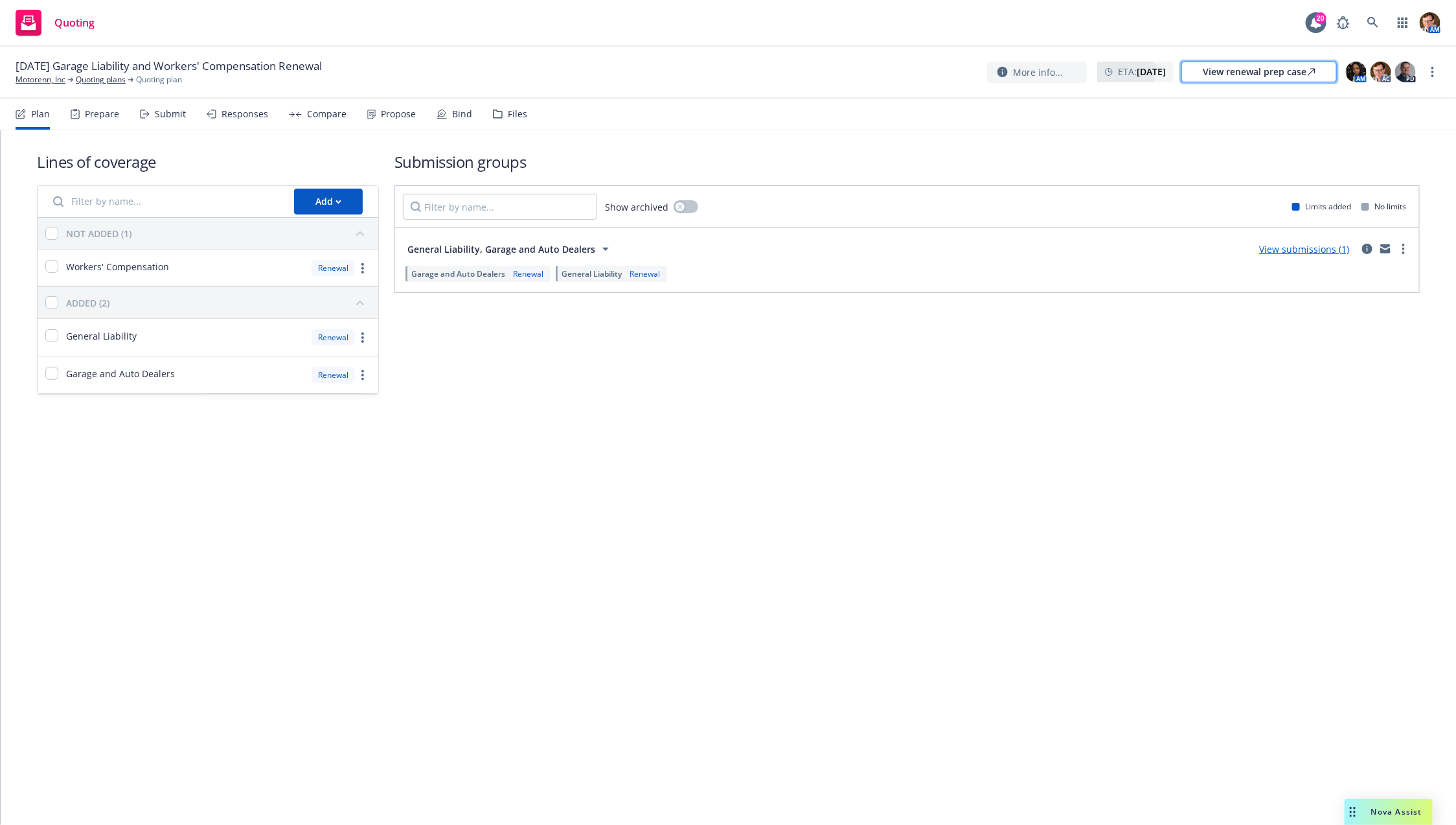
click at [1229, 73] on div "View renewal prep case" at bounding box center [1259, 72] width 113 height 19
click at [56, 81] on link "Motorenn, Inc" at bounding box center [40, 79] width 50 height 12
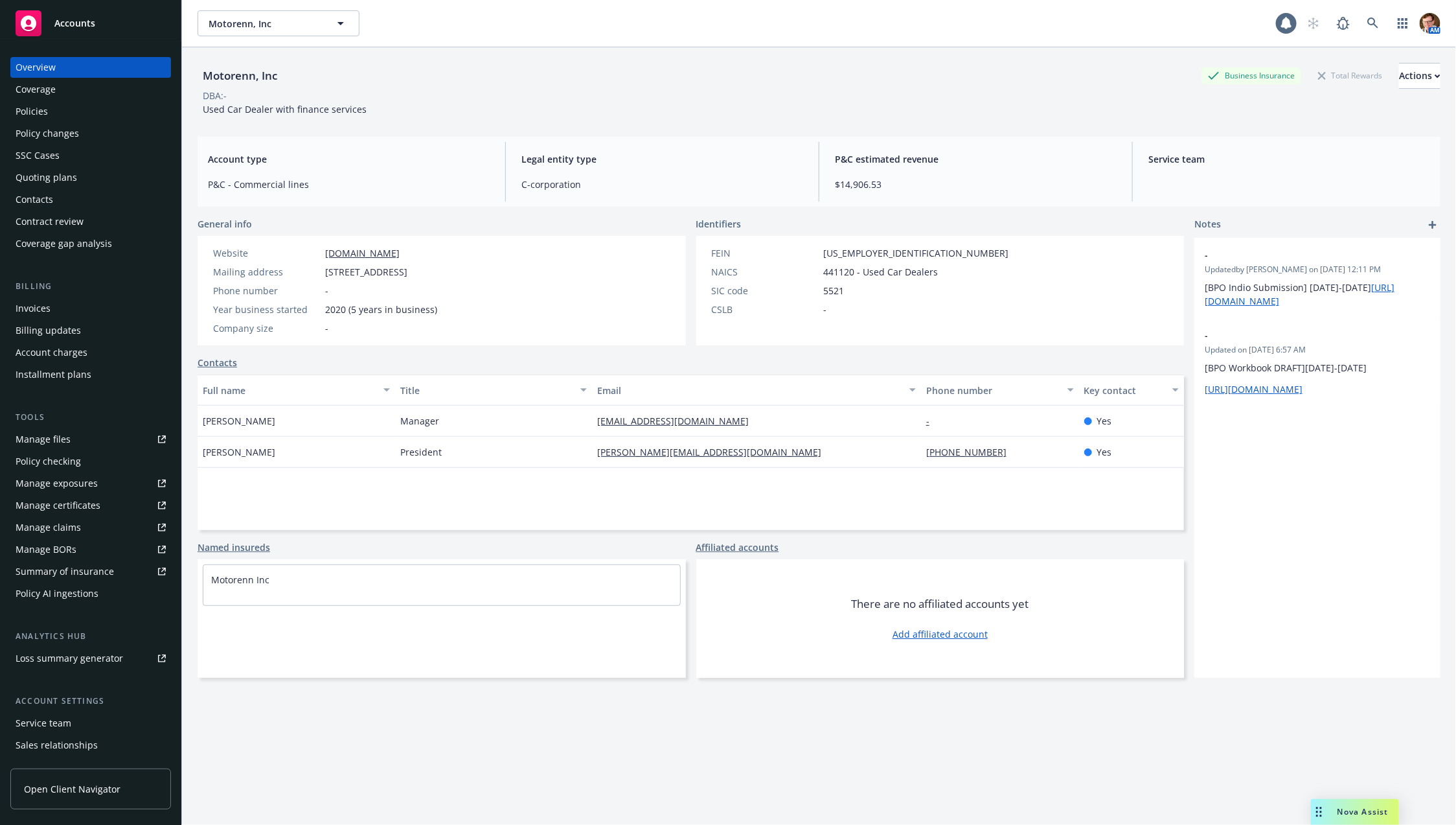
click at [58, 106] on div "Policies" at bounding box center [90, 111] width 150 height 21
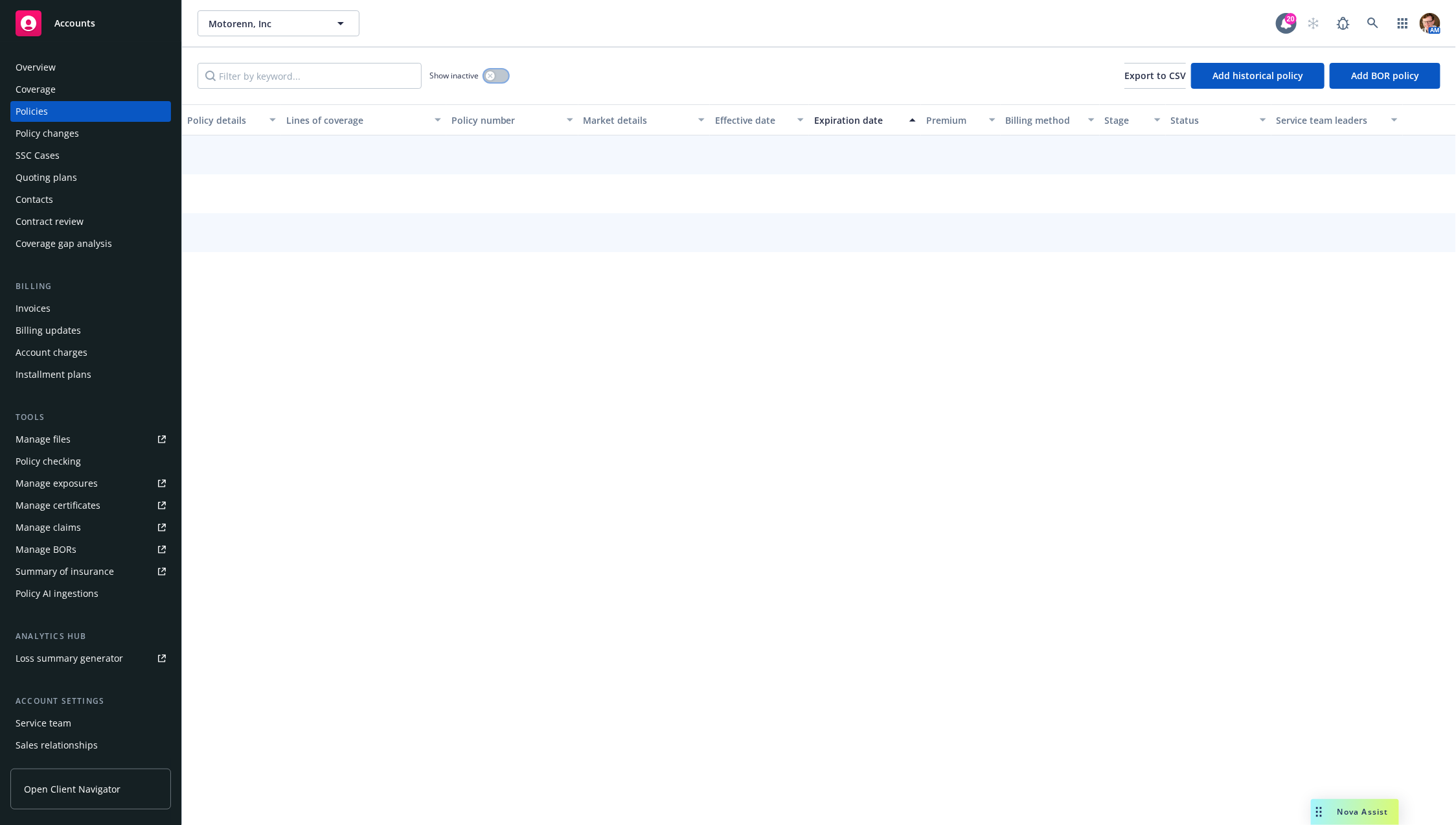
click at [503, 76] on button "button" at bounding box center [496, 76] width 24 height 13
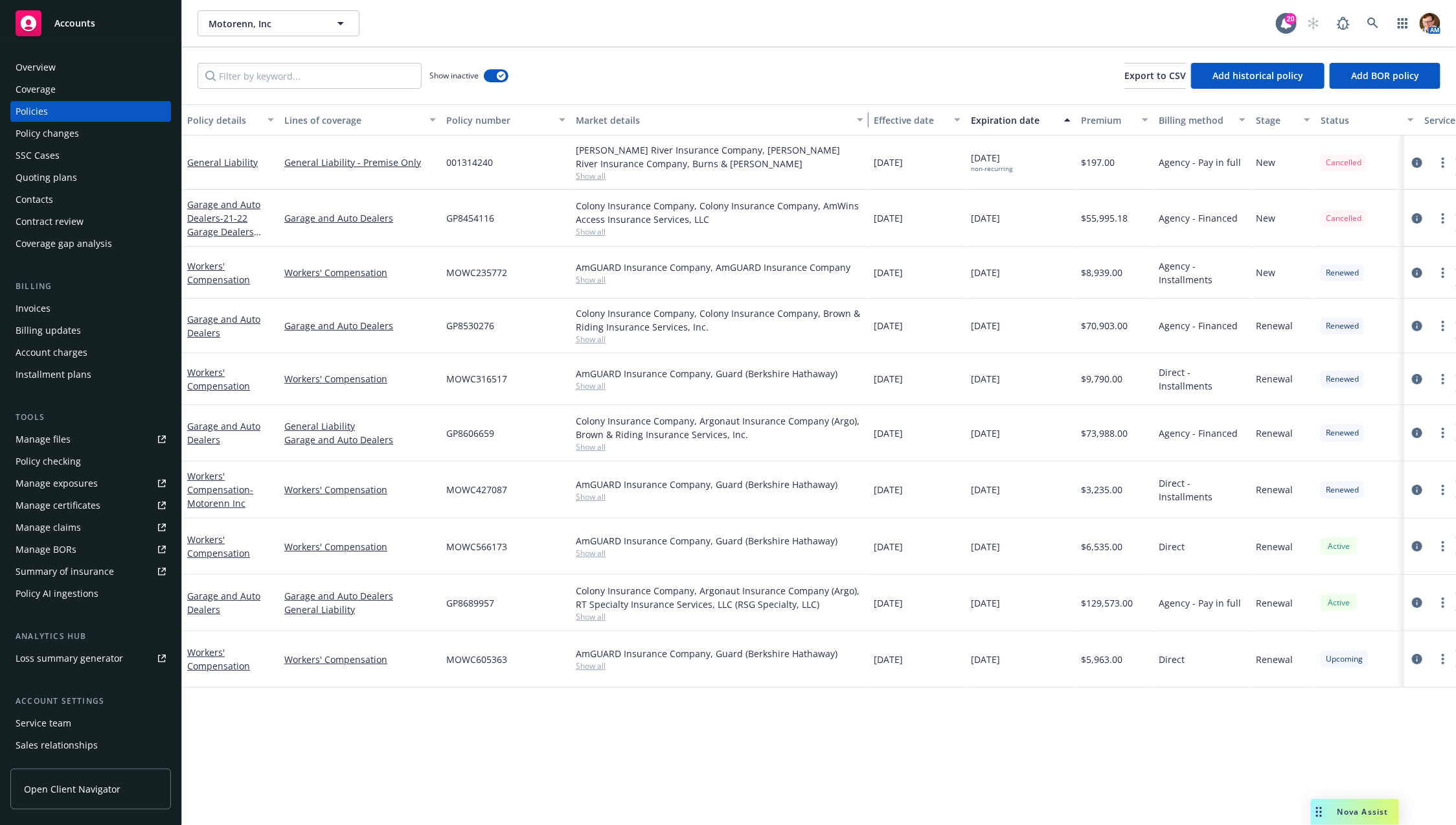
drag, startPoint x: 702, startPoint y: 129, endPoint x: 870, endPoint y: 120, distance: 168.2
click at [870, 120] on div "Policy details Lines of coverage Policy number Market details Effective date Ex…" at bounding box center [891, 120] width 1418 height 31
click at [1413, 213] on icon "circleInformation" at bounding box center [1417, 218] width 10 height 10
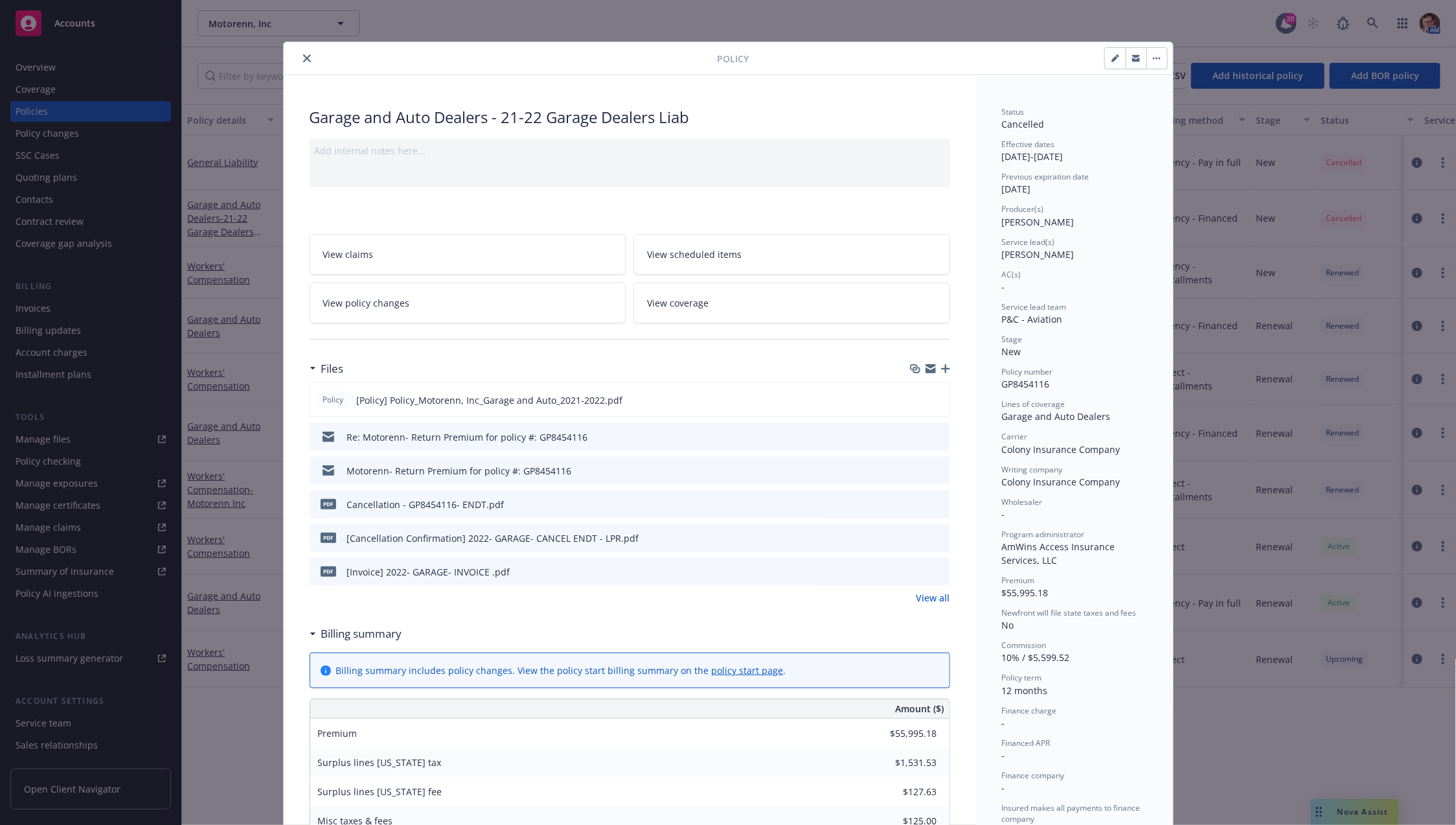
click at [932, 503] on icon "preview file" at bounding box center [938, 503] width 12 height 9
click at [925, 592] on link "View all" at bounding box center [933, 598] width 33 height 14
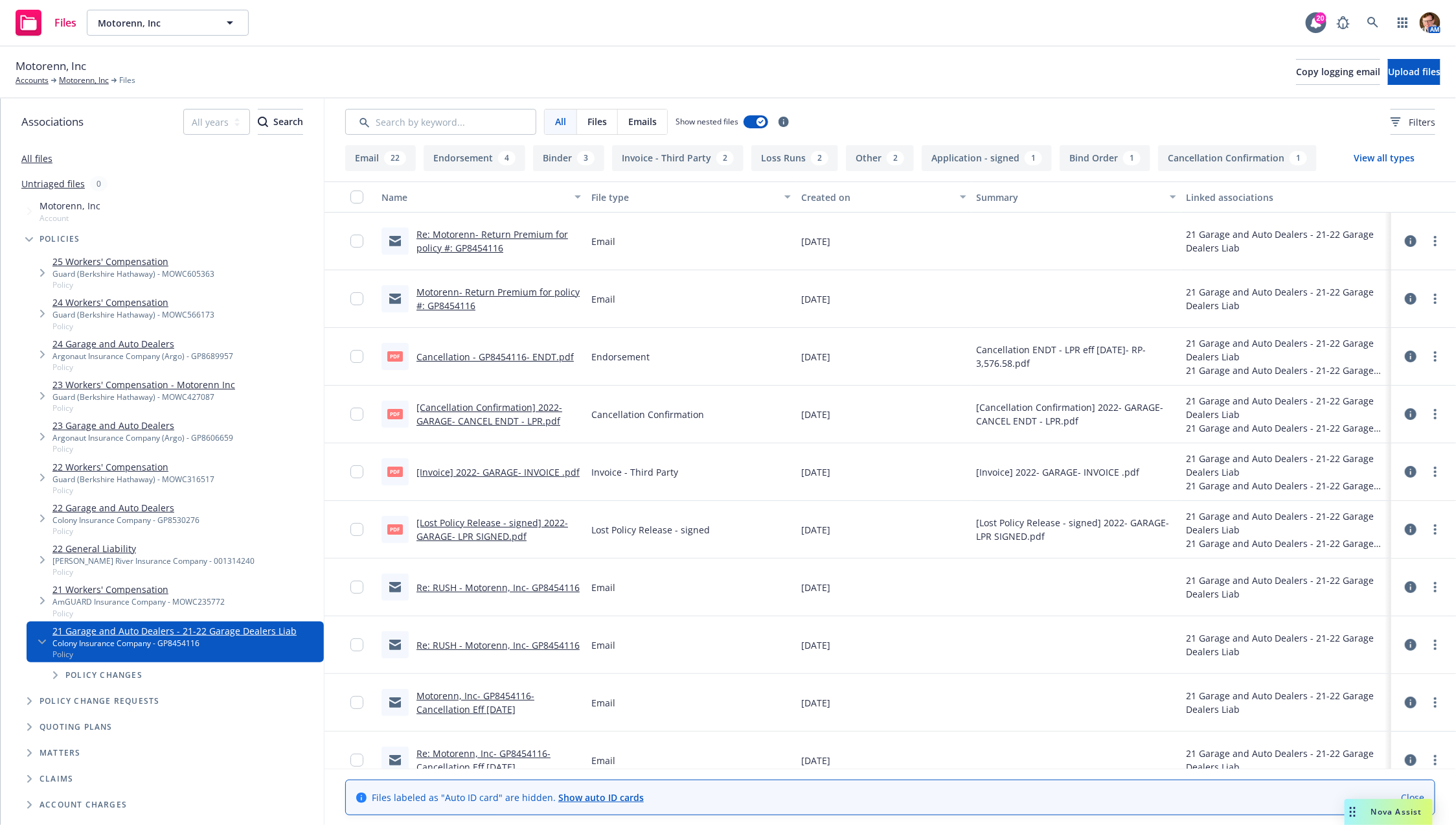
click at [506, 468] on link "[Invoice] 2022- GARAGE- INVOICE .pdf" at bounding box center [498, 472] width 163 height 13
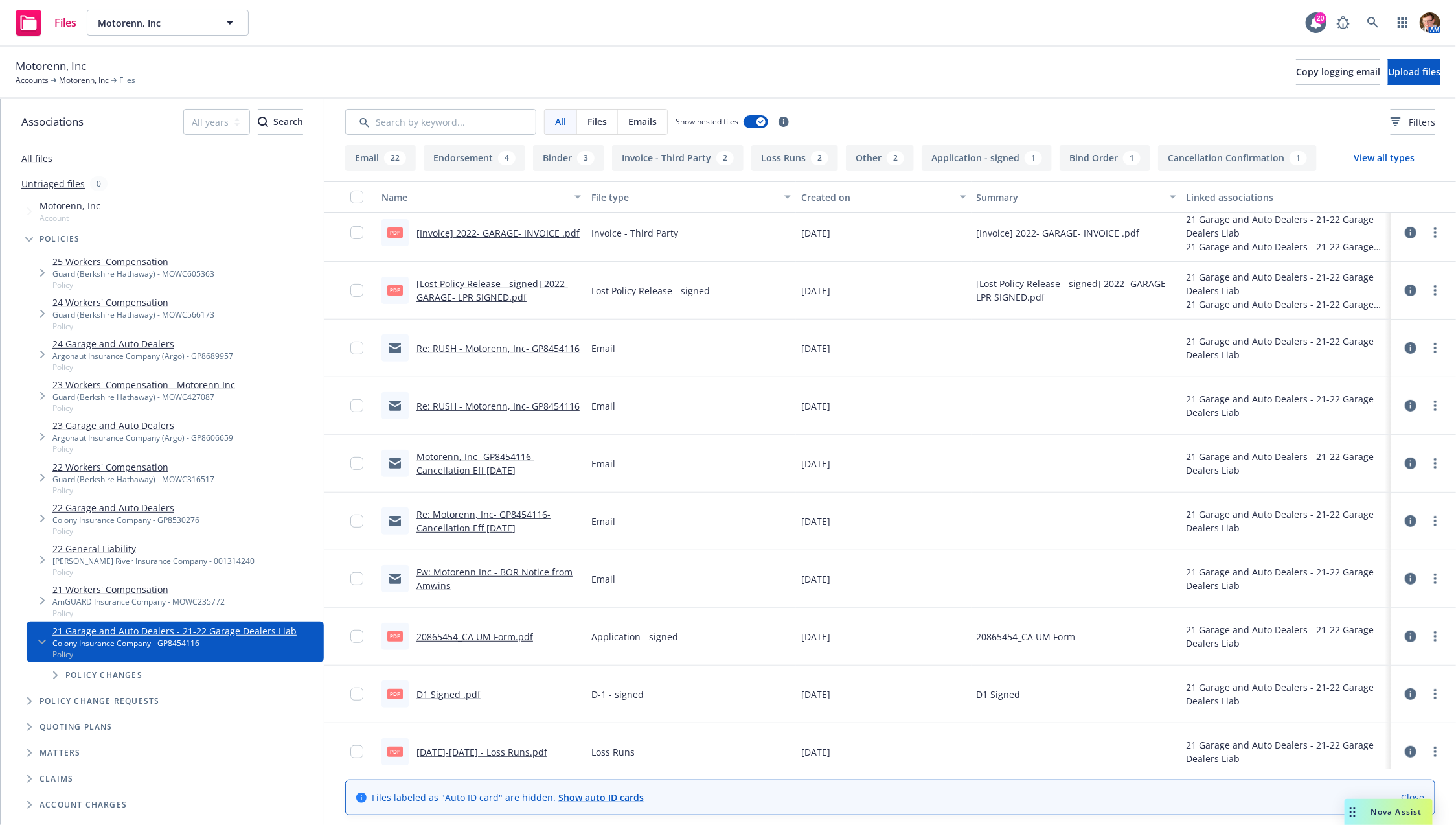
scroll to position [263, 0]
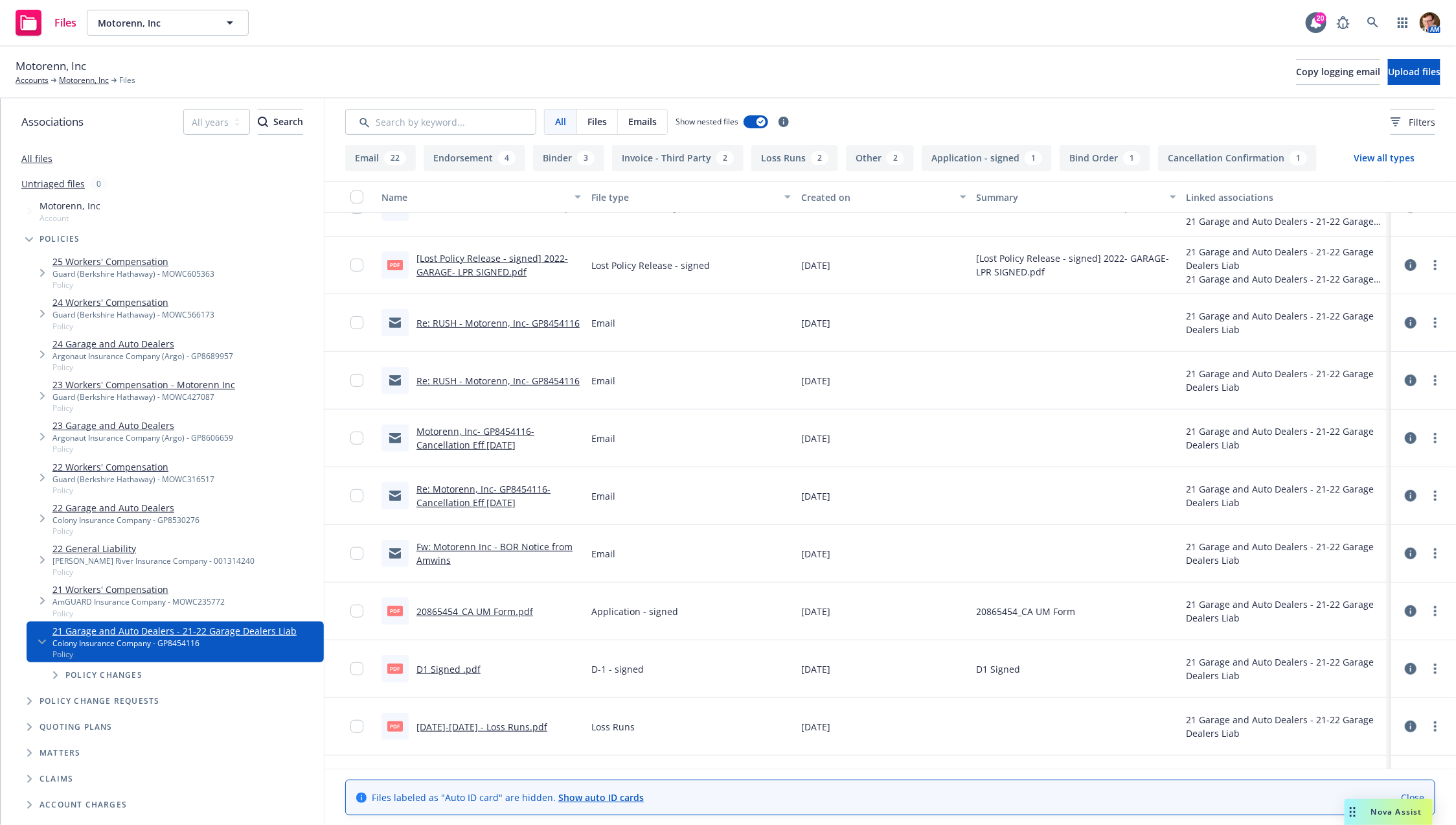
click at [474, 728] on link "2021-2022 - Loss Runs.pdf" at bounding box center [482, 727] width 131 height 13
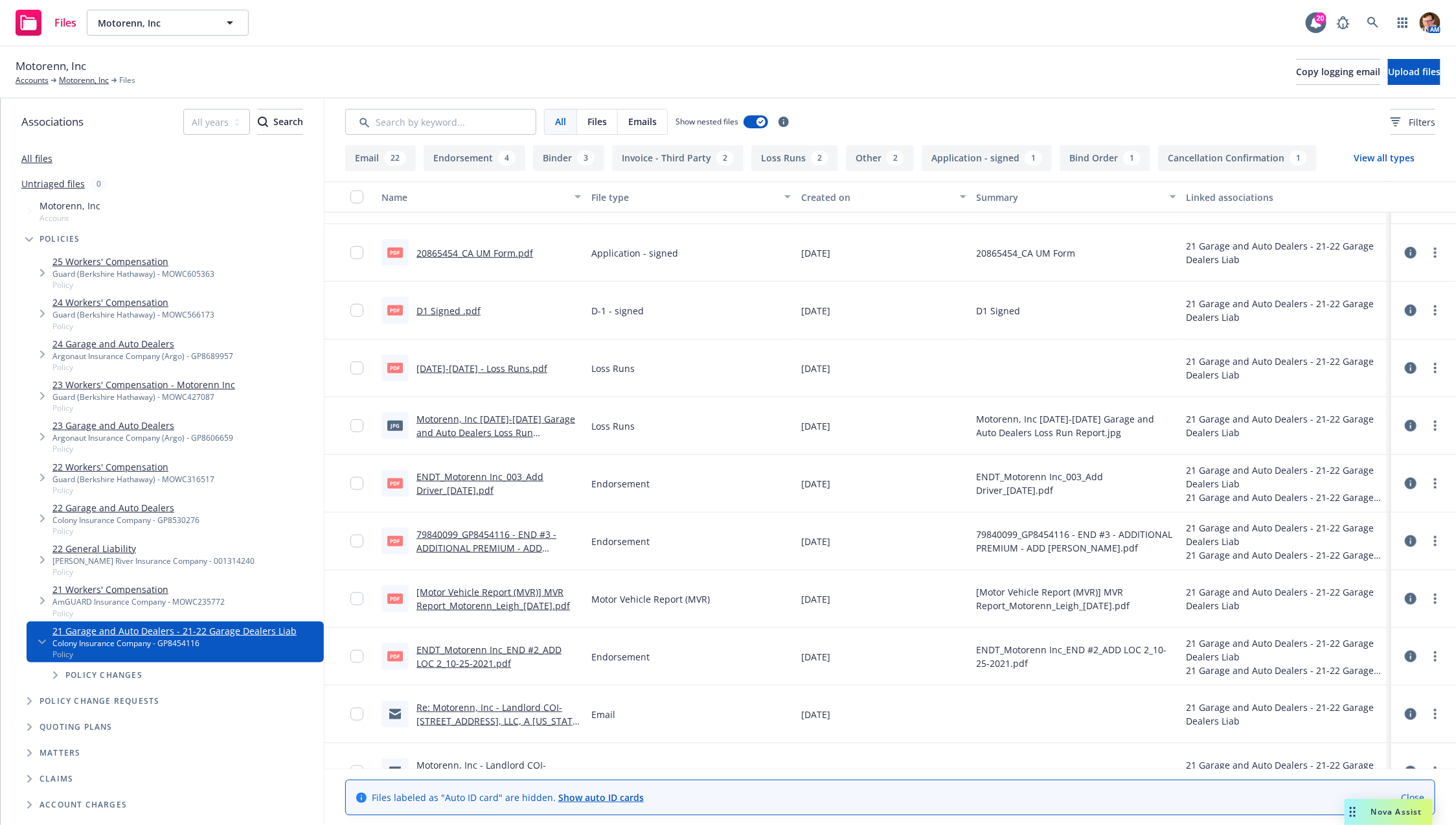
scroll to position [730, 0]
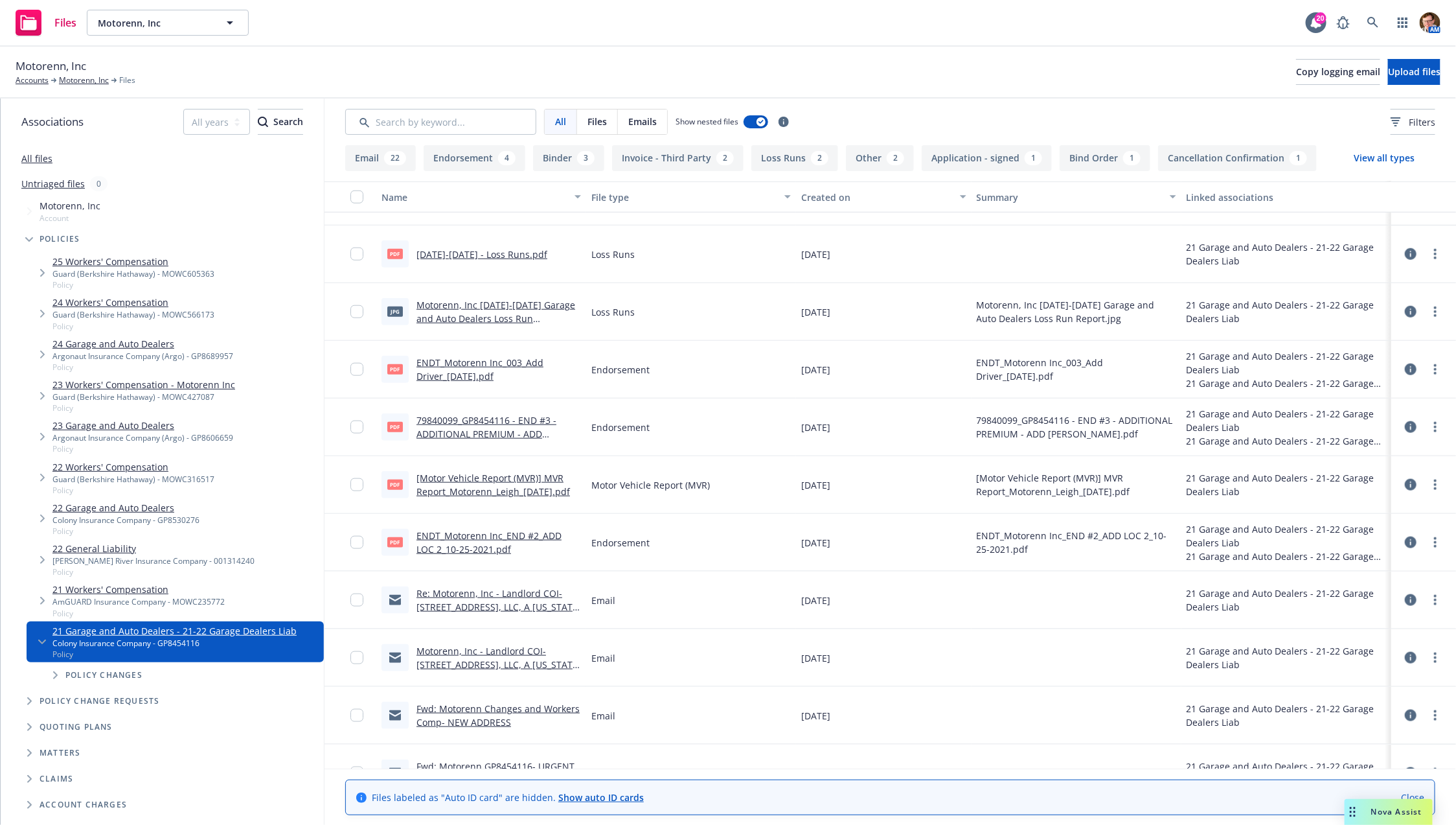
click at [515, 657] on link "Motorenn, Inc - Landlord COI- 5255 102nd Street, LLC, A California Limited Liab…" at bounding box center [499, 664] width 165 height 40
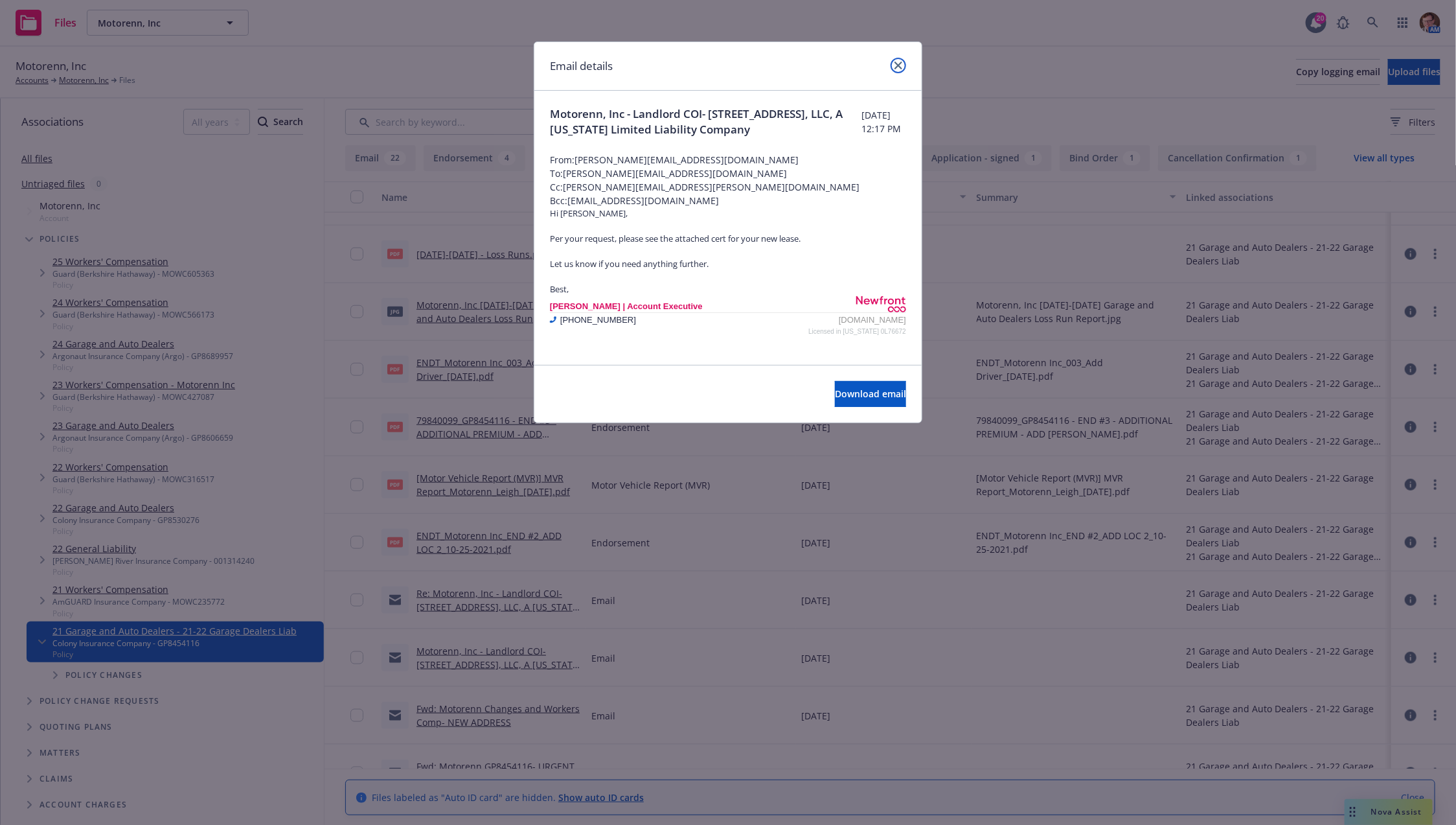
click at [892, 60] on link "close" at bounding box center [898, 65] width 15 height 15
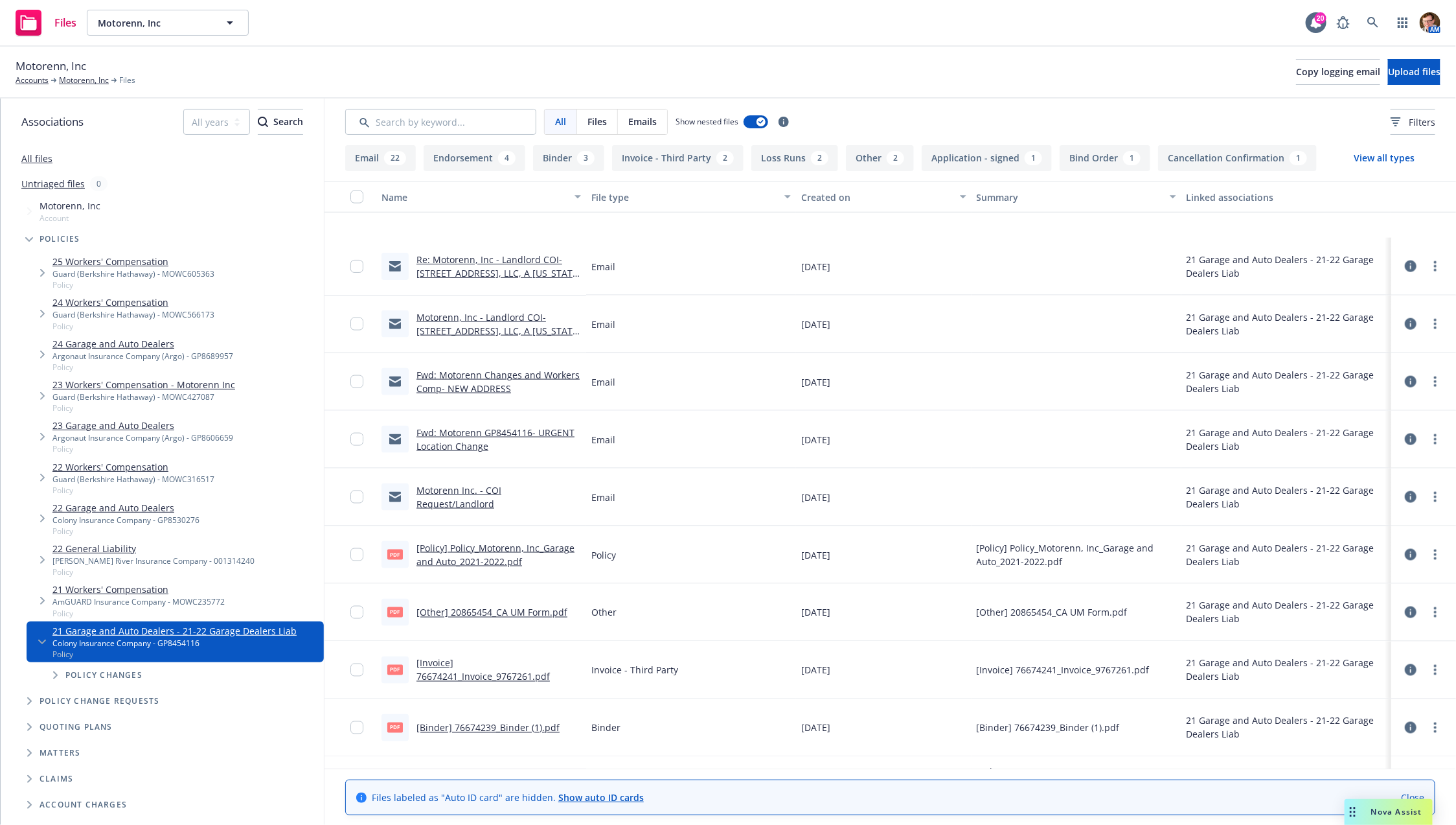
scroll to position [1157, 0]
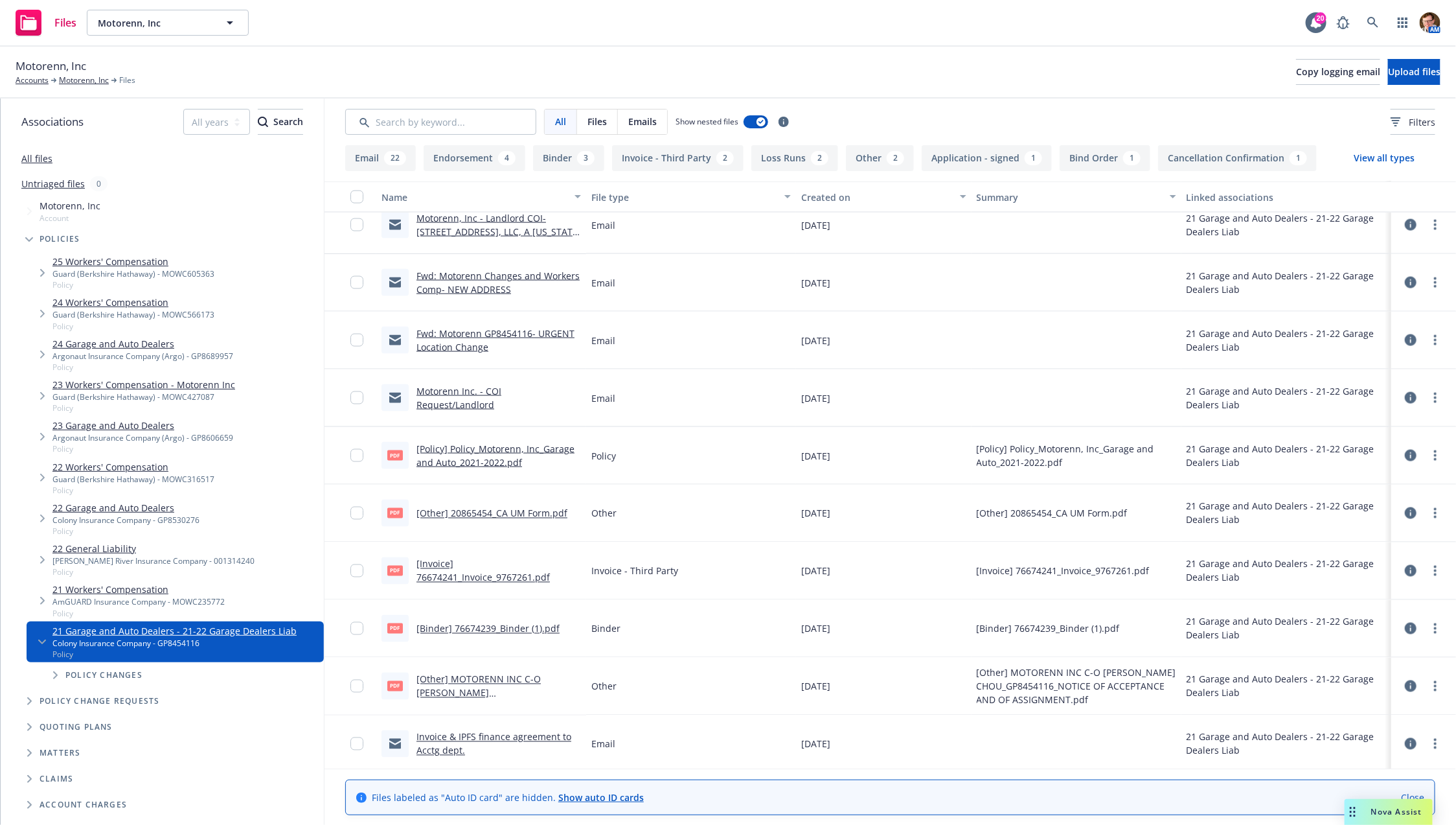
click at [484, 624] on link "[Binder] 76674239_Binder (1).pdf" at bounding box center [488, 629] width 143 height 13
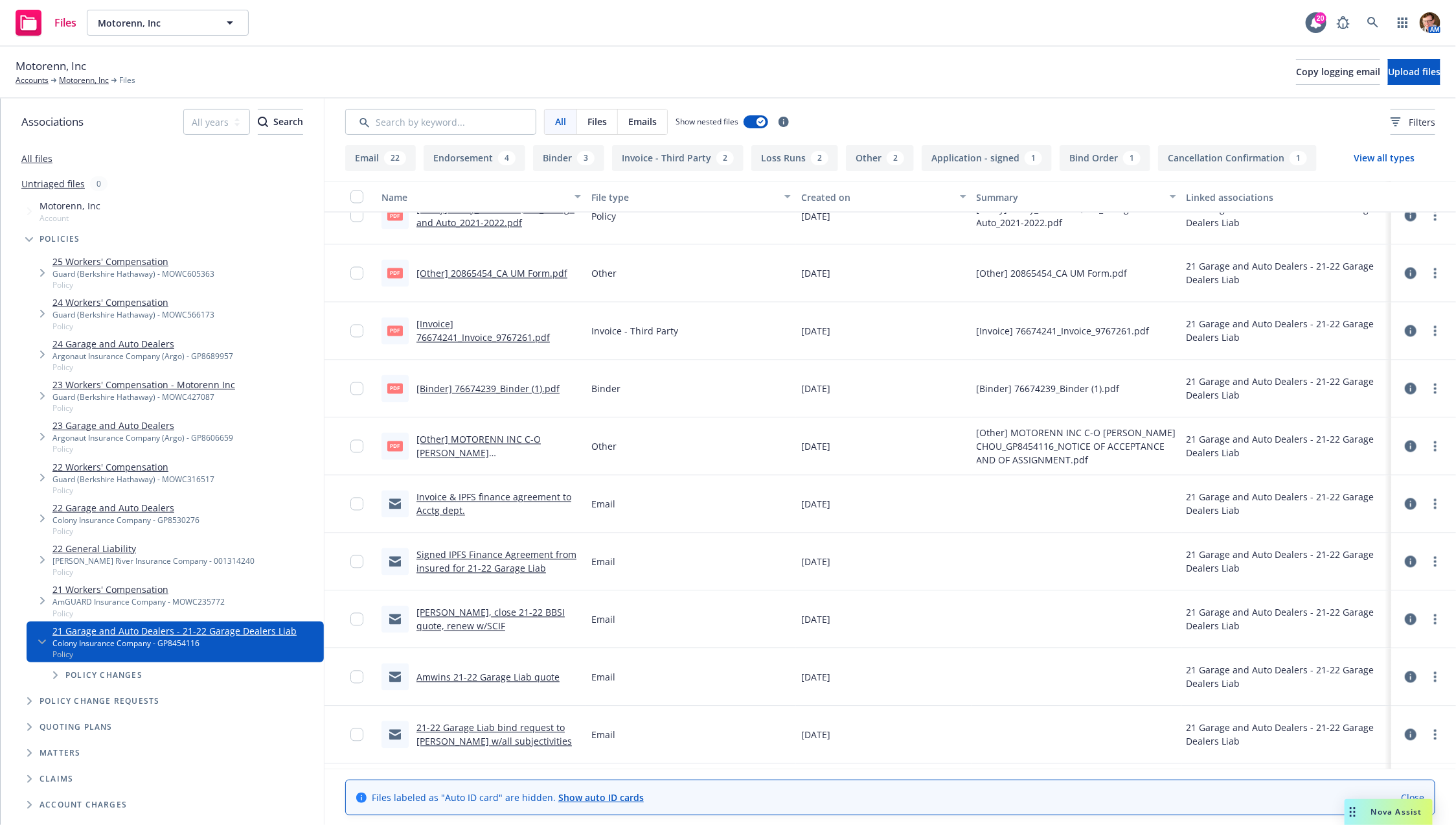
scroll to position [1473, 0]
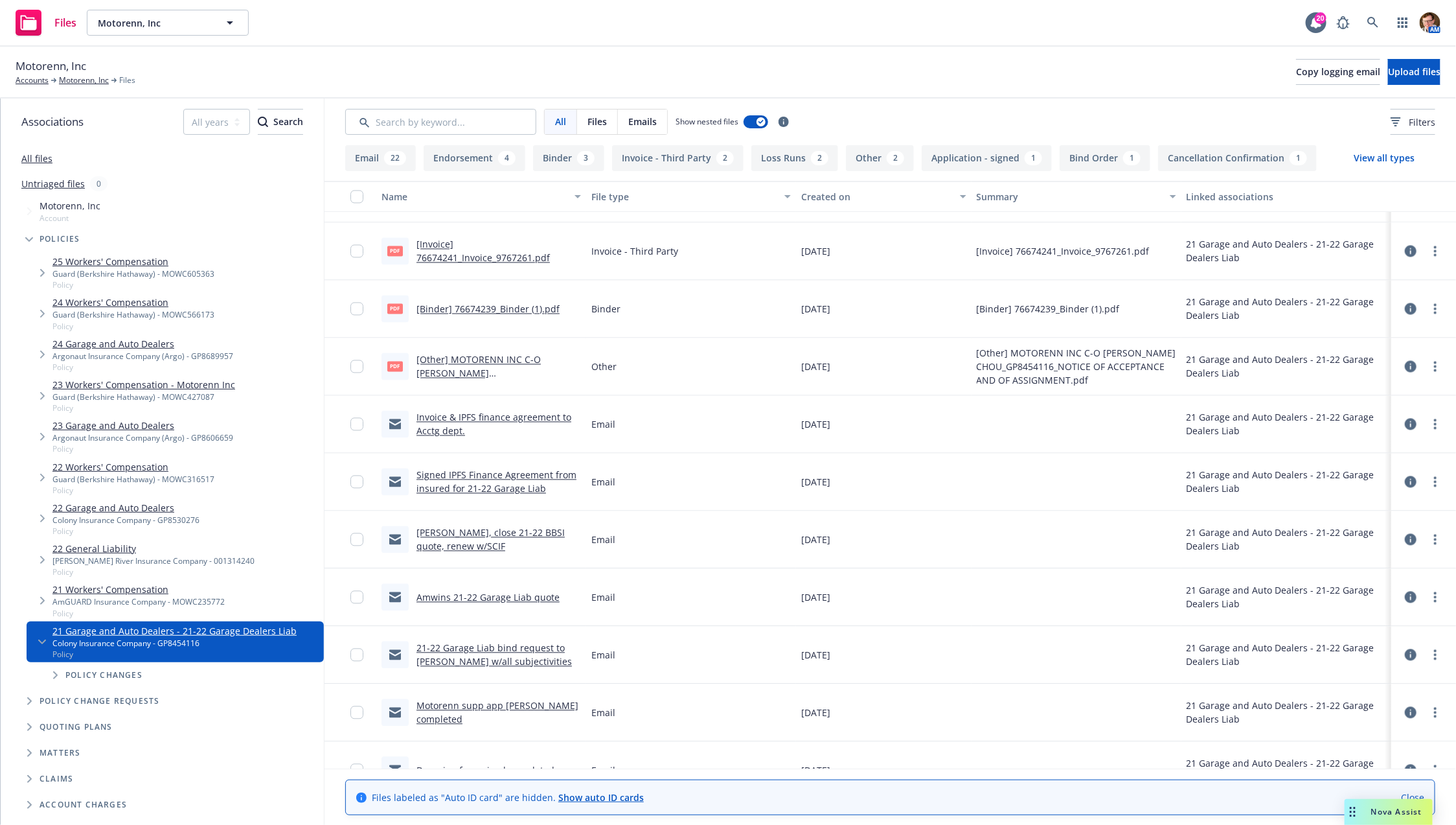
click at [468, 596] on link "Amwins 21-22 Garage Liab quote" at bounding box center [488, 598] width 143 height 13
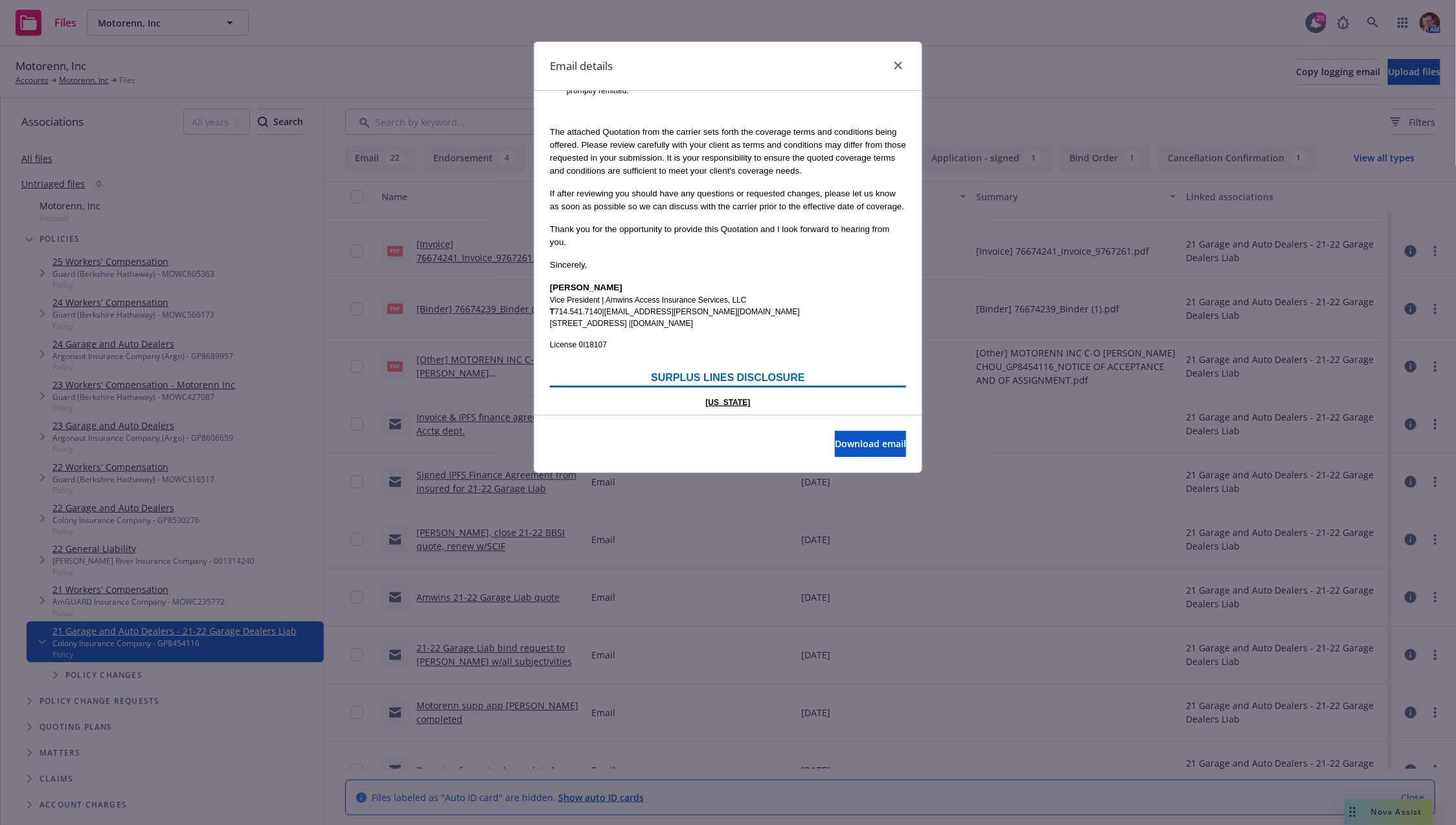
scroll to position [1377, 0]
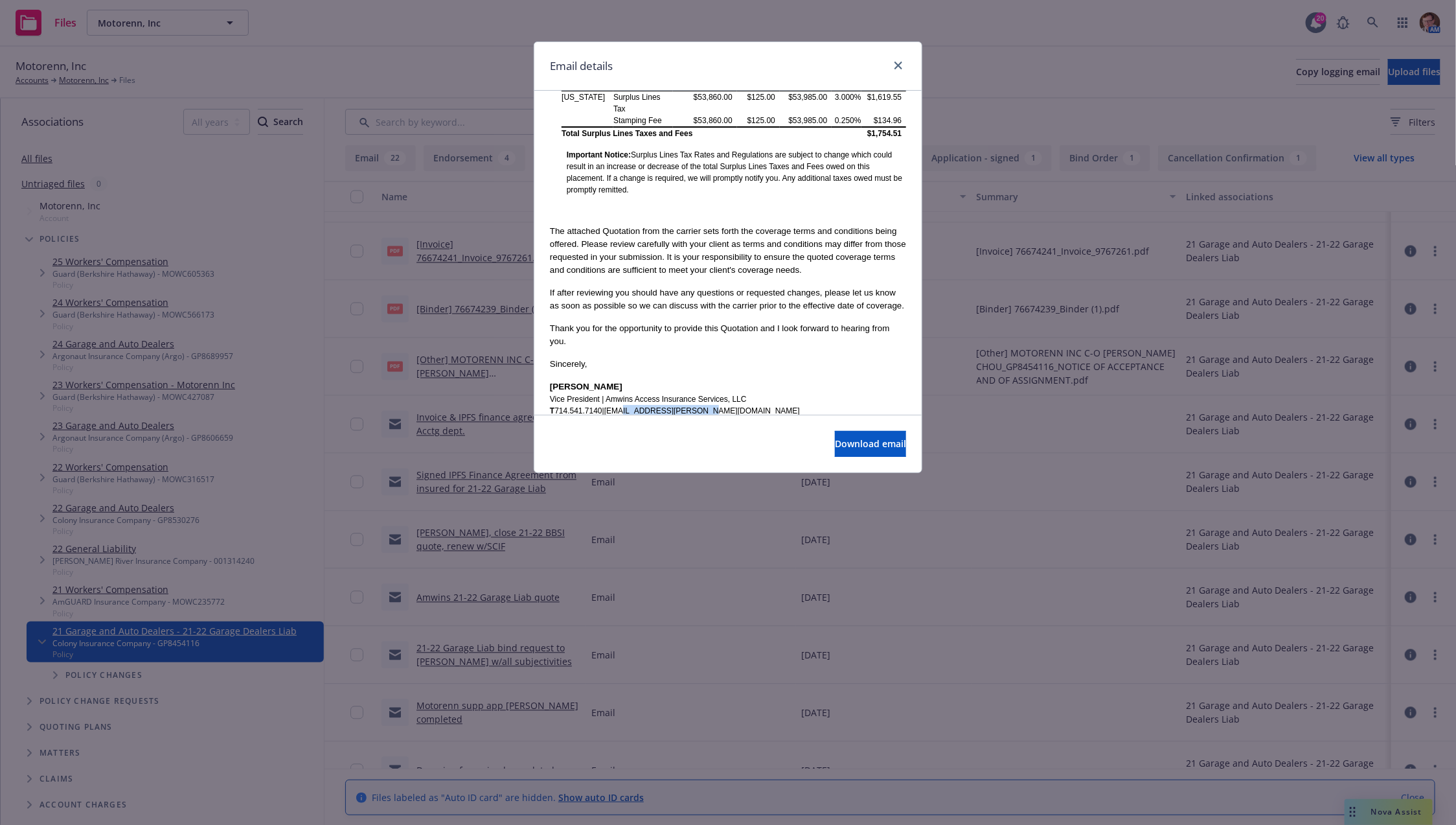
drag, startPoint x: 724, startPoint y: 357, endPoint x: 625, endPoint y: 357, distance: 99.0
click at [625, 405] on p "T 714.541.7140 | jordan.corpuz@amwins.com" at bounding box center [728, 411] width 356 height 12
click at [613, 407] on link "jordan.corpuz@amwins.com" at bounding box center [702, 411] width 196 height 9
click at [702, 358] on p "Sincerely," at bounding box center [728, 364] width 356 height 13
copy link "jordan.corpuz@amwins.com"
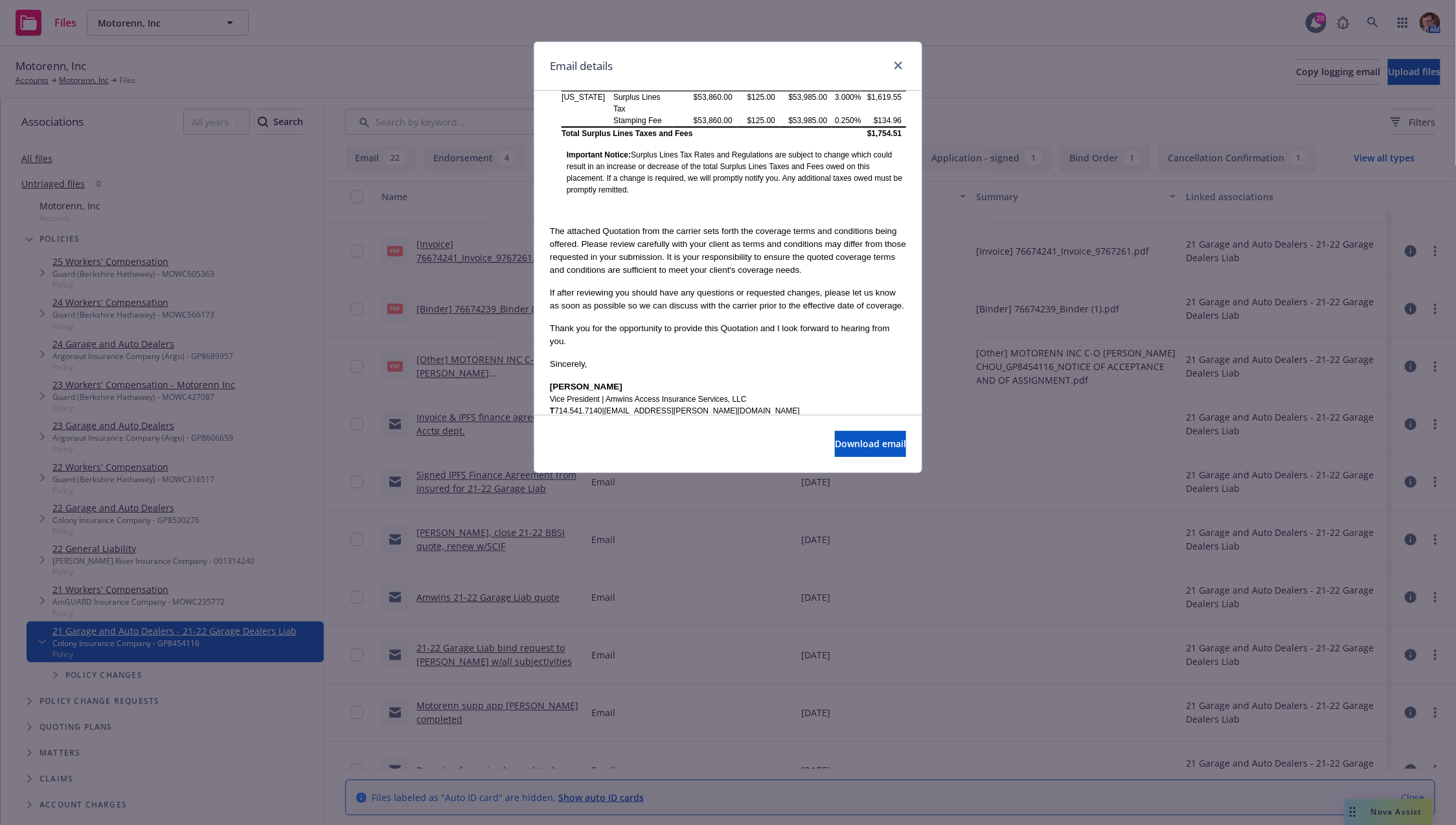
click at [889, 65] on div at bounding box center [896, 66] width 21 height 17
click at [896, 65] on icon "close" at bounding box center [898, 65] width 8 height 8
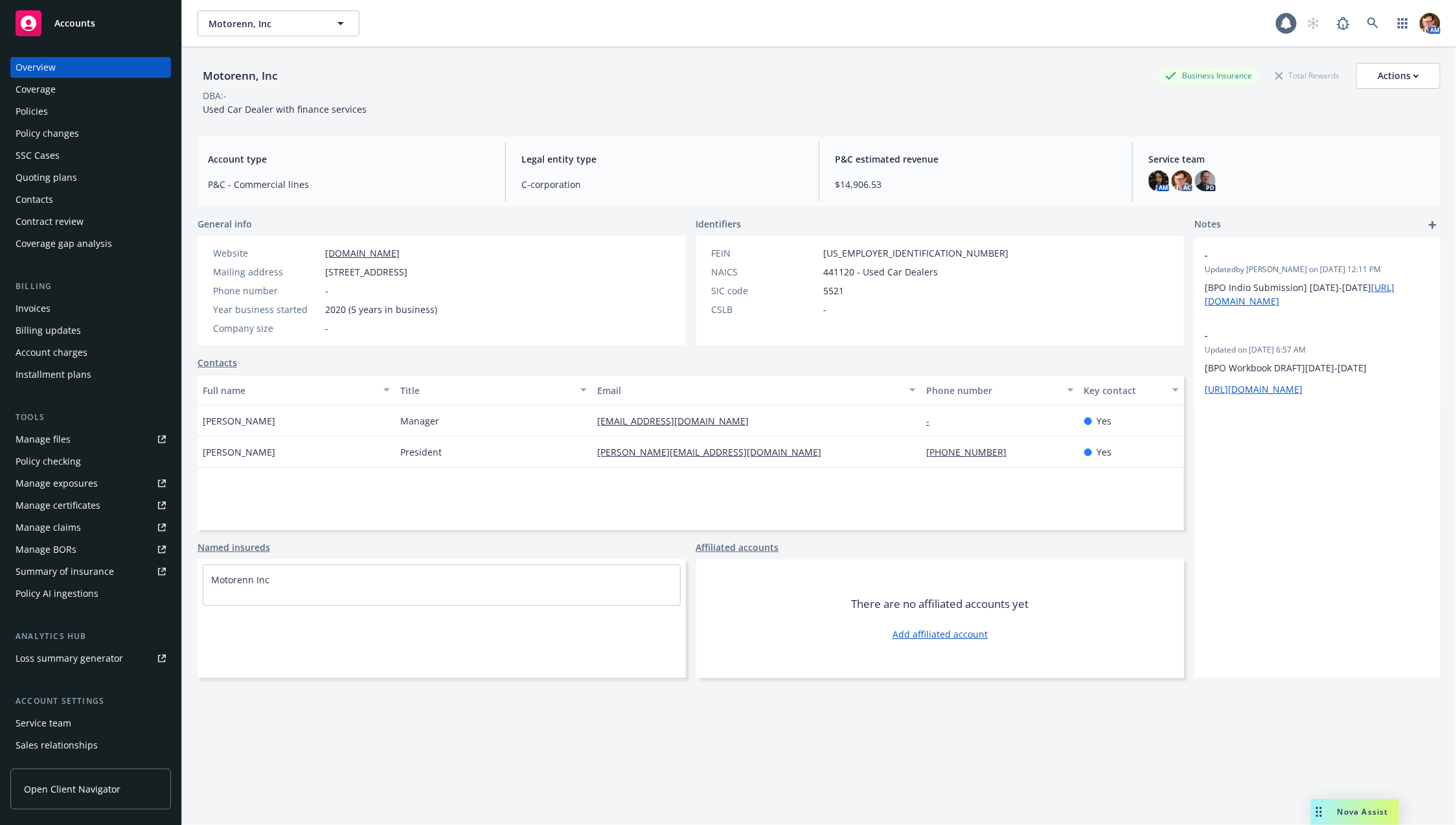
click at [53, 105] on div "Policies" at bounding box center [90, 111] width 150 height 21
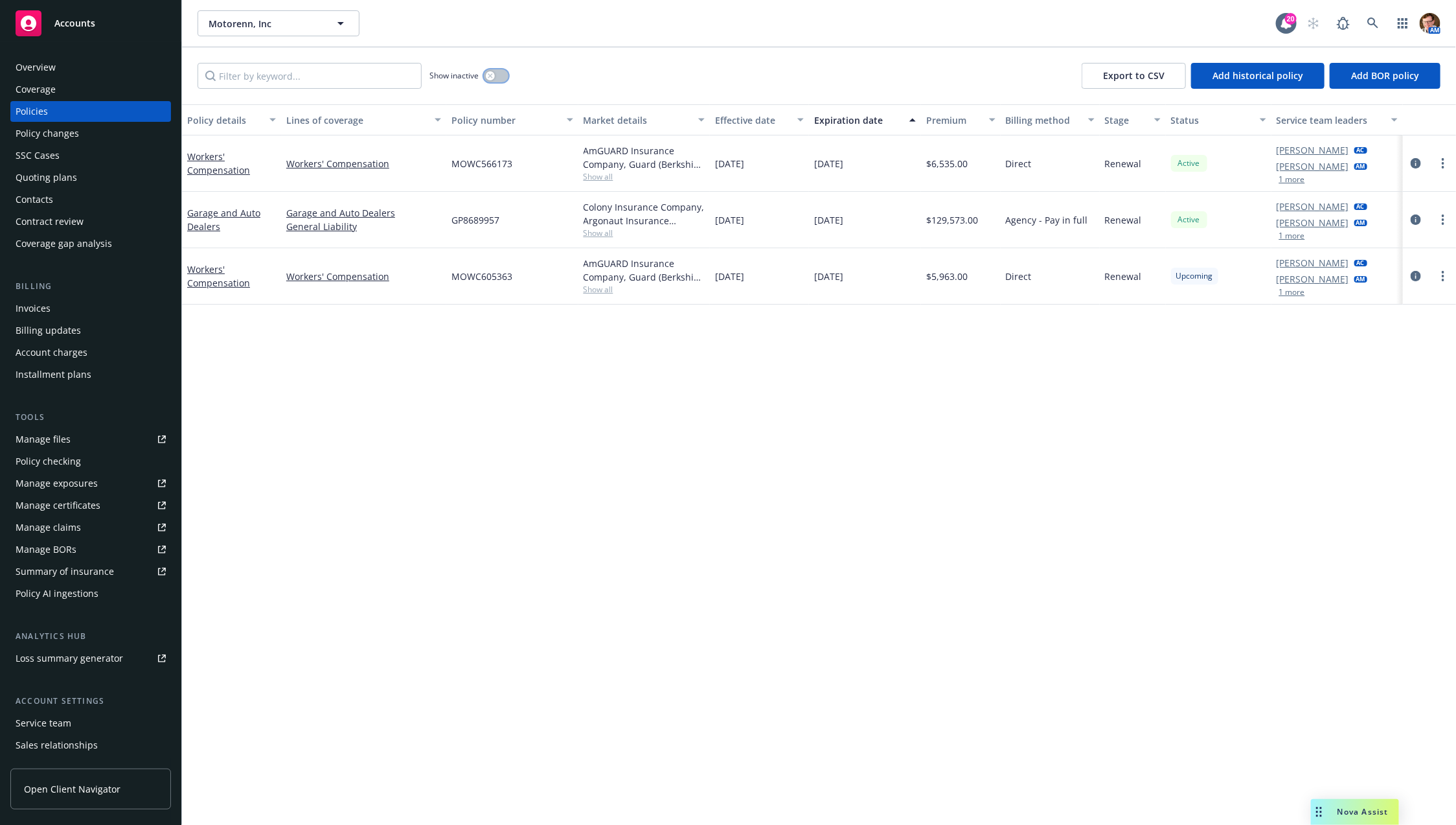
click at [488, 72] on div "button" at bounding box center [490, 76] width 9 height 9
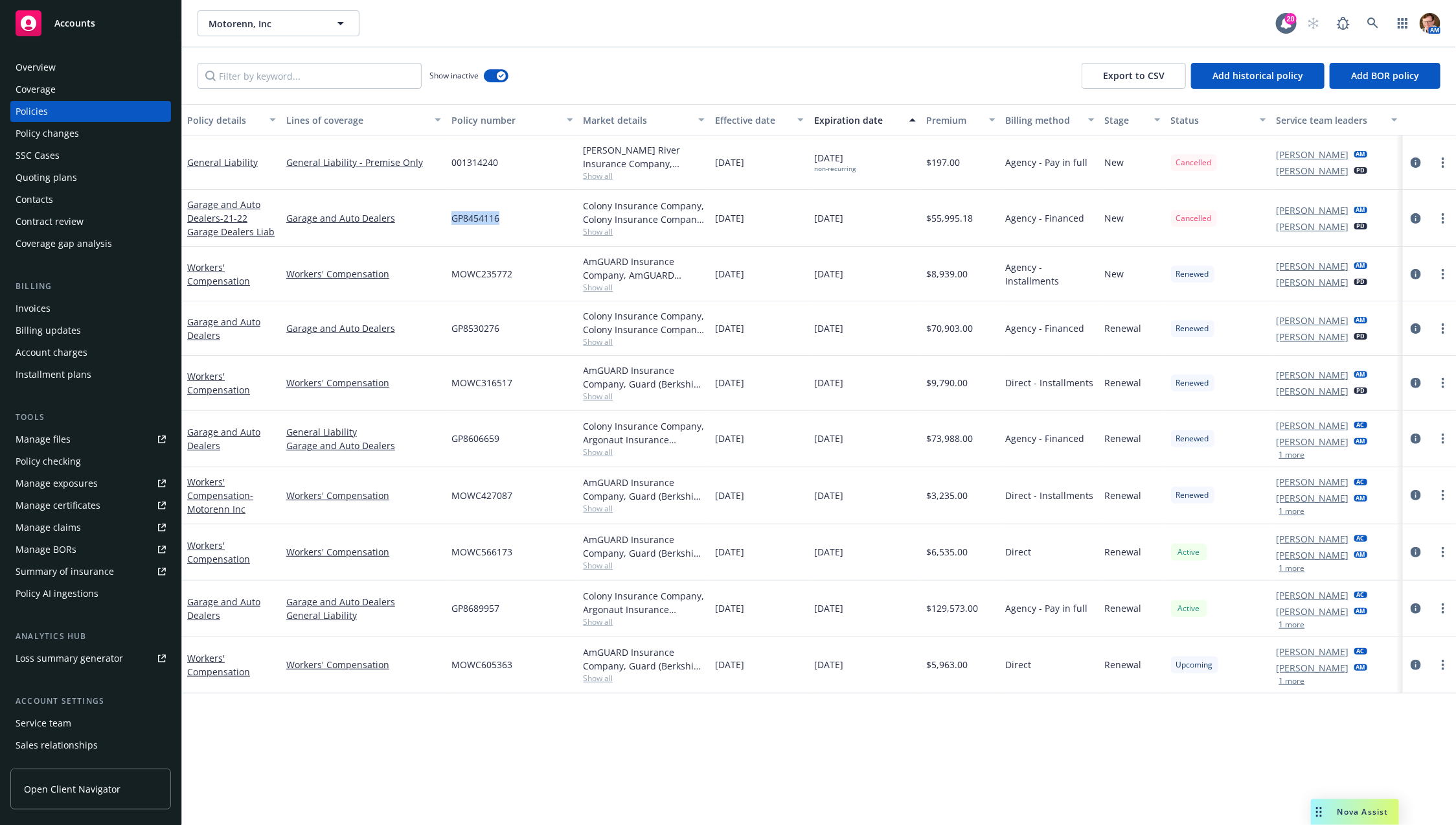
click at [74, 67] on div "Overview" at bounding box center [90, 67] width 150 height 21
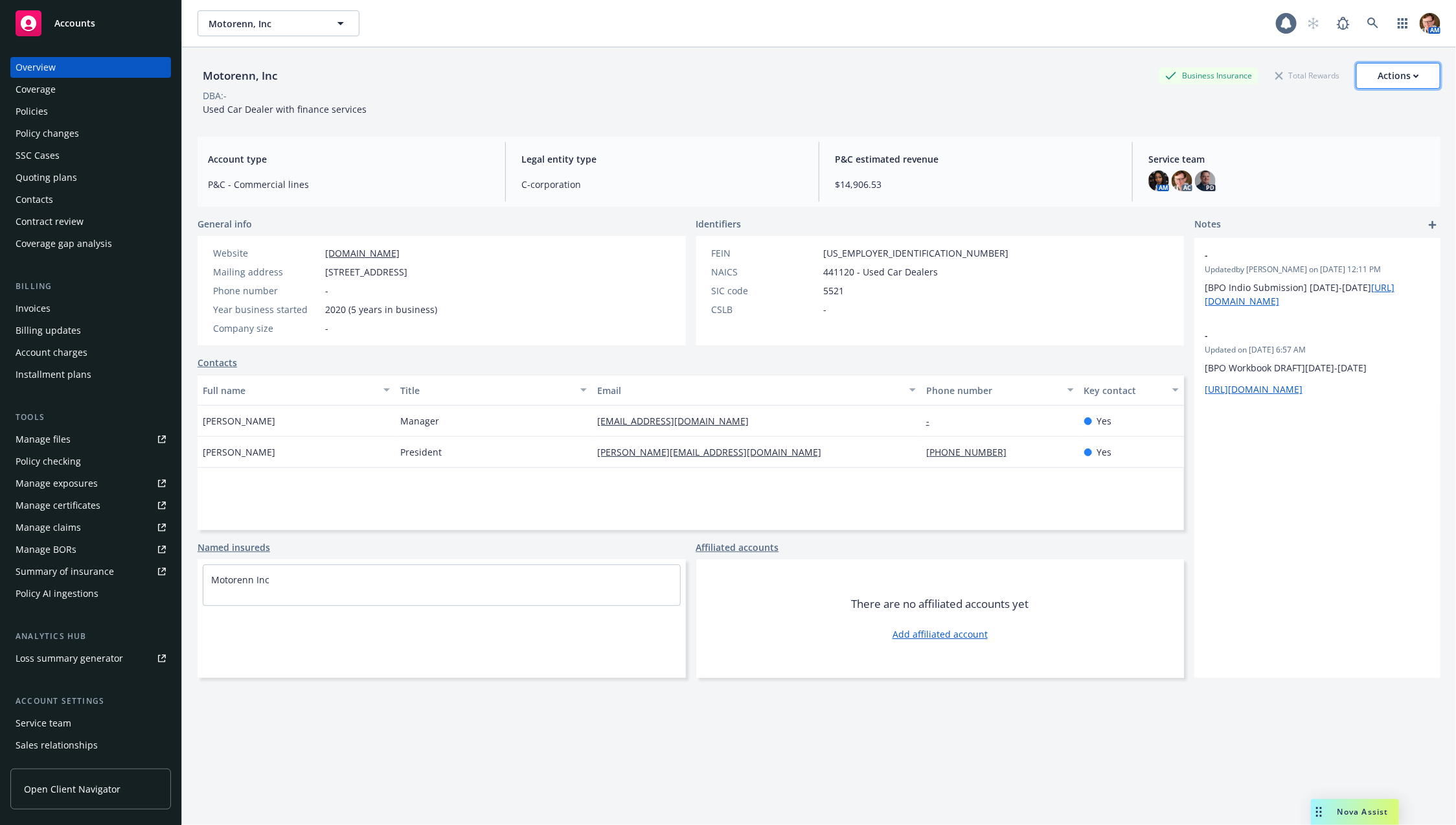
click at [1378, 76] on div "Actions" at bounding box center [1398, 75] width 42 height 24
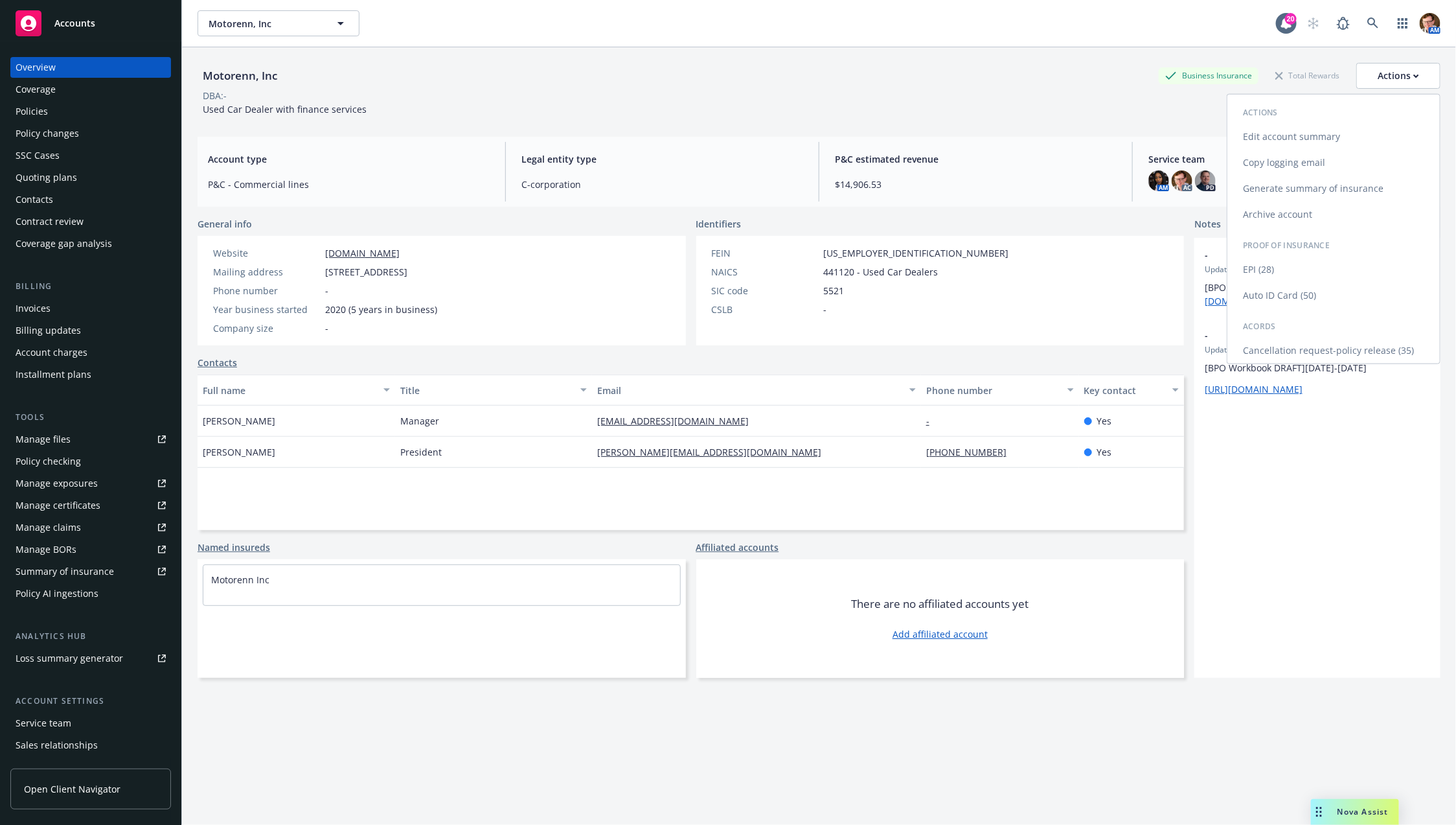
click at [1277, 166] on link "Copy logging email" at bounding box center [1334, 162] width 213 height 26
click at [62, 145] on div "SSC Cases" at bounding box center [90, 156] width 150 height 21
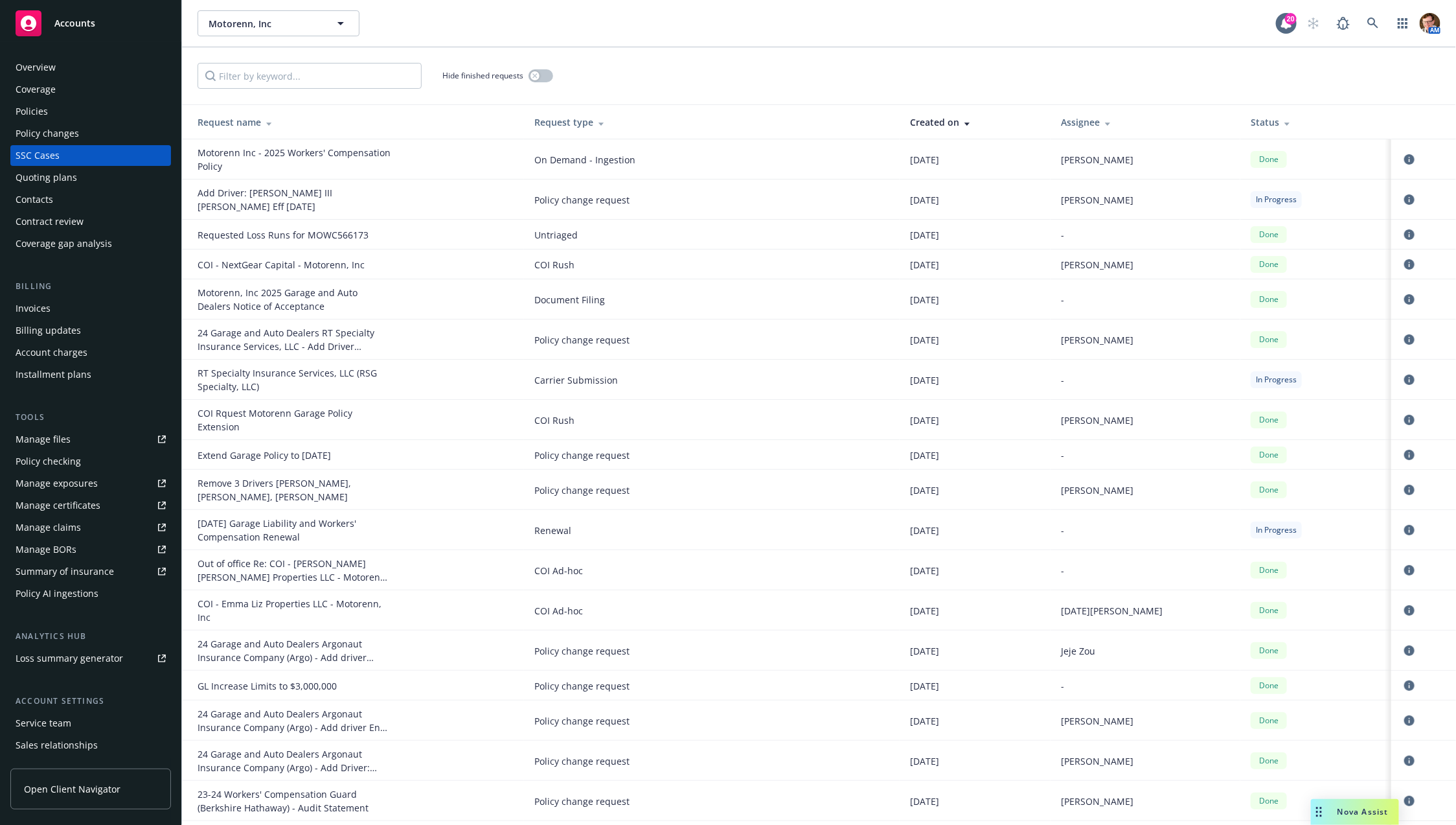
click at [87, 177] on div "Quoting plans" at bounding box center [90, 178] width 150 height 21
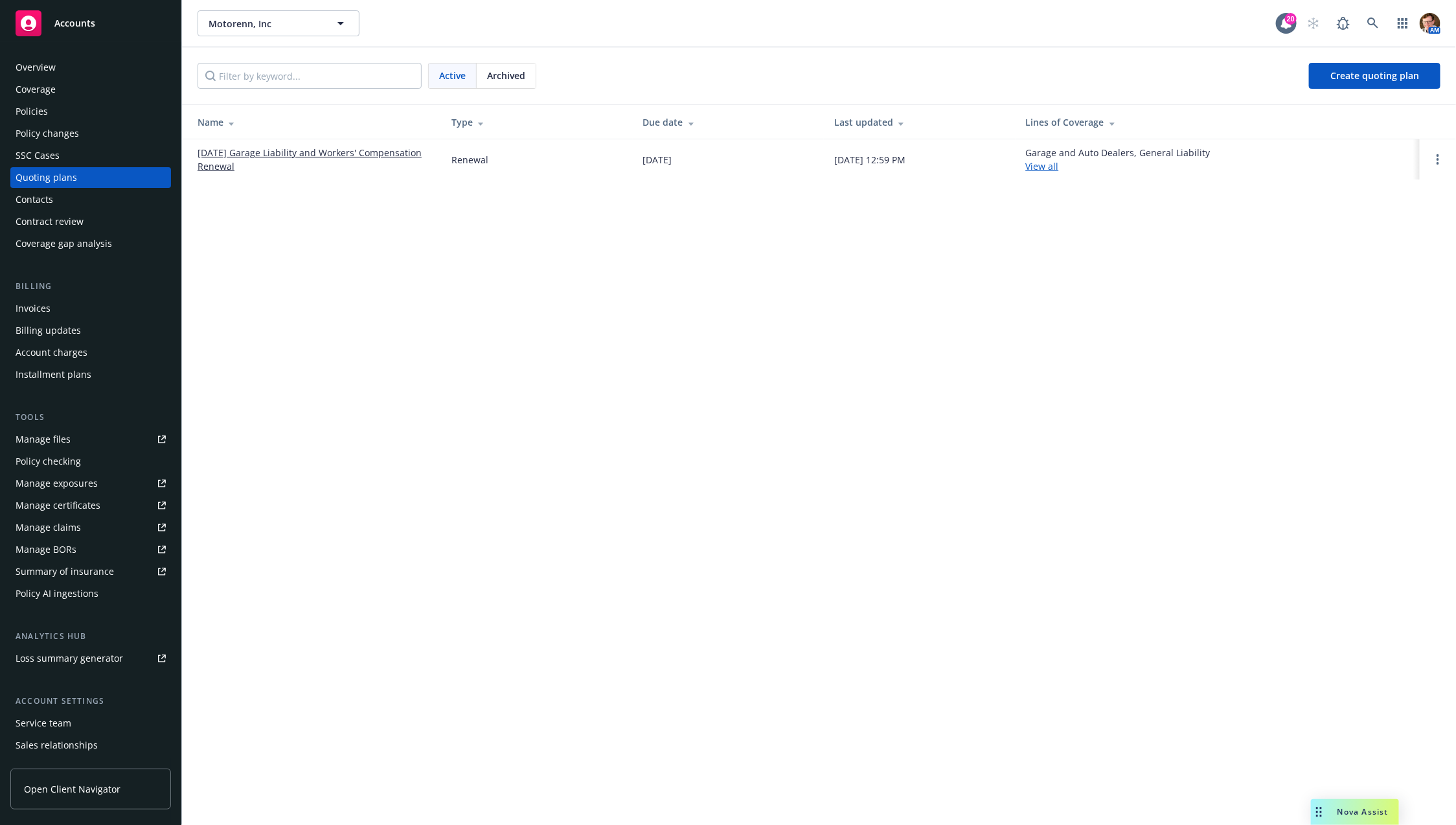
click at [270, 157] on link "10/29/25 Garage Liability and Workers' Compensation Renewal" at bounding box center [314, 159] width 233 height 27
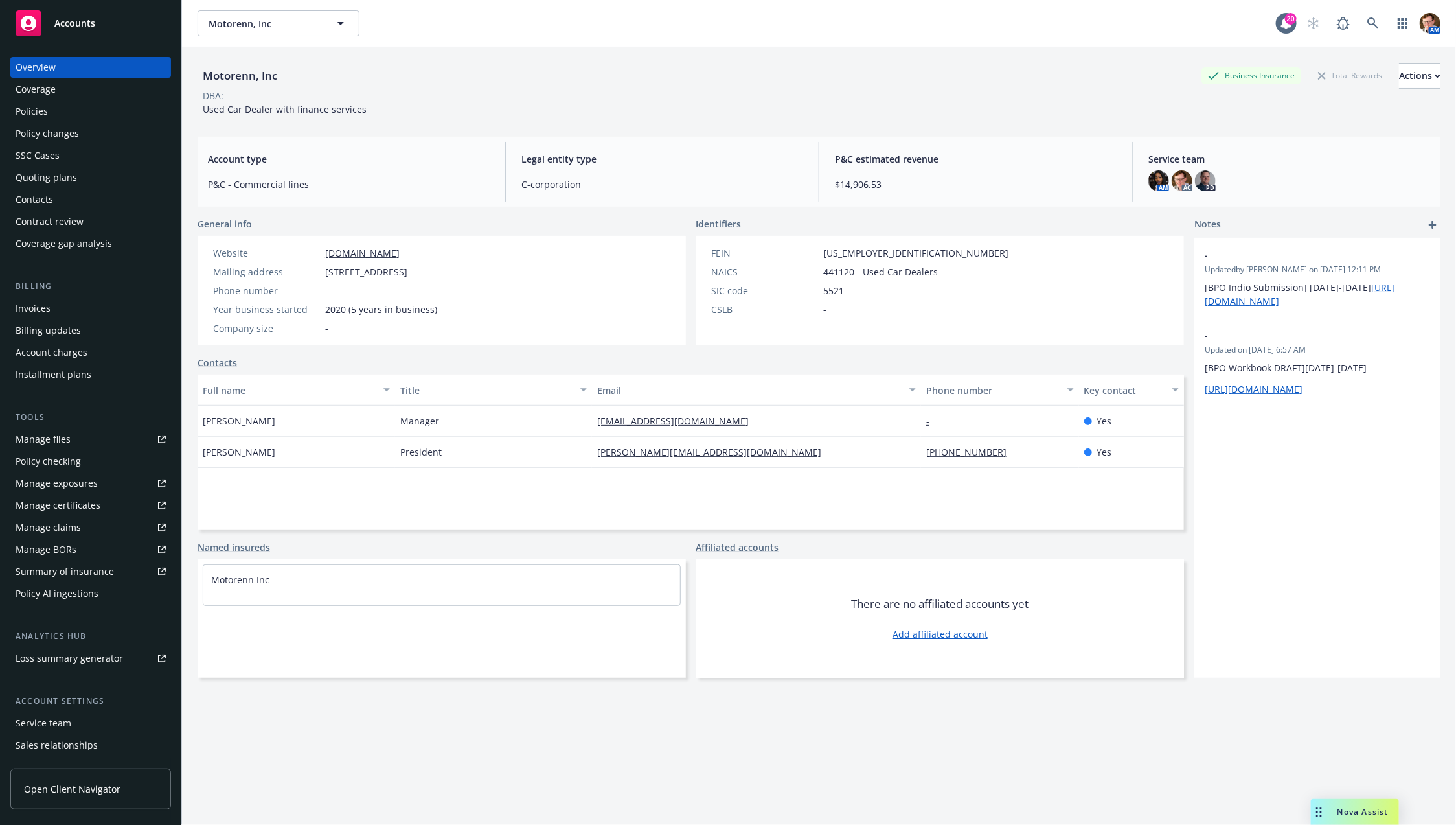
click at [58, 129] on div "Policy changes" at bounding box center [47, 133] width 63 height 21
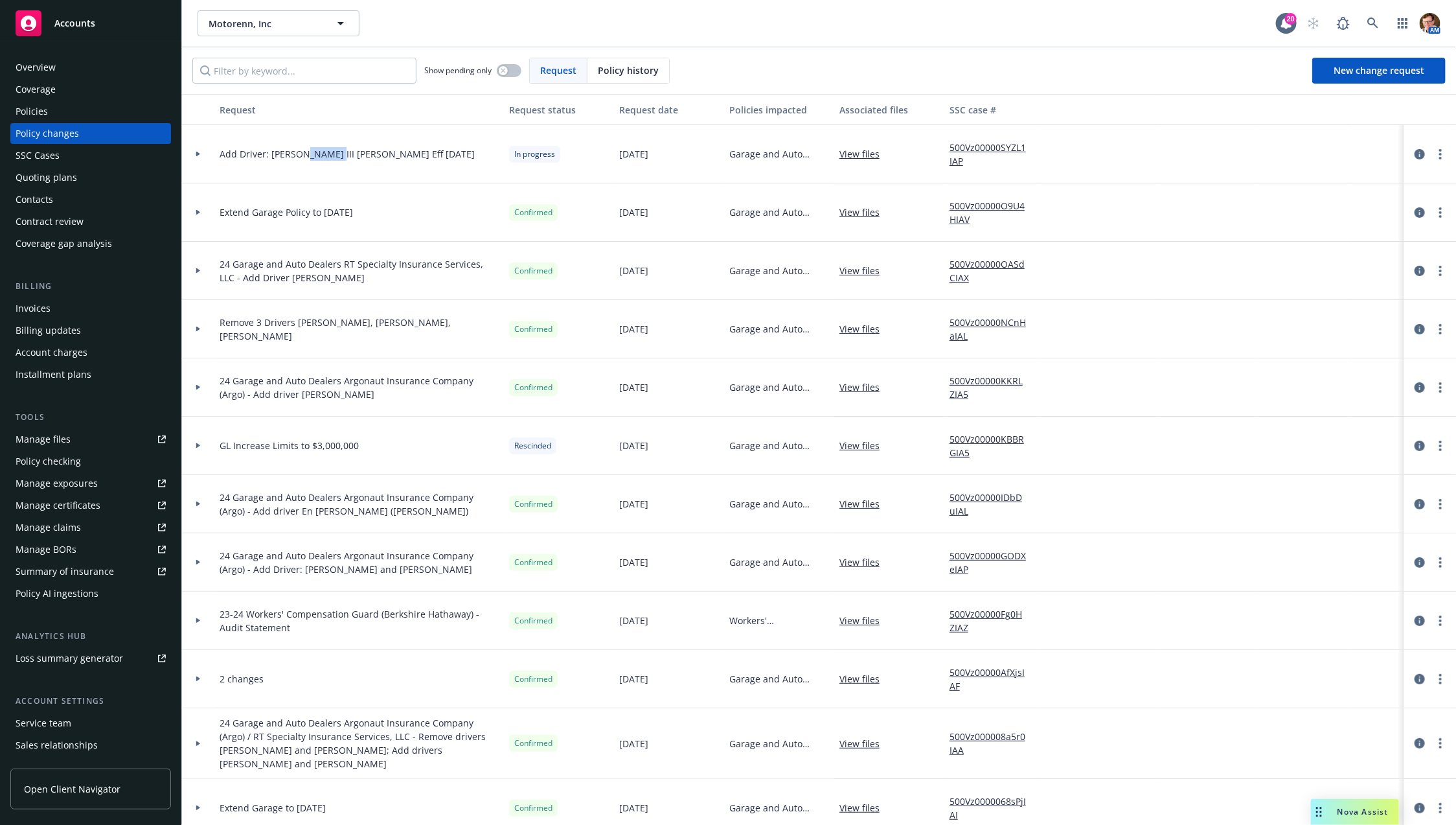
click at [72, 156] on div "SSC Cases" at bounding box center [90, 156] width 150 height 21
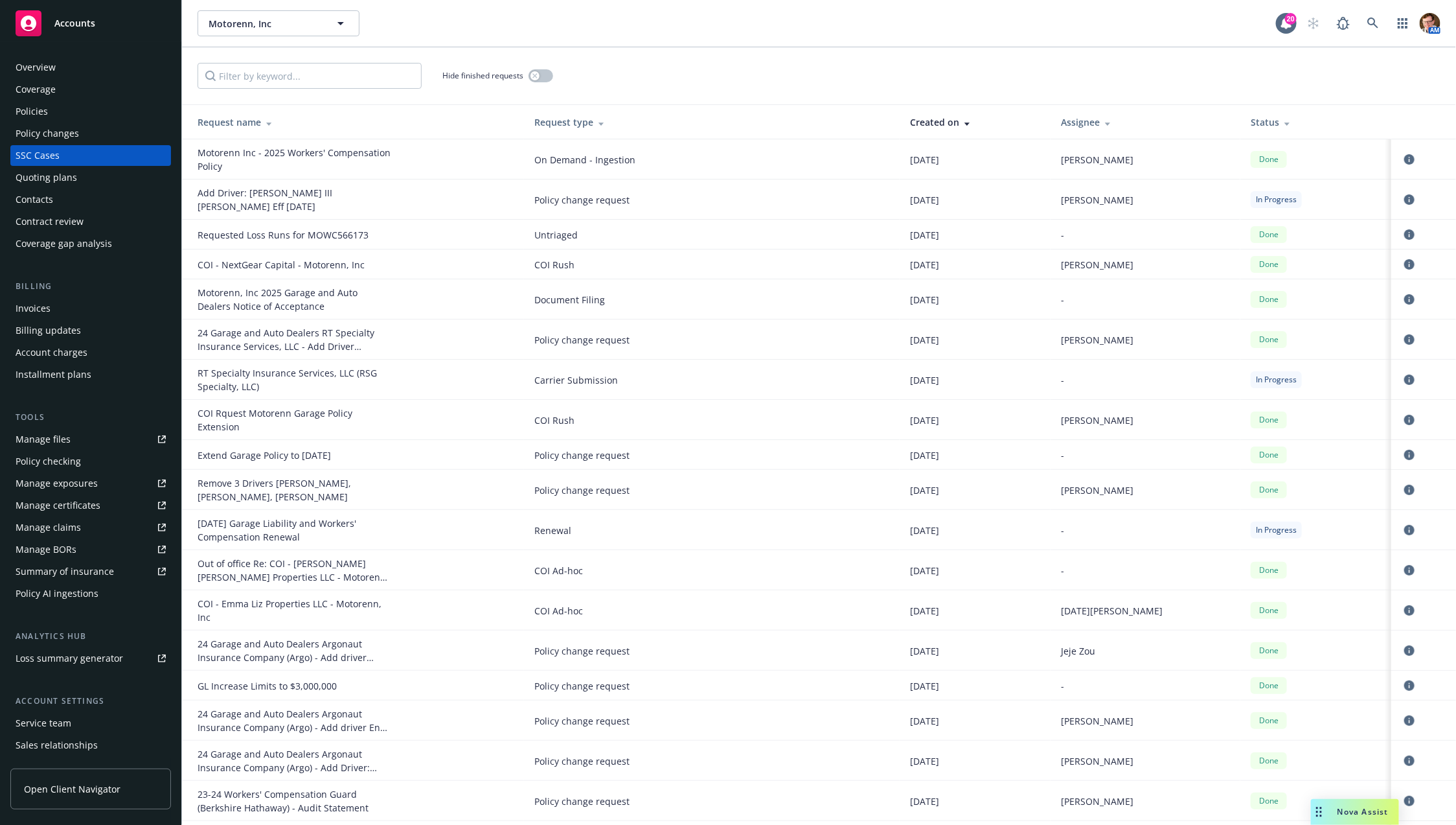
click at [46, 170] on div "Quoting plans" at bounding box center [46, 178] width 62 height 21
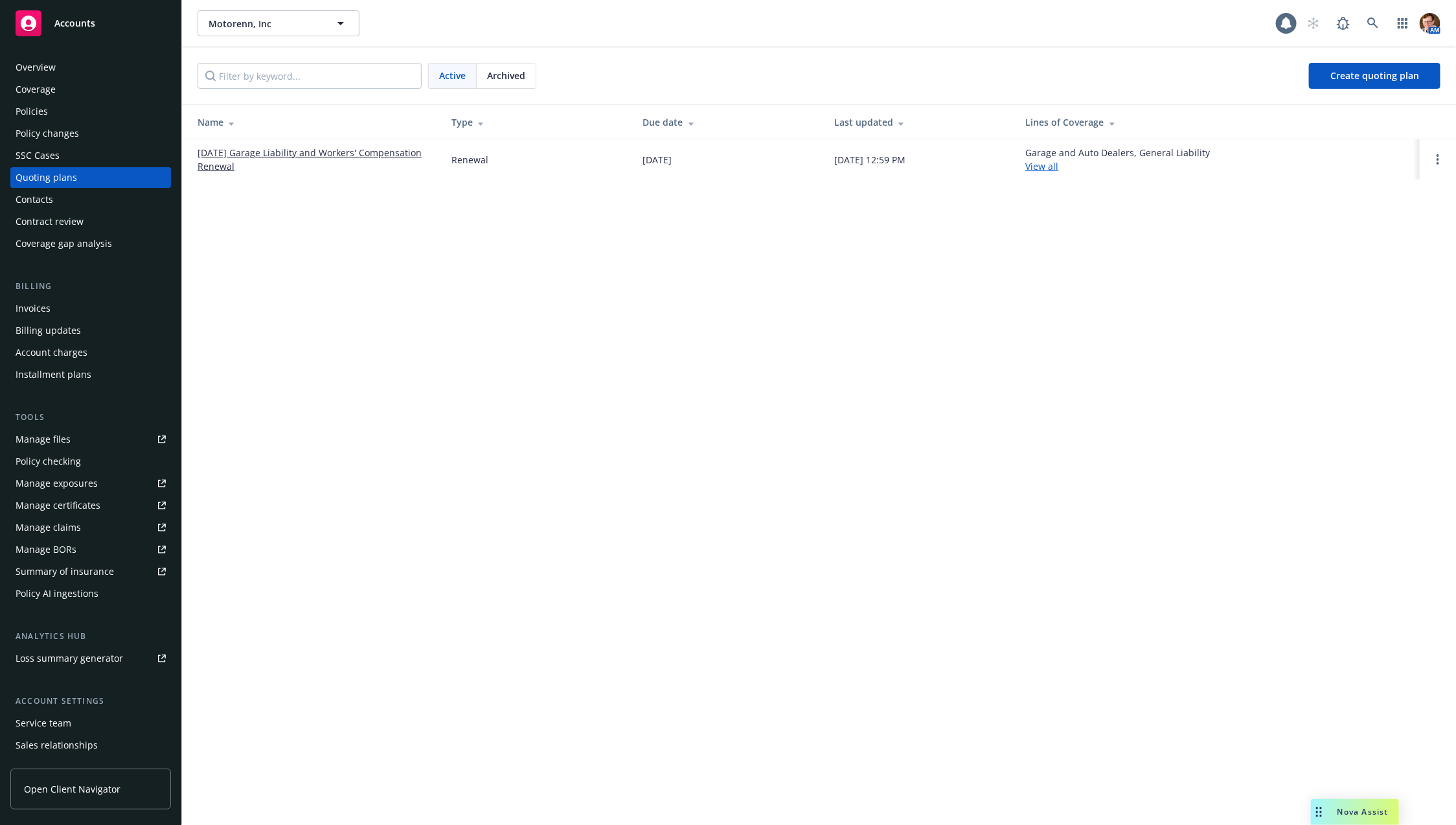
click at [276, 156] on link "[DATE] Garage Liability and Workers' Compensation Renewal" at bounding box center [314, 159] width 233 height 27
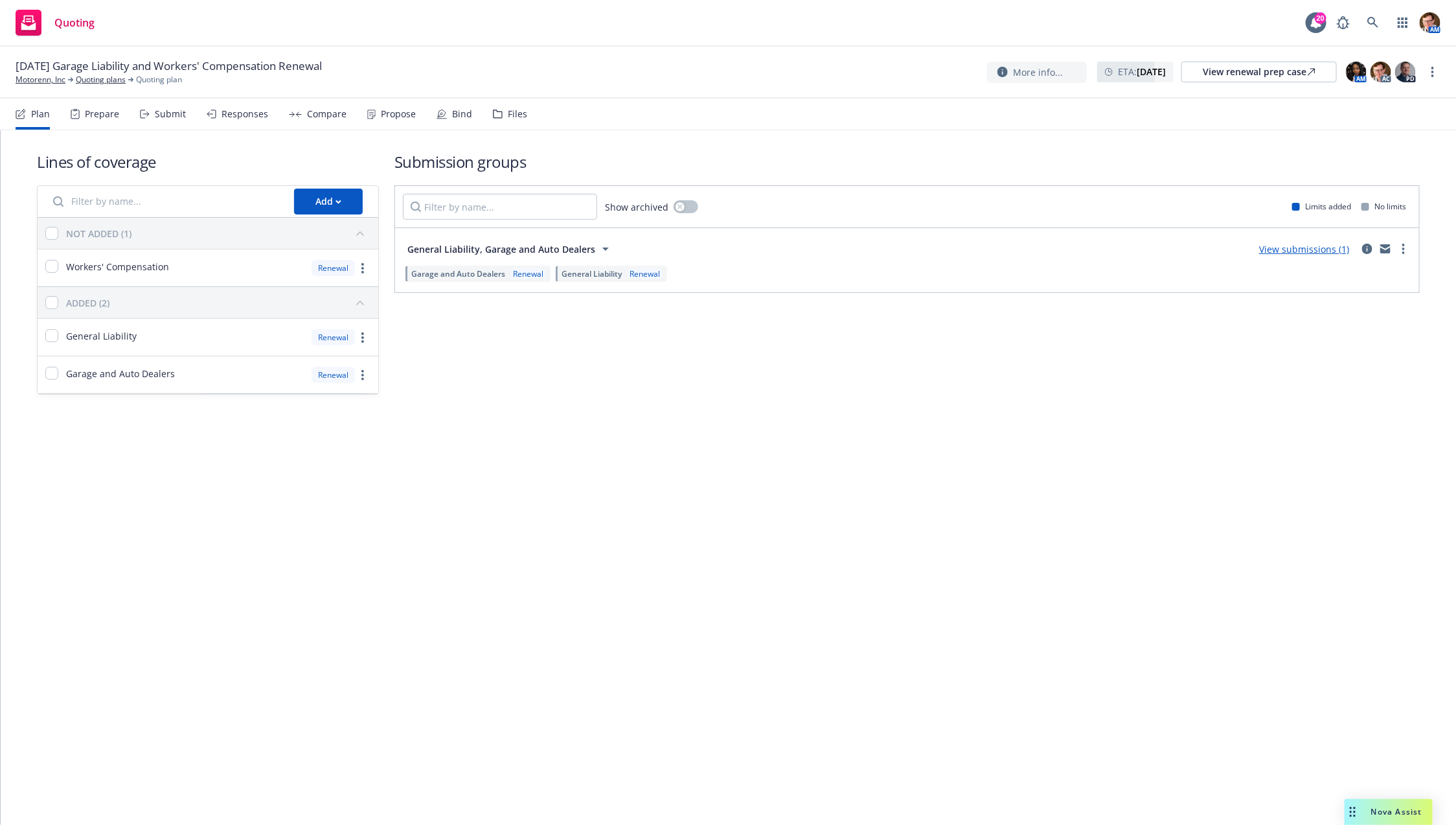
click at [444, 113] on div "Bind" at bounding box center [454, 114] width 35 height 31
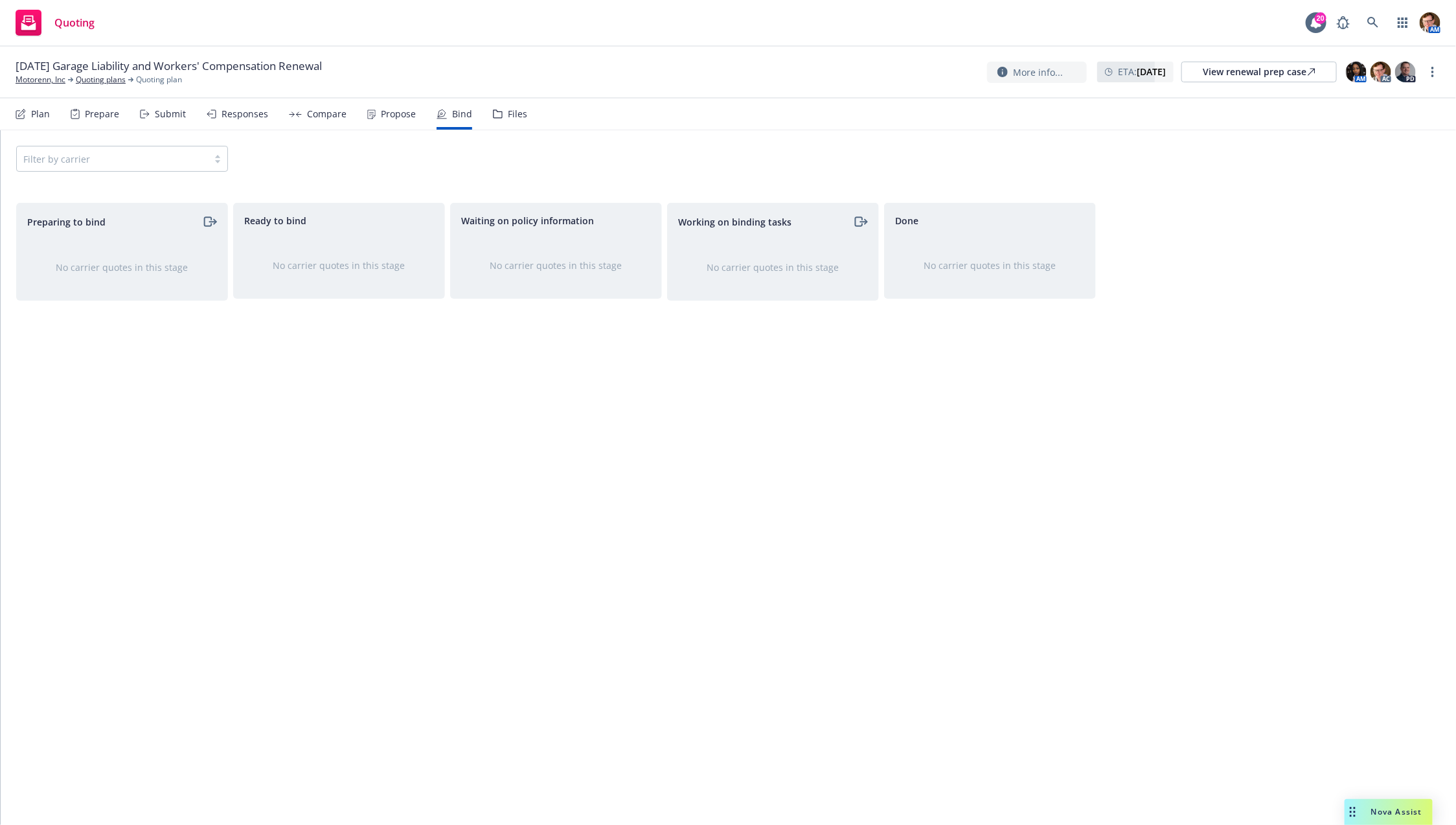
click at [382, 116] on div "Propose" at bounding box center [398, 114] width 35 height 10
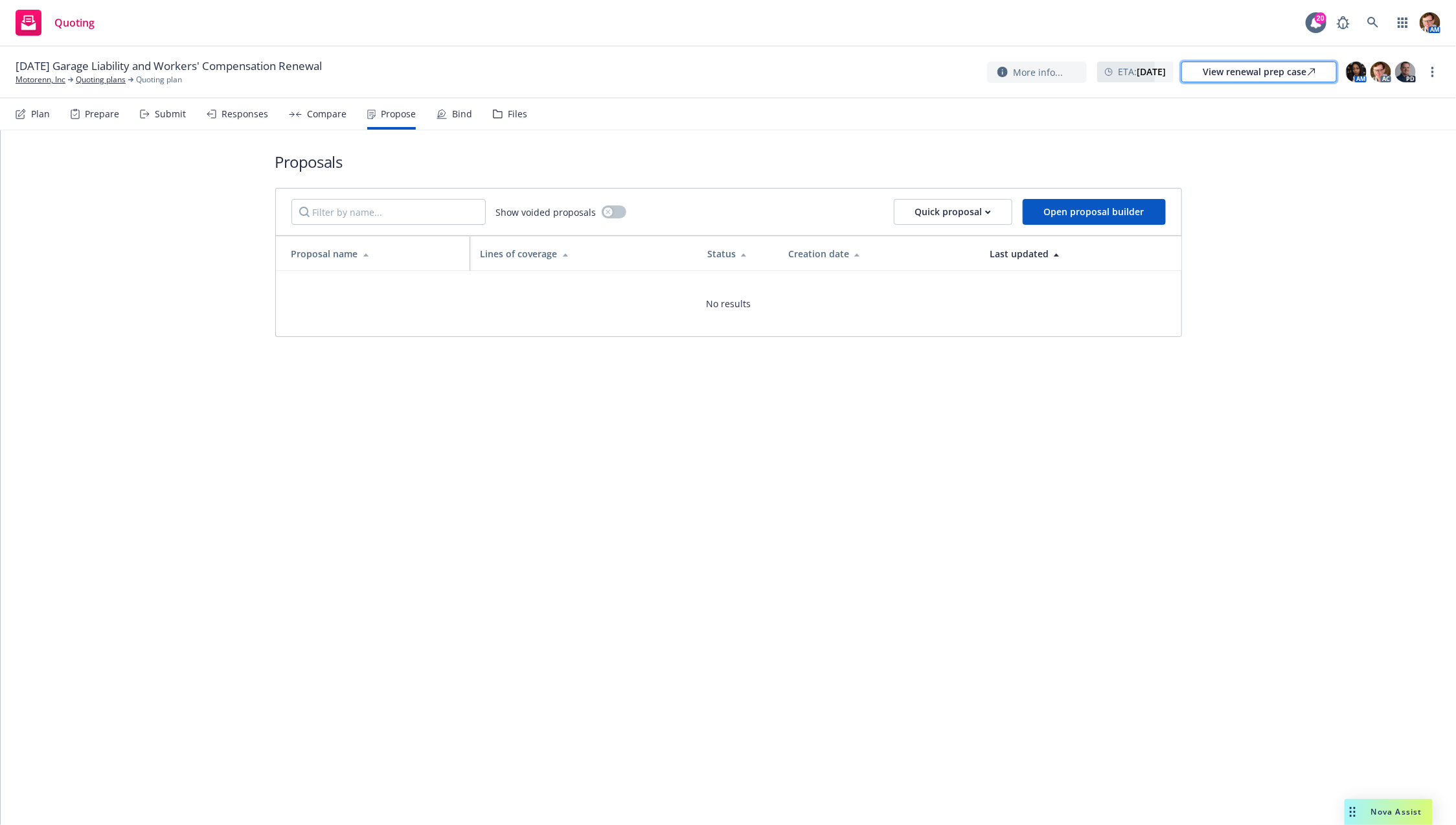
click at [1234, 81] on link "View renewal prep case" at bounding box center [1259, 72] width 156 height 21
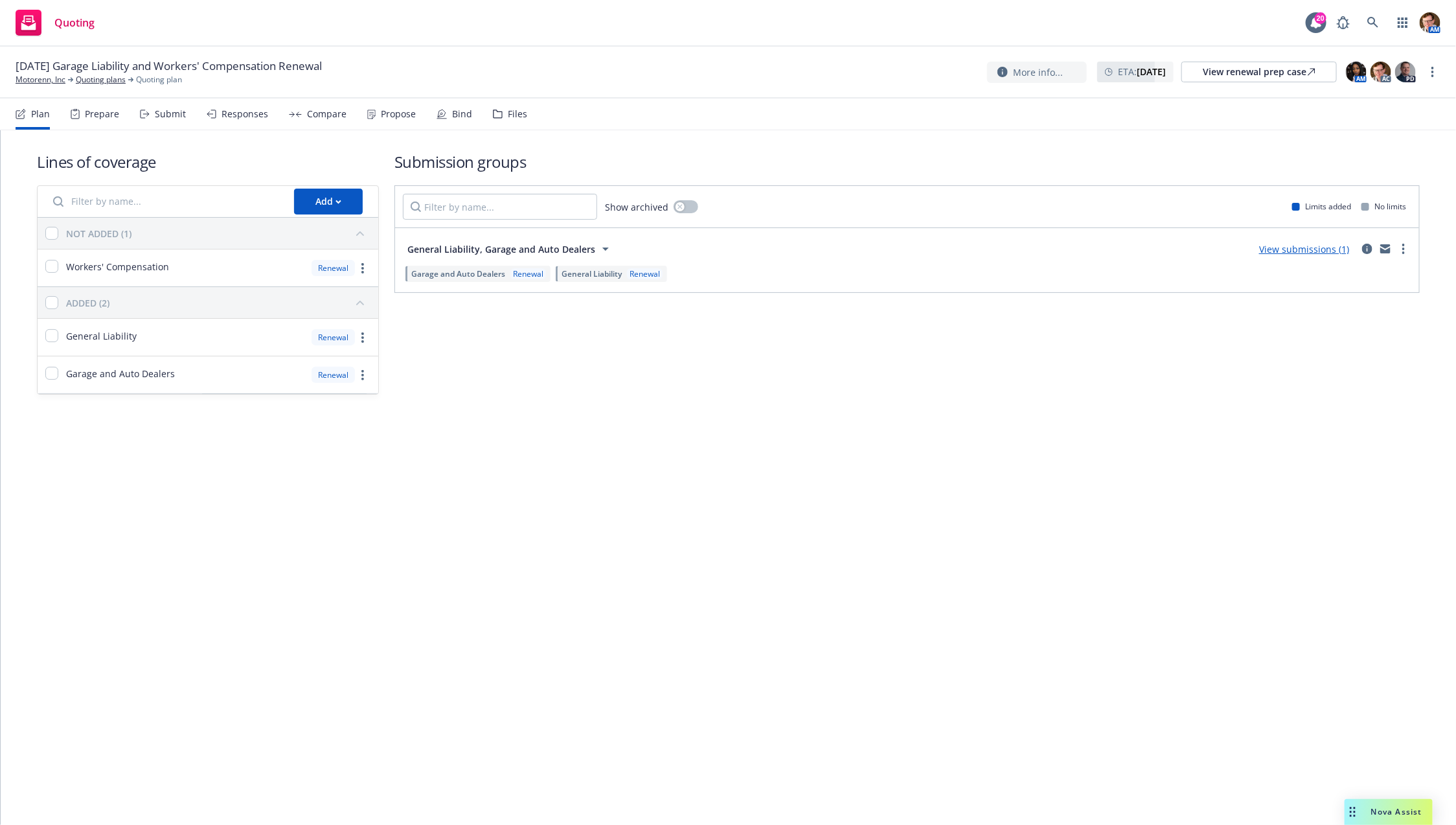
click at [101, 122] on div "Prepare" at bounding box center [95, 114] width 49 height 31
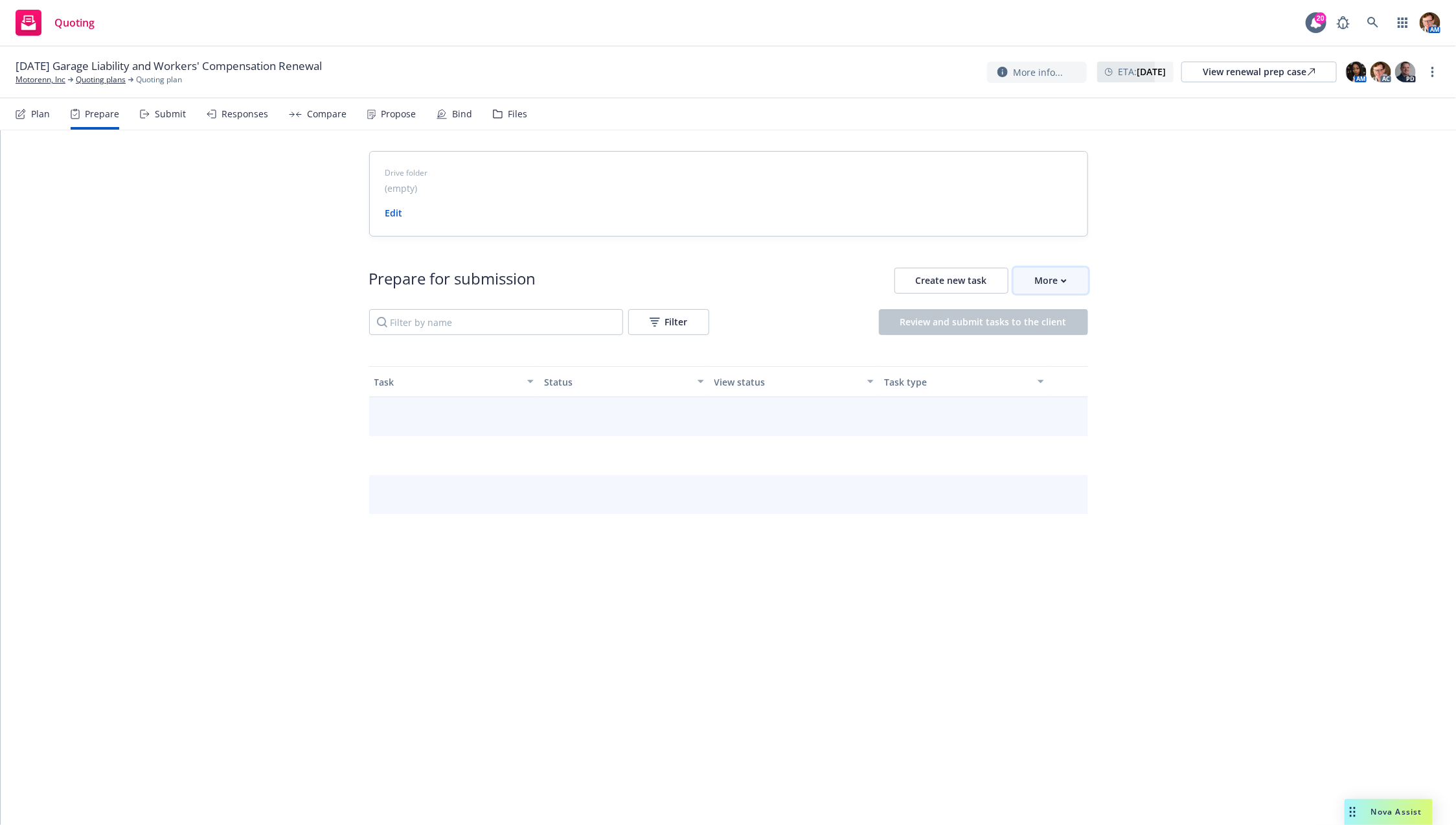
click at [1035, 285] on div "More" at bounding box center [1051, 280] width 32 height 24
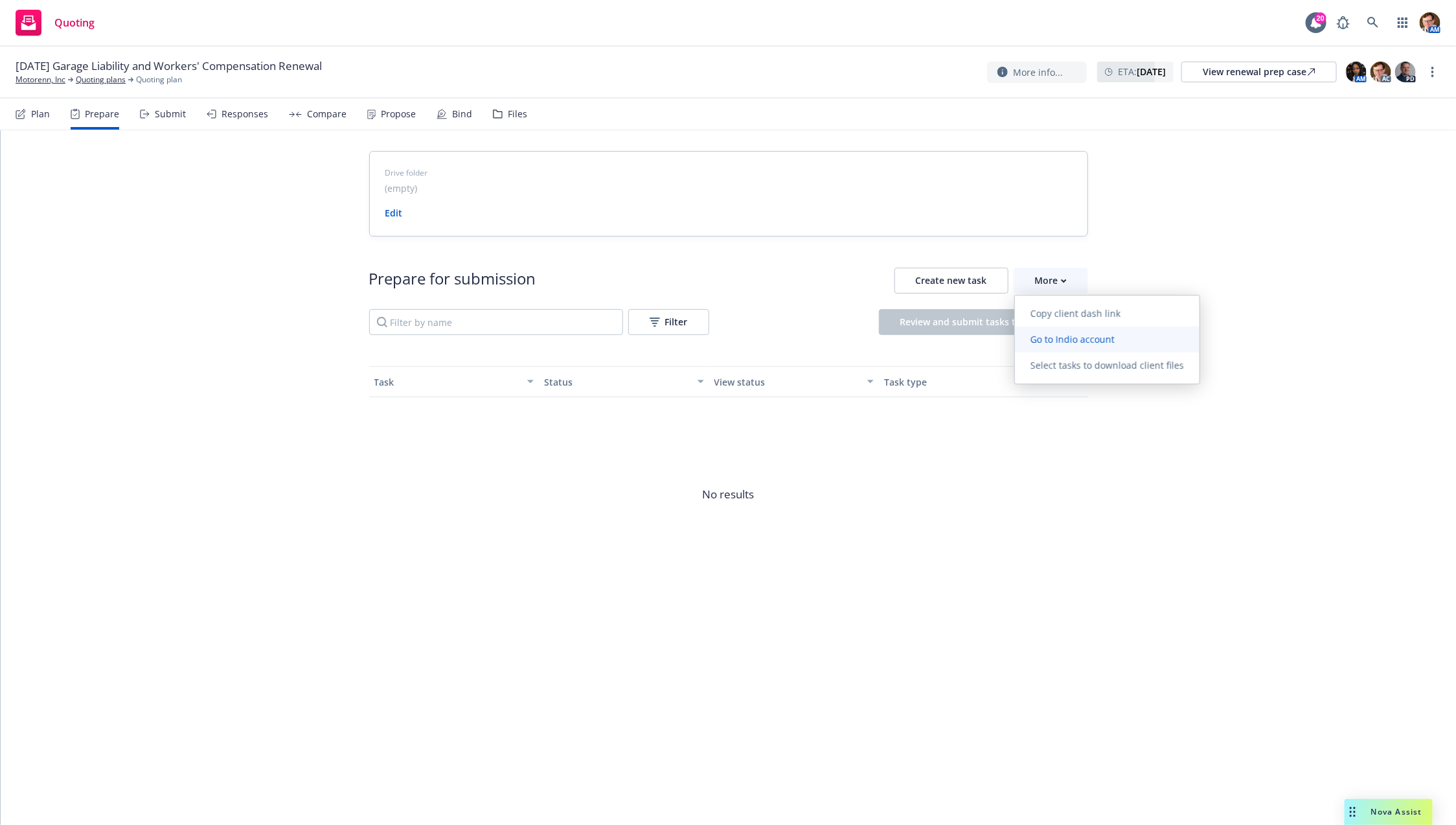
click at [1051, 336] on span "Go to Indio account" at bounding box center [1073, 339] width 115 height 13
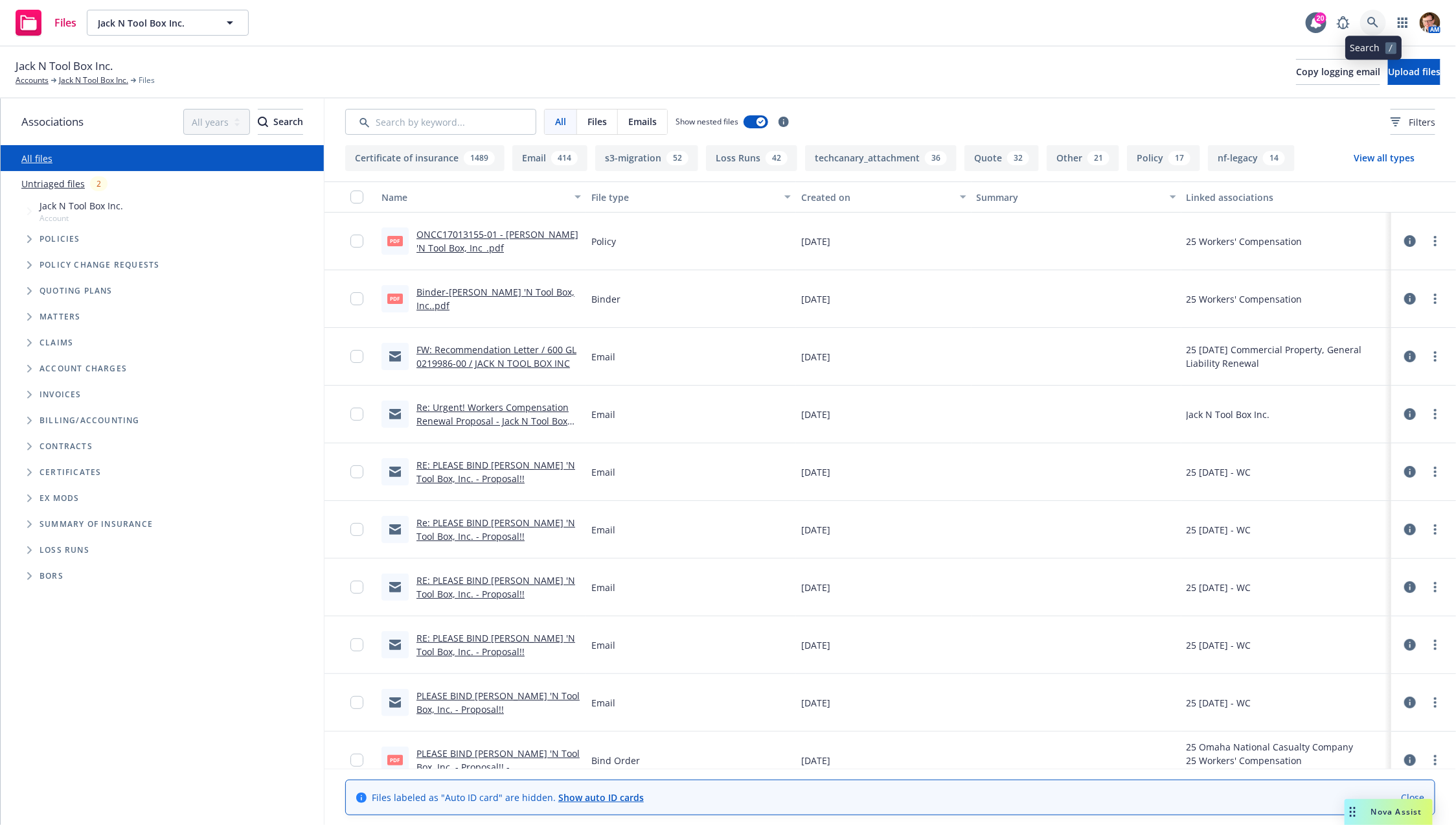
click at [1372, 16] on link at bounding box center [1373, 22] width 26 height 26
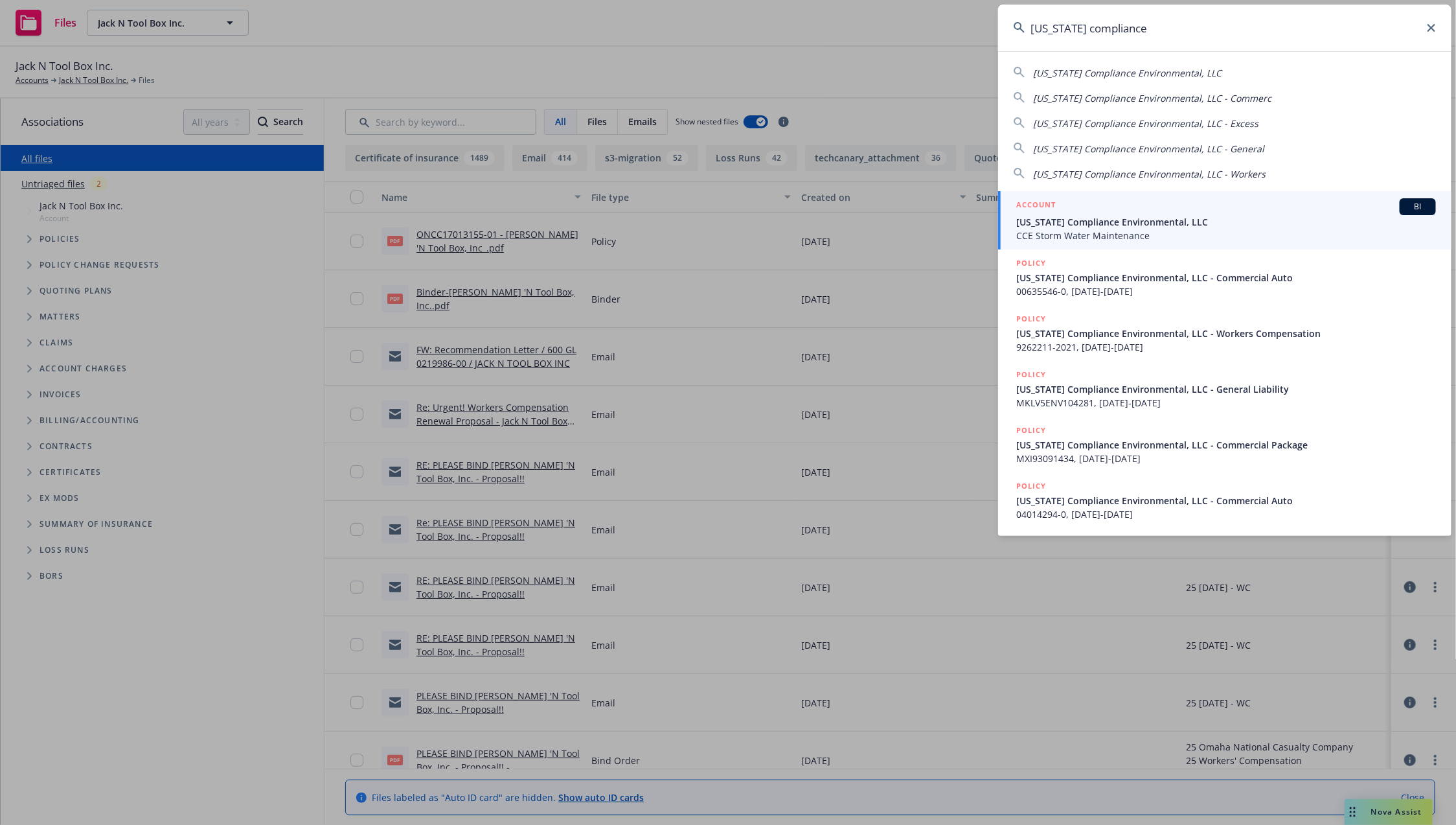
type input "[US_STATE] compliance"
click at [1164, 213] on div "ACCOUNT BI" at bounding box center [1226, 206] width 420 height 17
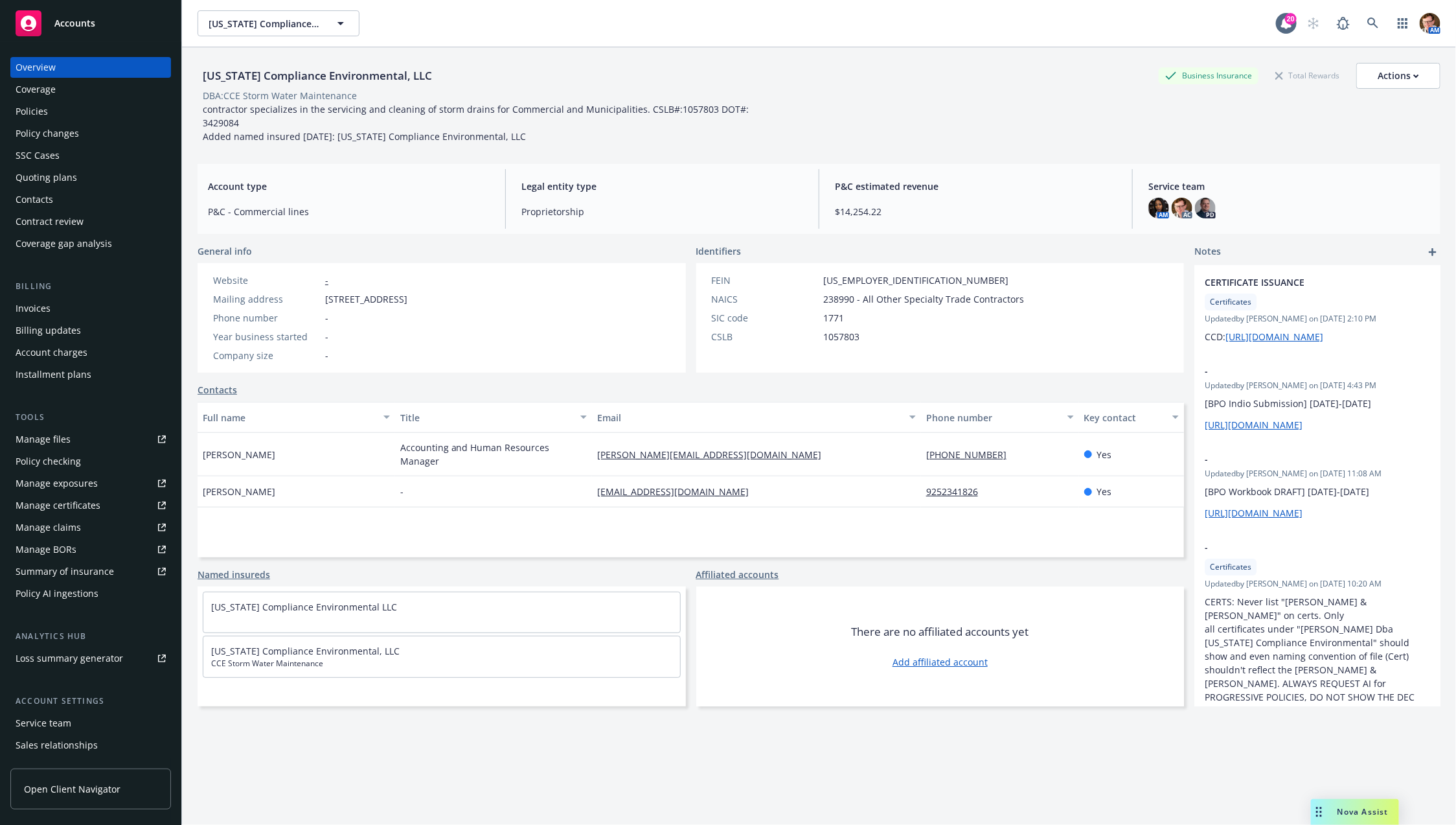
click at [53, 134] on div "Policy changes" at bounding box center [47, 133] width 63 height 21
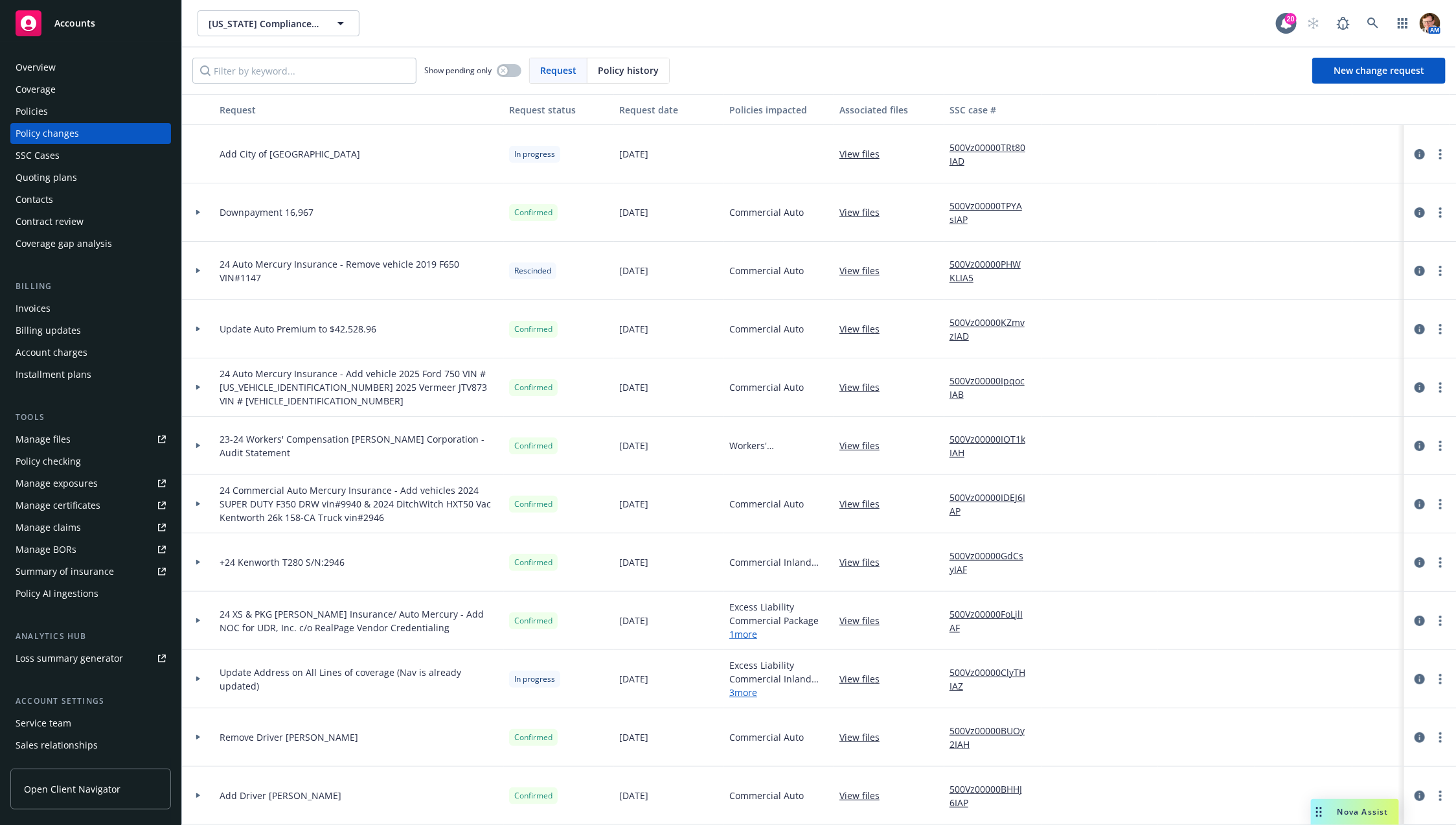
click at [42, 149] on div "SSC Cases" at bounding box center [37, 156] width 44 height 21
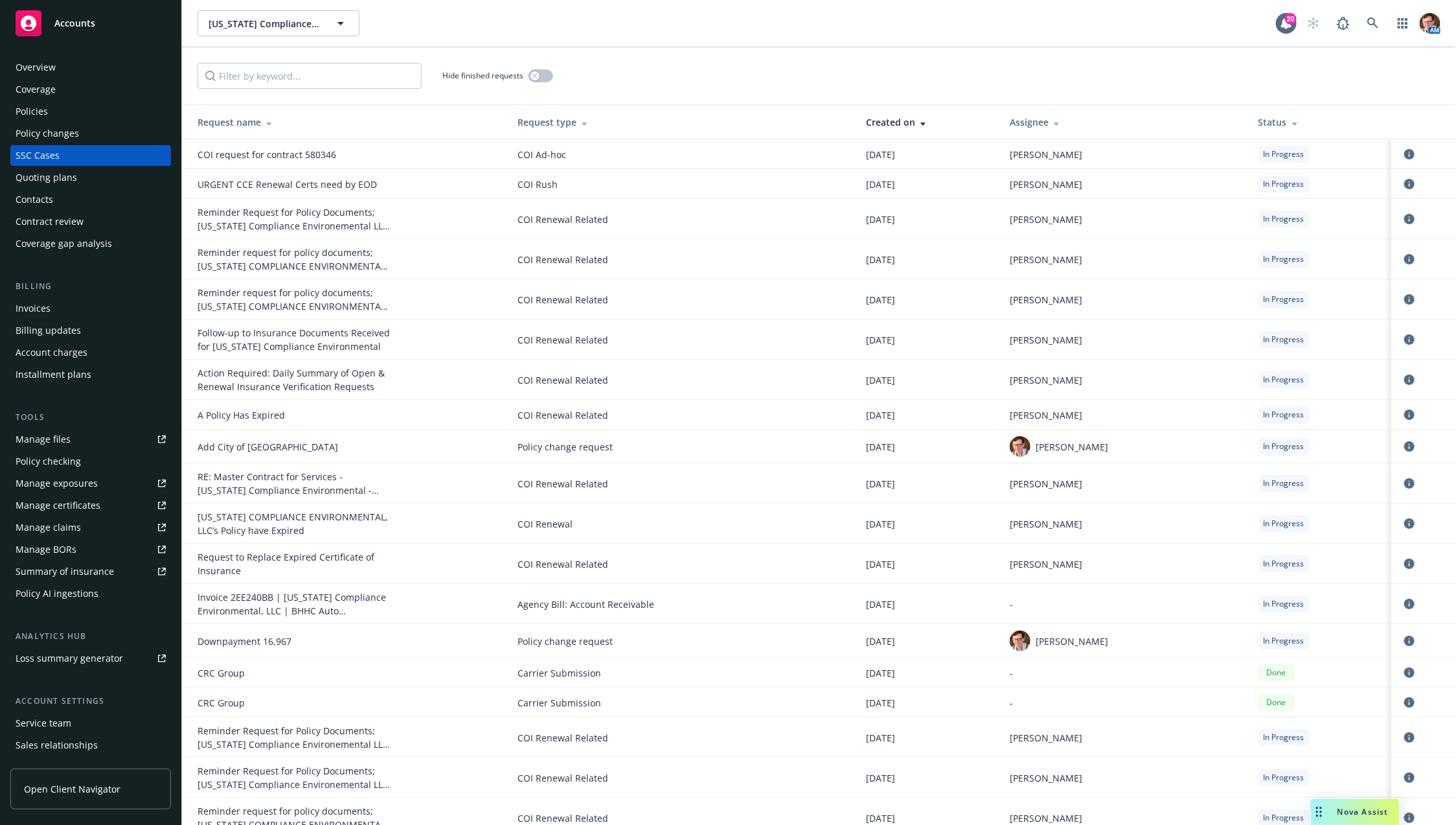
click at [64, 507] on div "Manage certificates" at bounding box center [58, 505] width 85 height 21
click at [59, 434] on div "Manage files" at bounding box center [42, 439] width 55 height 21
click at [1405, 184] on icon "circleInformation" at bounding box center [1409, 183] width 10 height 10
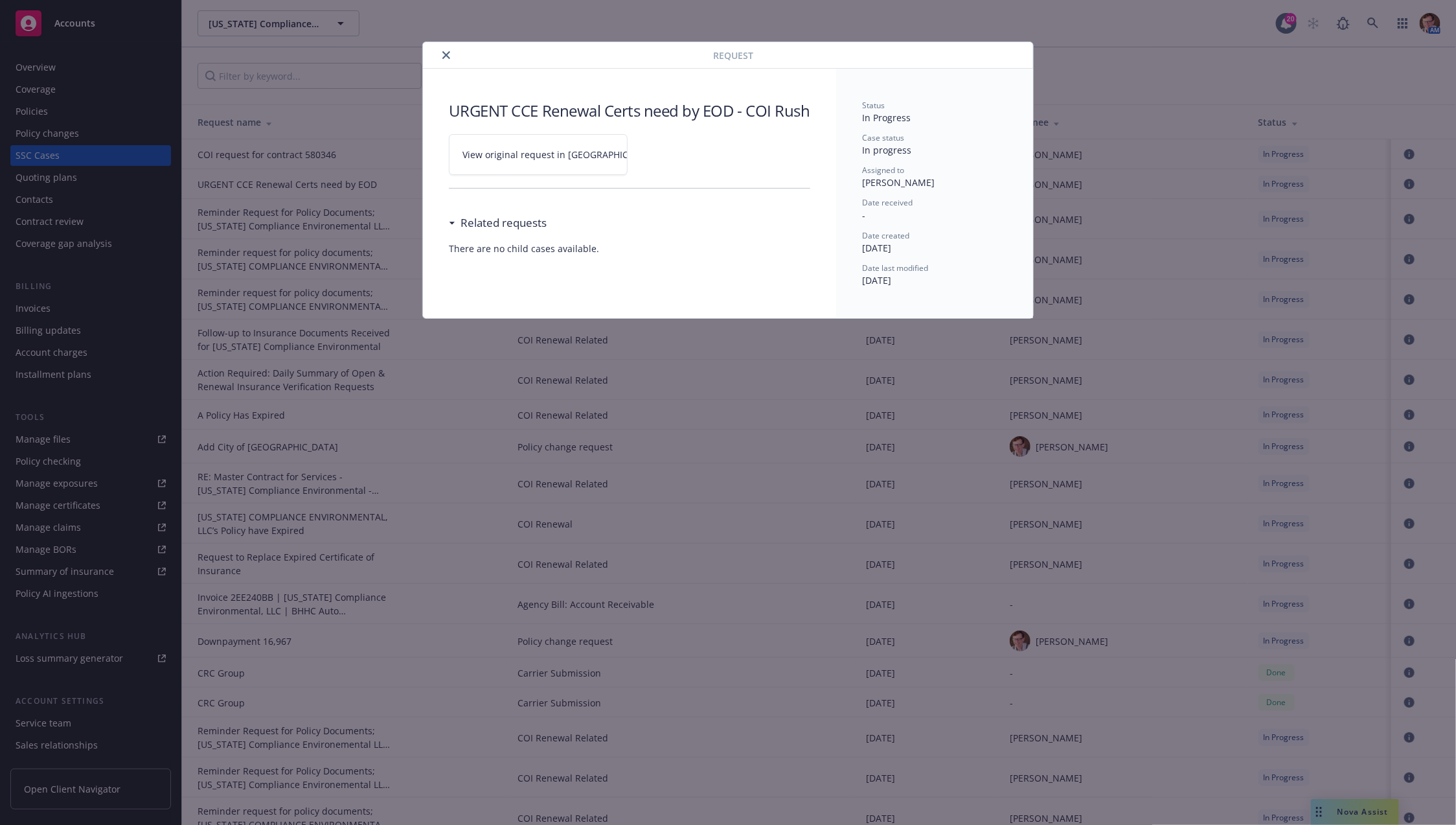
click at [529, 161] on span "View original request in SSC" at bounding box center [561, 155] width 197 height 14
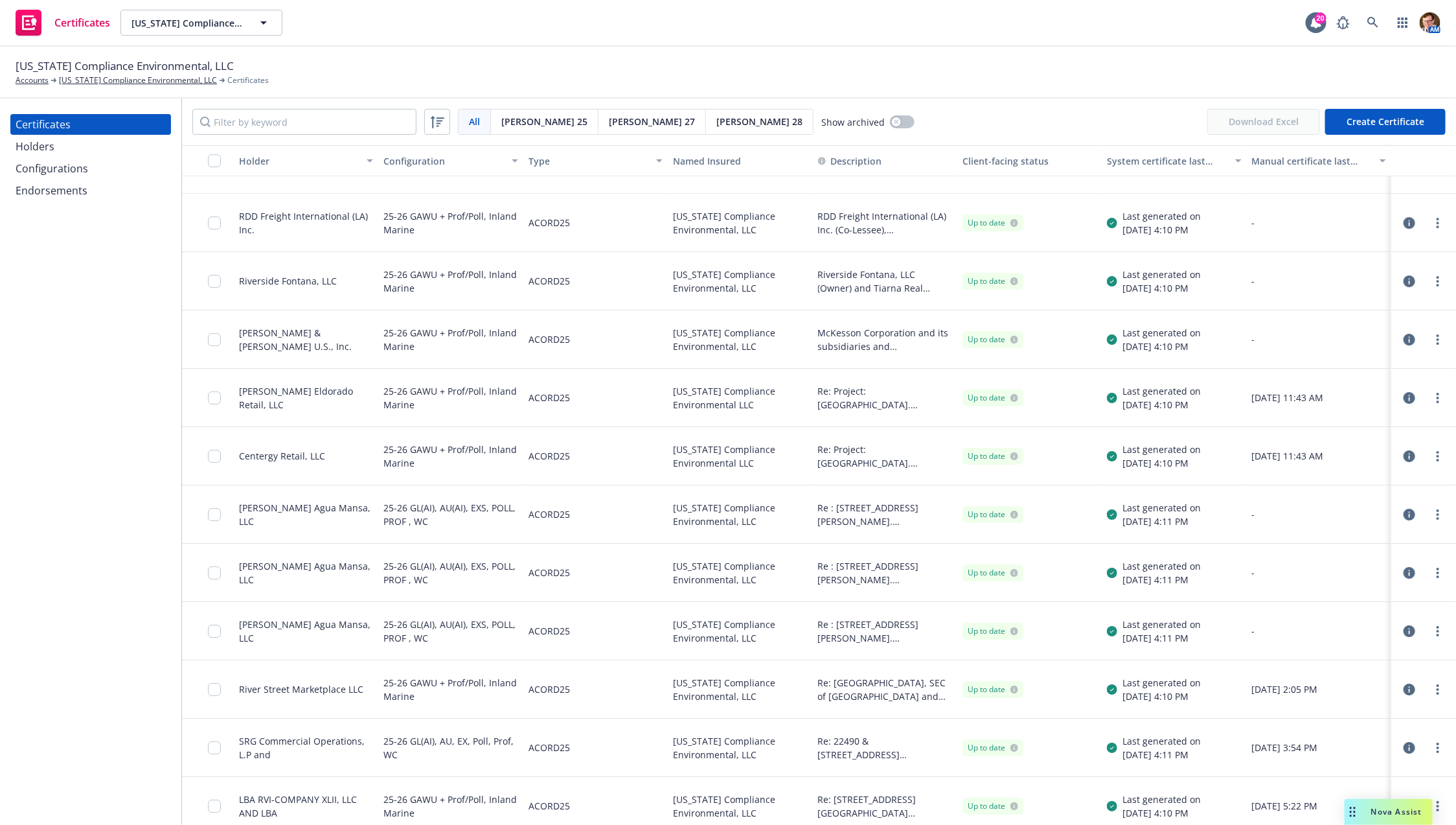
scroll to position [1678, 0]
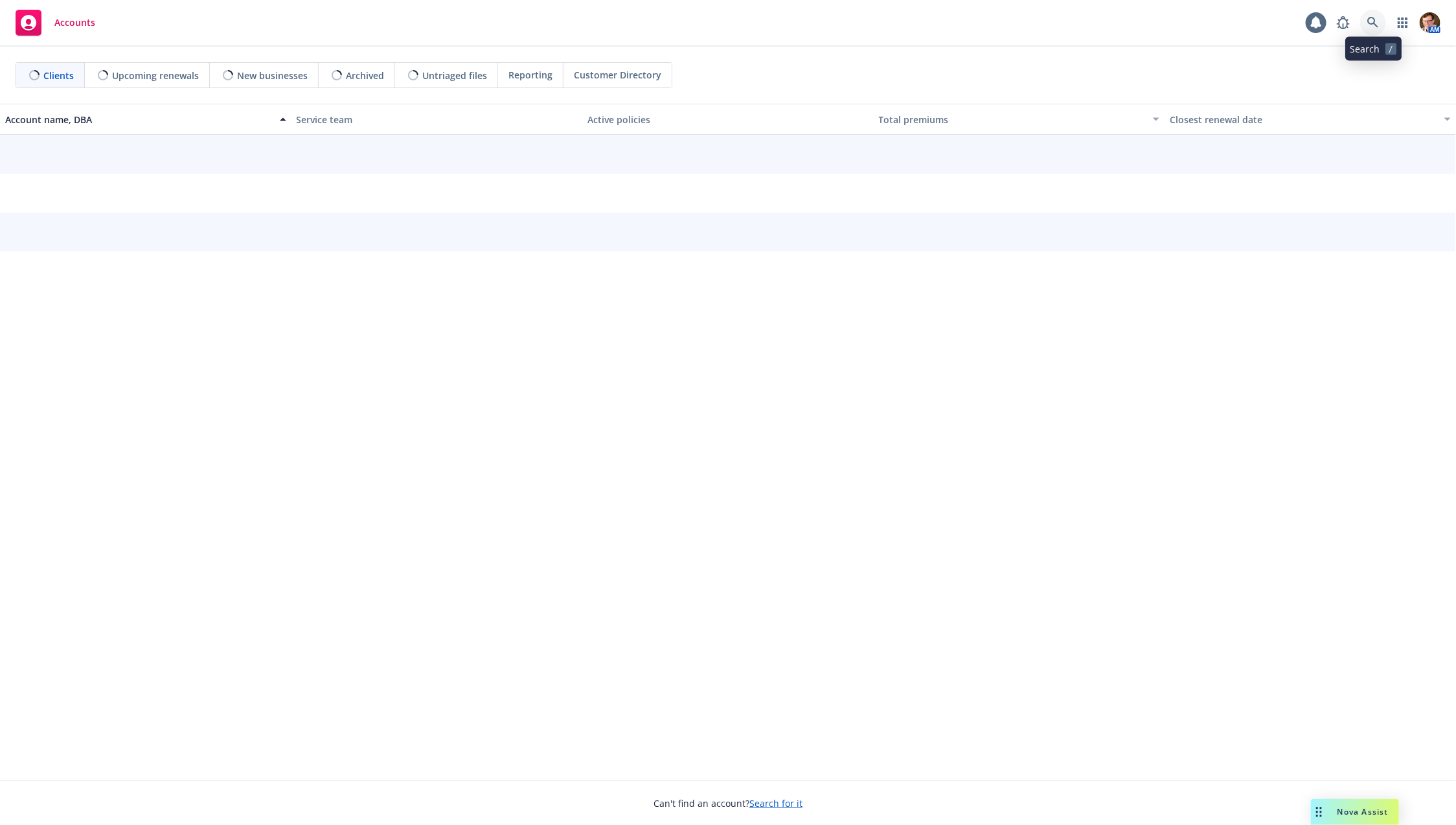
click at [1371, 20] on icon at bounding box center [1373, 22] width 12 height 12
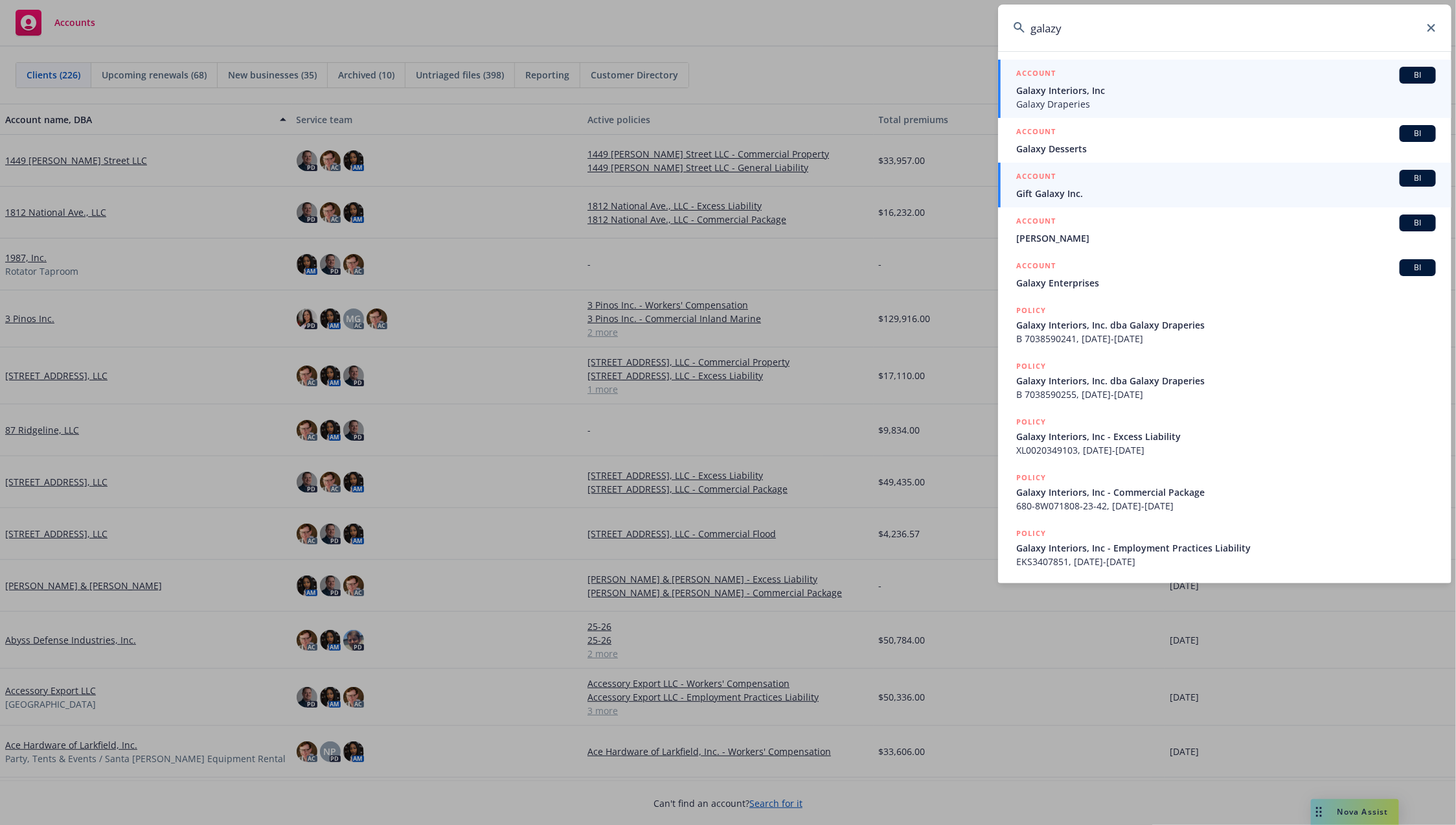
type input "galazy"
click at [1111, 83] on span "Galaxy Interiors, Inc" at bounding box center [1226, 90] width 420 height 14
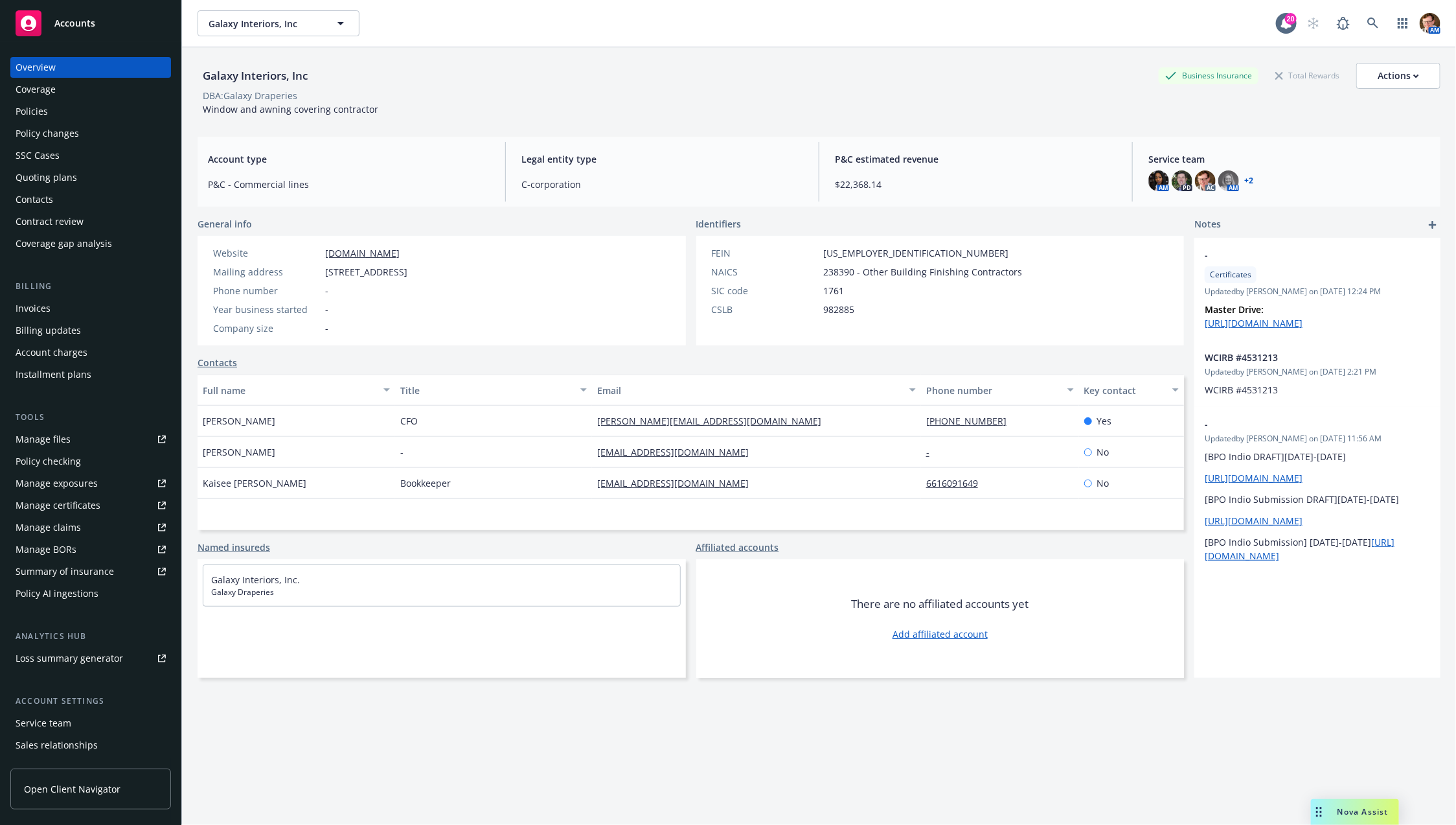
click at [76, 172] on div "Quoting plans" at bounding box center [90, 178] width 150 height 21
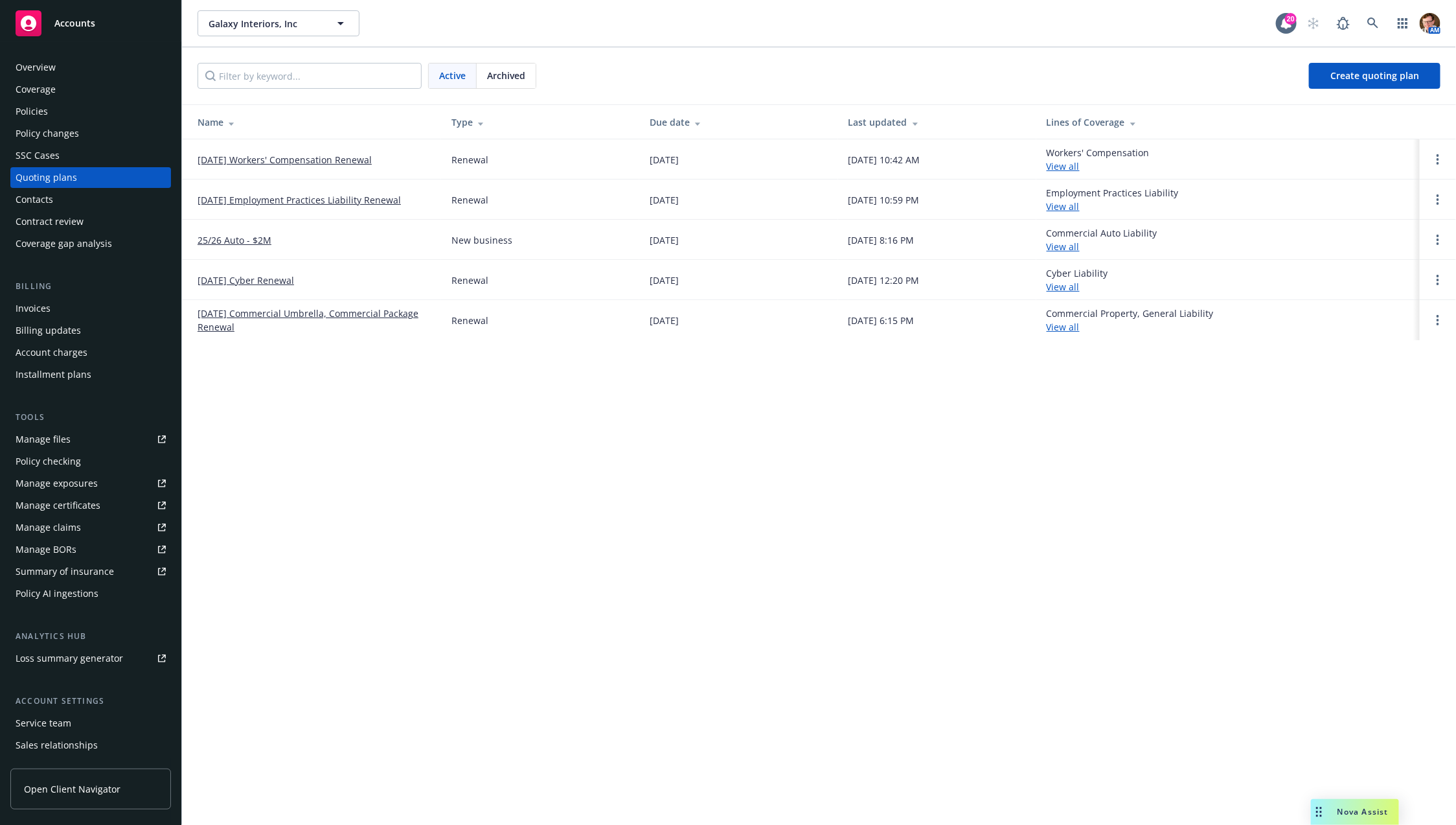
click at [284, 158] on link "10/05/25 Workers' Compensation Renewal" at bounding box center [284, 160] width 174 height 14
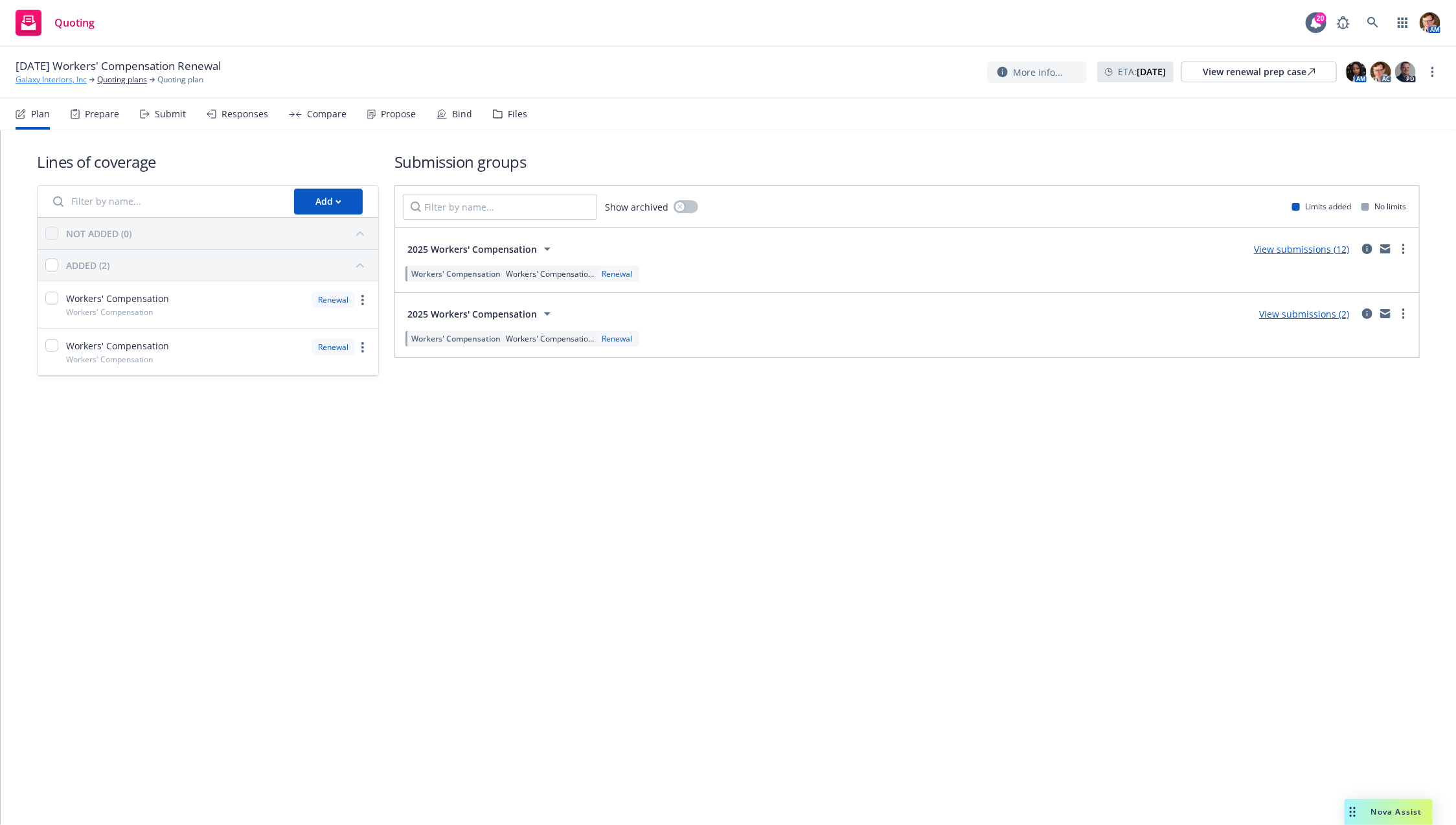
click at [65, 79] on link "Galaxy Interiors, Inc" at bounding box center [51, 79] width 72 height 12
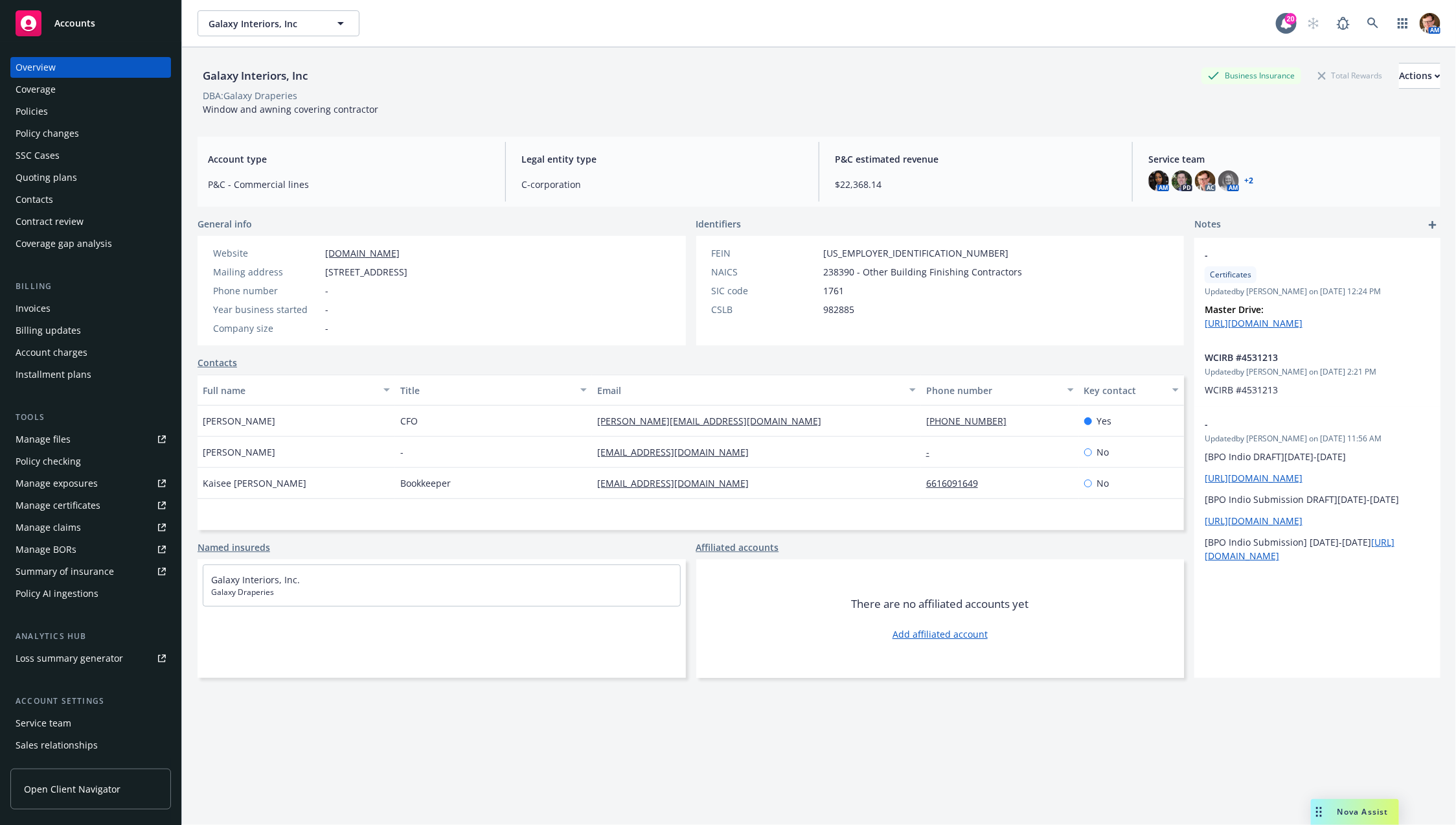
click at [84, 117] on div "Policies" at bounding box center [90, 111] width 150 height 21
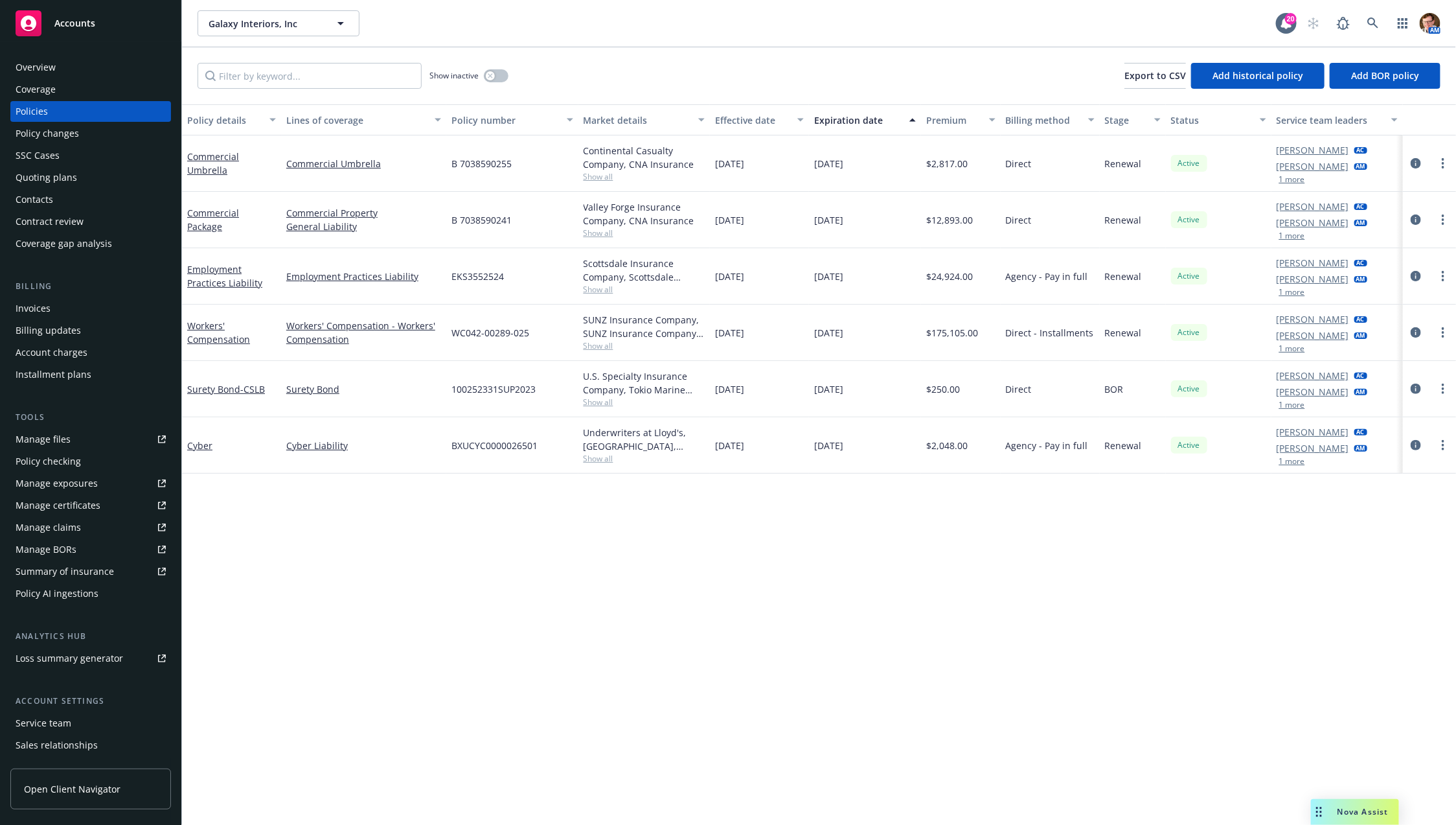
click at [29, 179] on div "Quoting plans" at bounding box center [46, 178] width 62 height 21
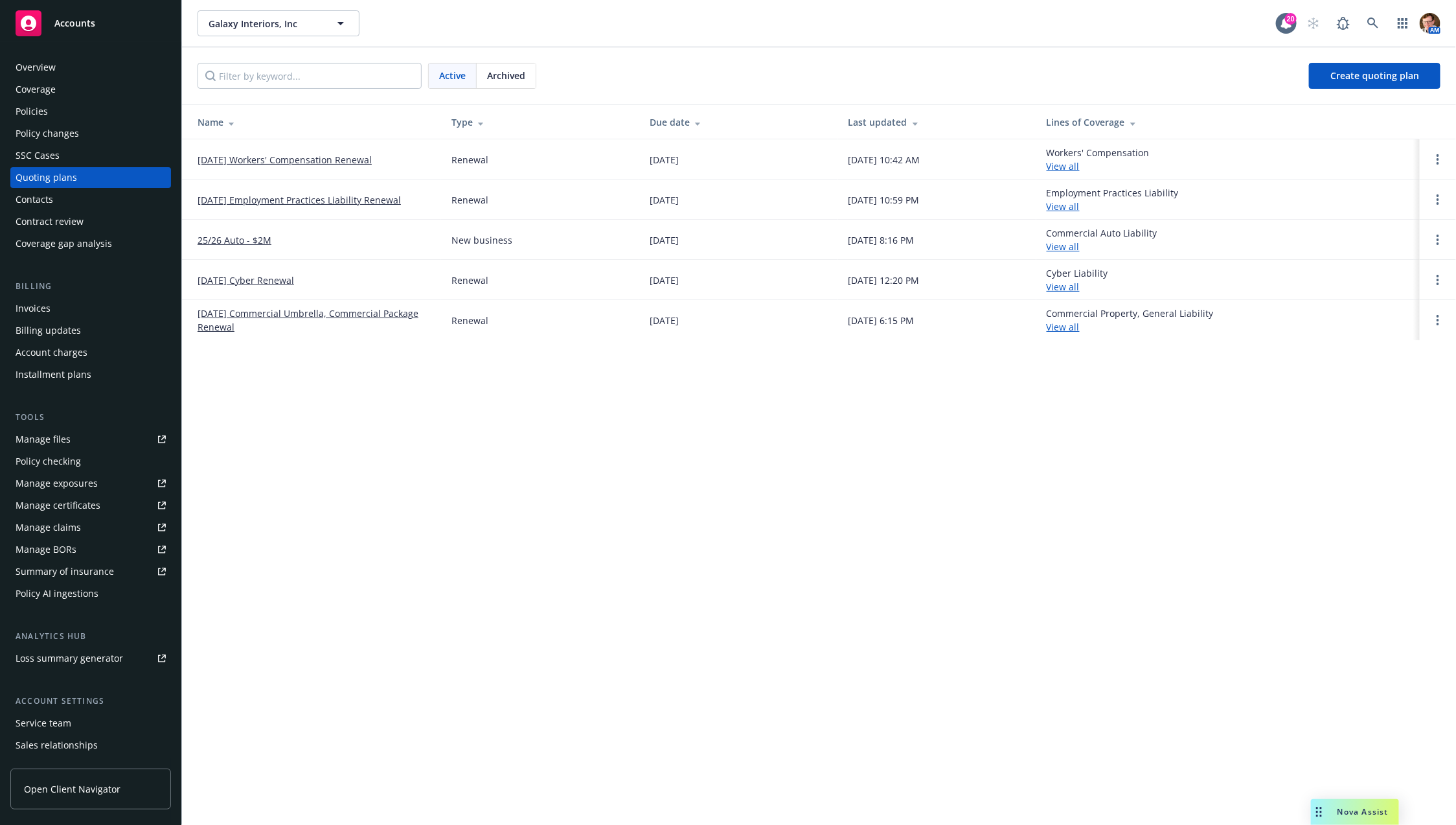
click at [277, 316] on link "[DATE] Commercial Umbrella, Commercial Package Renewal" at bounding box center [314, 320] width 233 height 27
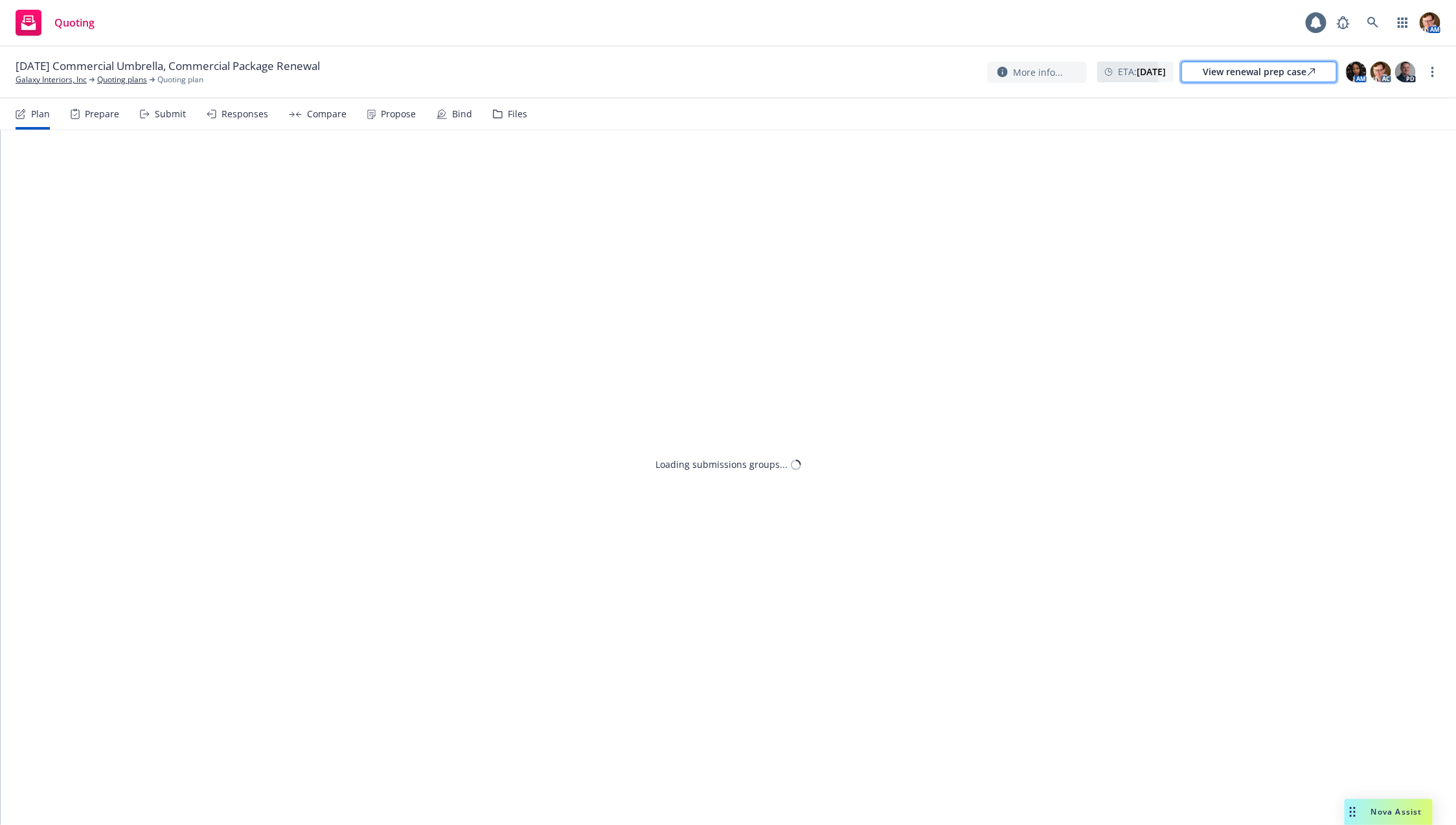
click at [1256, 72] on div "View renewal prep case" at bounding box center [1259, 72] width 113 height 19
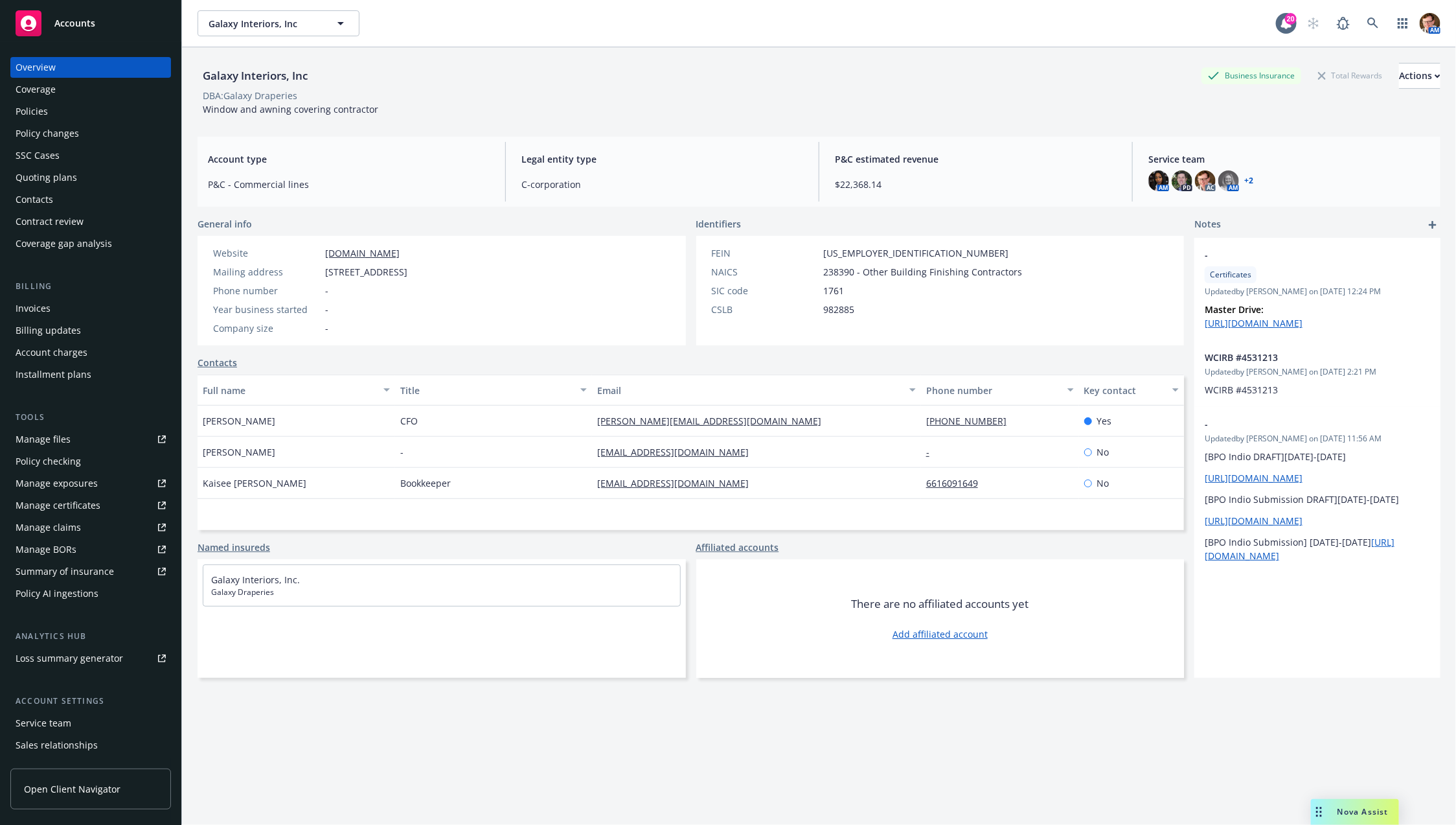
click at [40, 106] on div "Policies" at bounding box center [31, 111] width 33 height 21
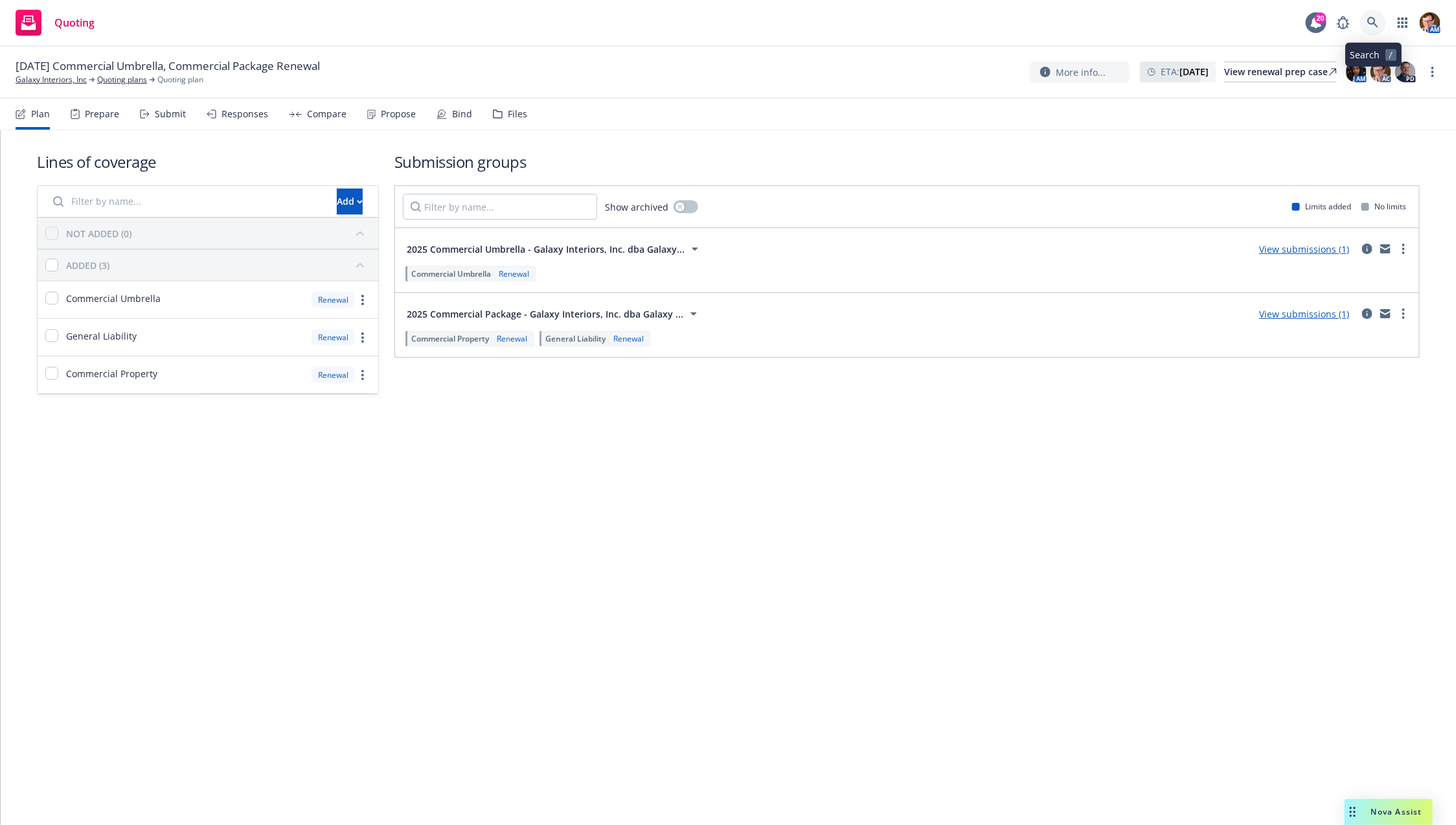
click at [1368, 24] on icon at bounding box center [1373, 22] width 12 height 12
